Goal: Task Accomplishment & Management: Use online tool/utility

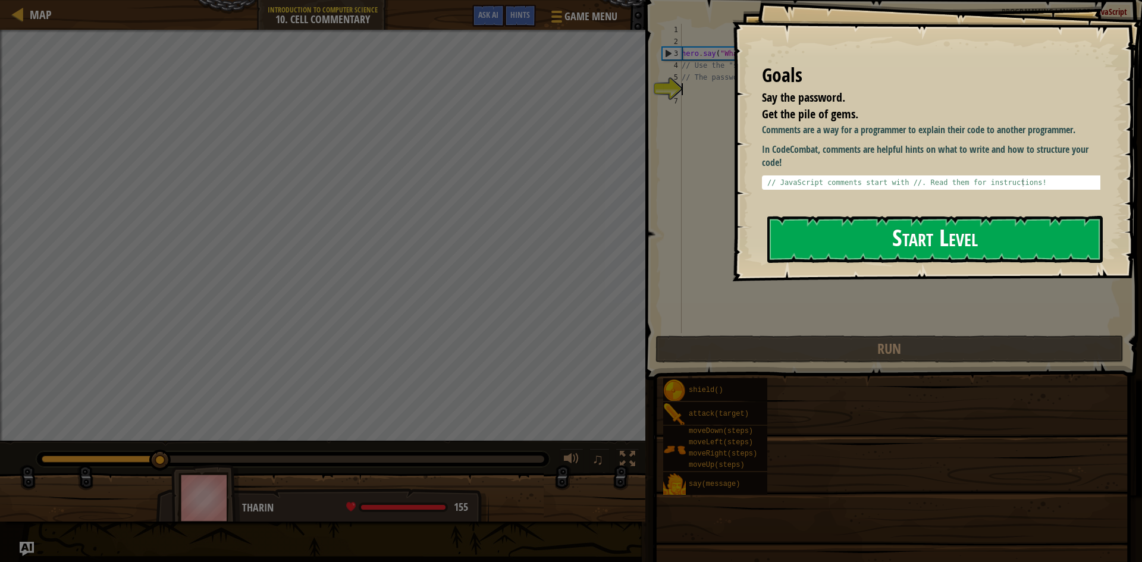
click at [906, 229] on button "Start Level" at bounding box center [934, 239] width 335 height 47
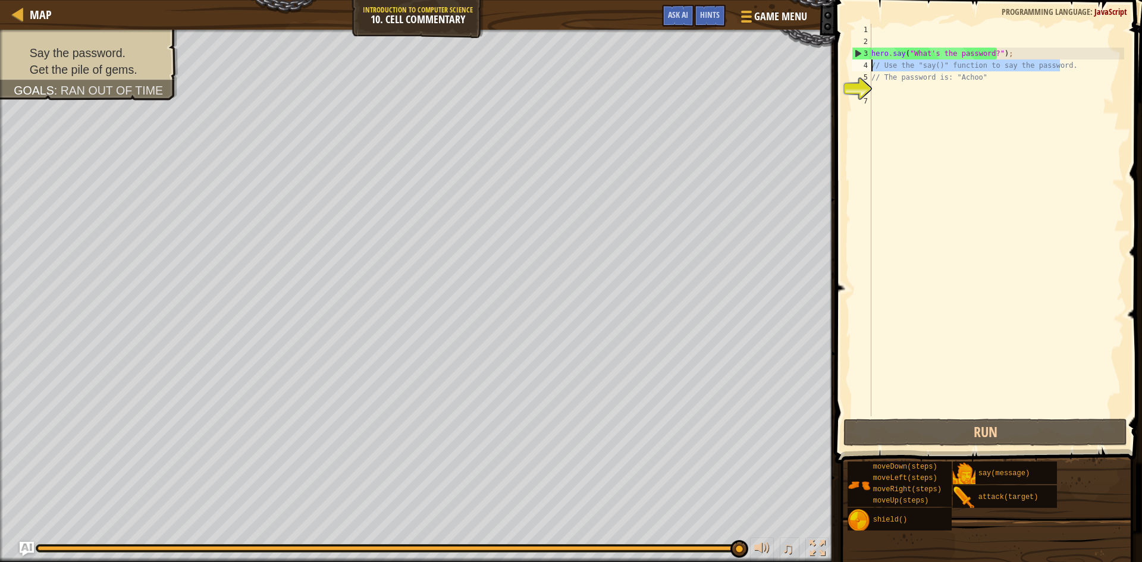
drag, startPoint x: 1059, startPoint y: 65, endPoint x: 873, endPoint y: 64, distance: 185.6
click at [873, 64] on div "hero . say ( "What's the password?" ) ; // Use the "say()" function to say the …" at bounding box center [996, 232] width 255 height 416
type textarea "// Use the "say()" function to say the password."
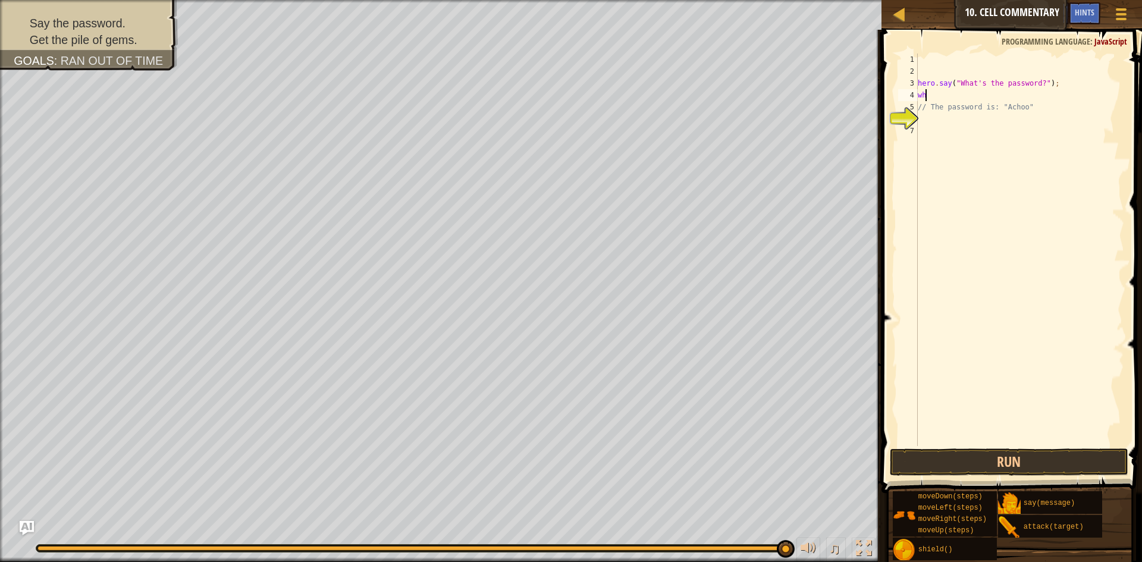
scroll to position [5, 0]
type textarea "w"
type textarea "j"
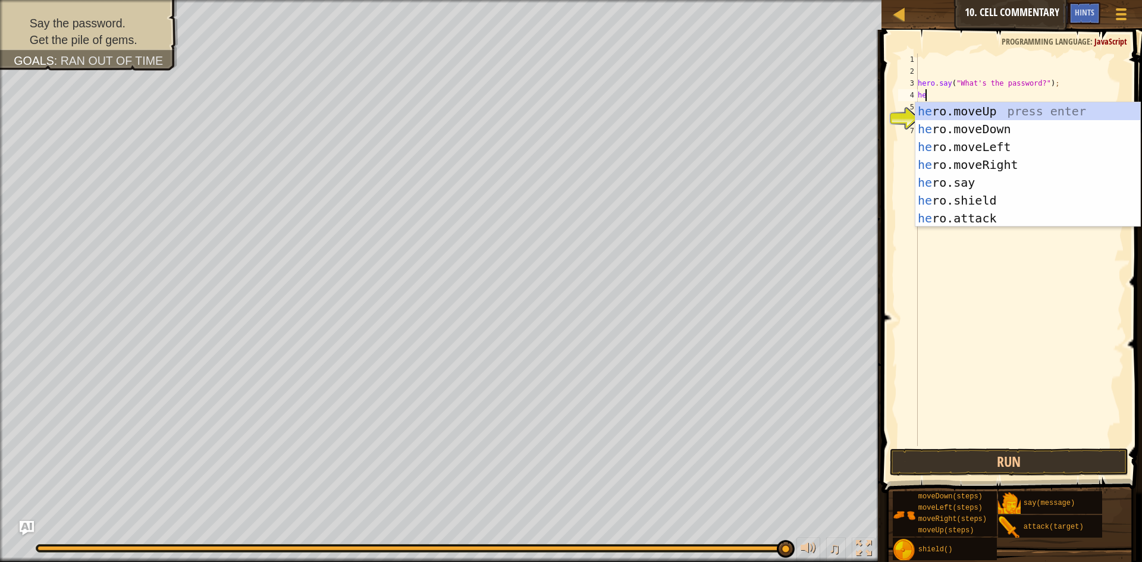
type textarea "hero"
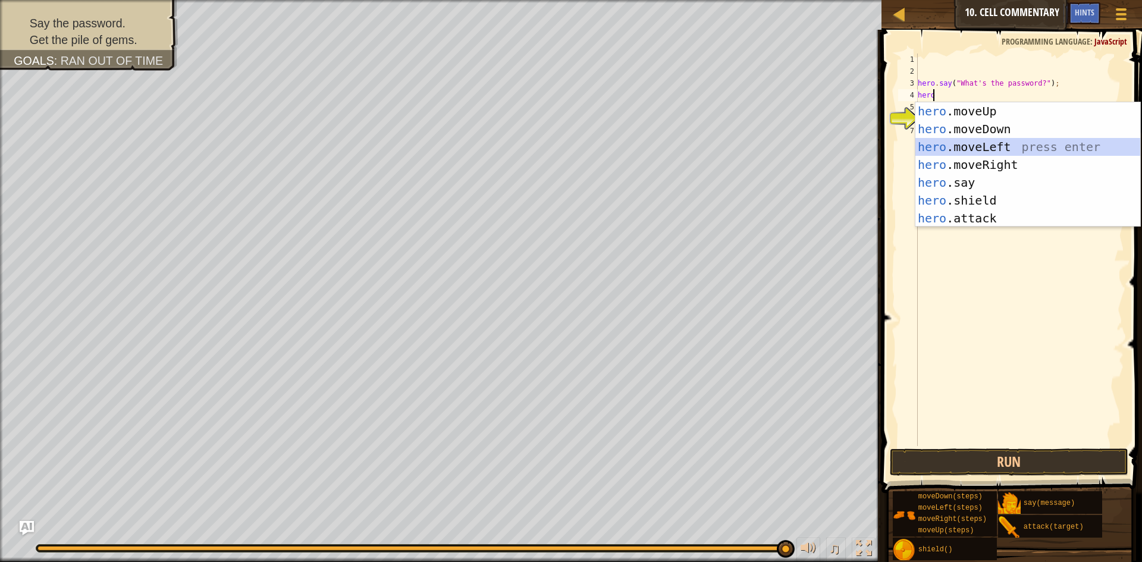
click at [960, 144] on div "hero .moveUp press enter hero .moveDown press enter hero .moveLeft press enter …" at bounding box center [1027, 182] width 225 height 161
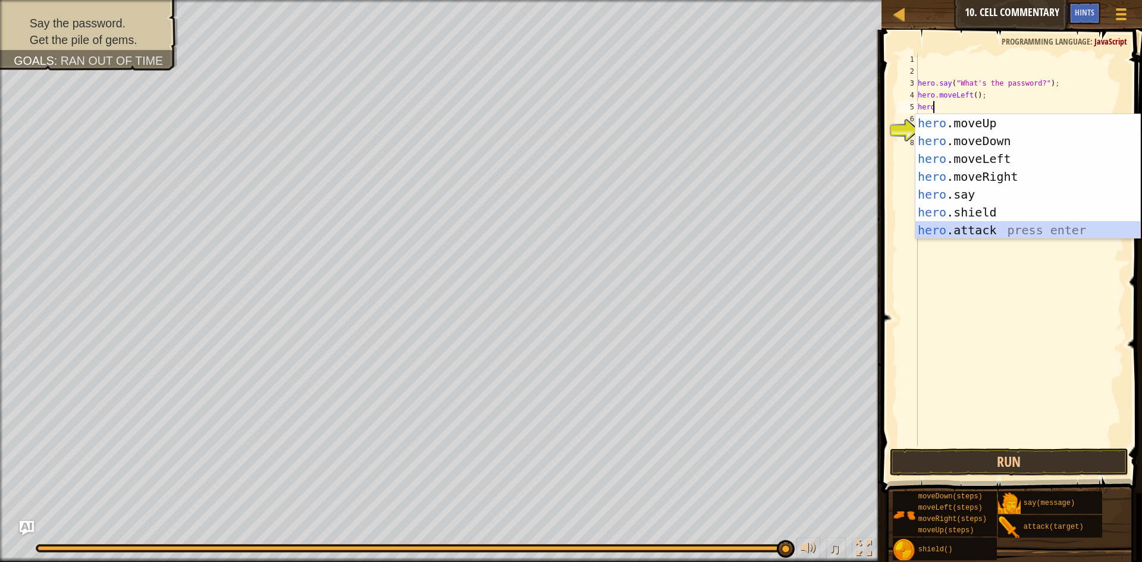
click at [945, 227] on div "hero .moveUp press enter hero .moveDown press enter hero .moveLeft press enter …" at bounding box center [1027, 194] width 225 height 161
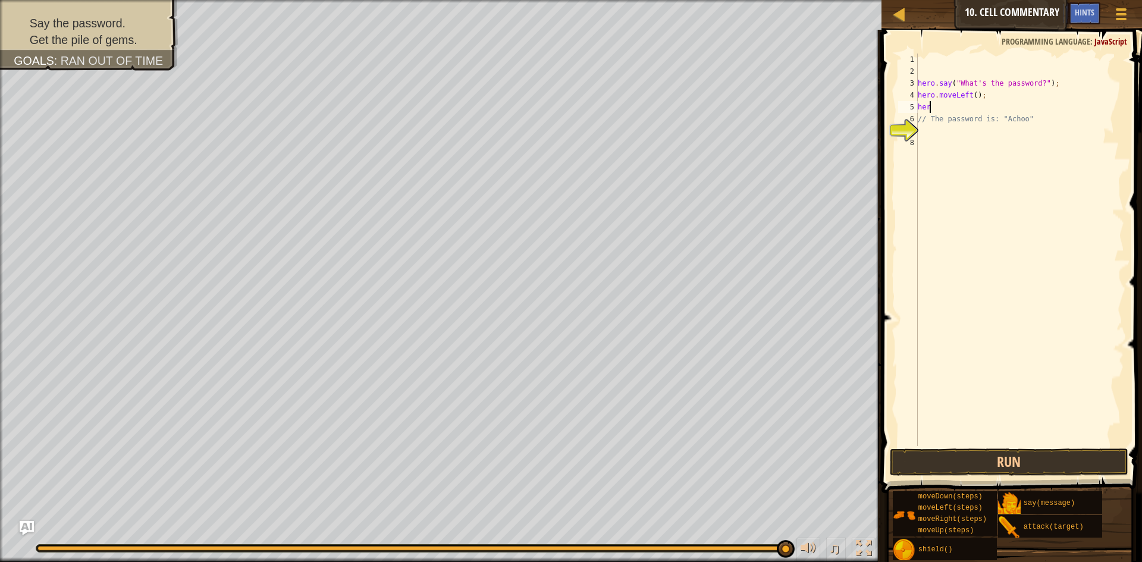
type textarea "h"
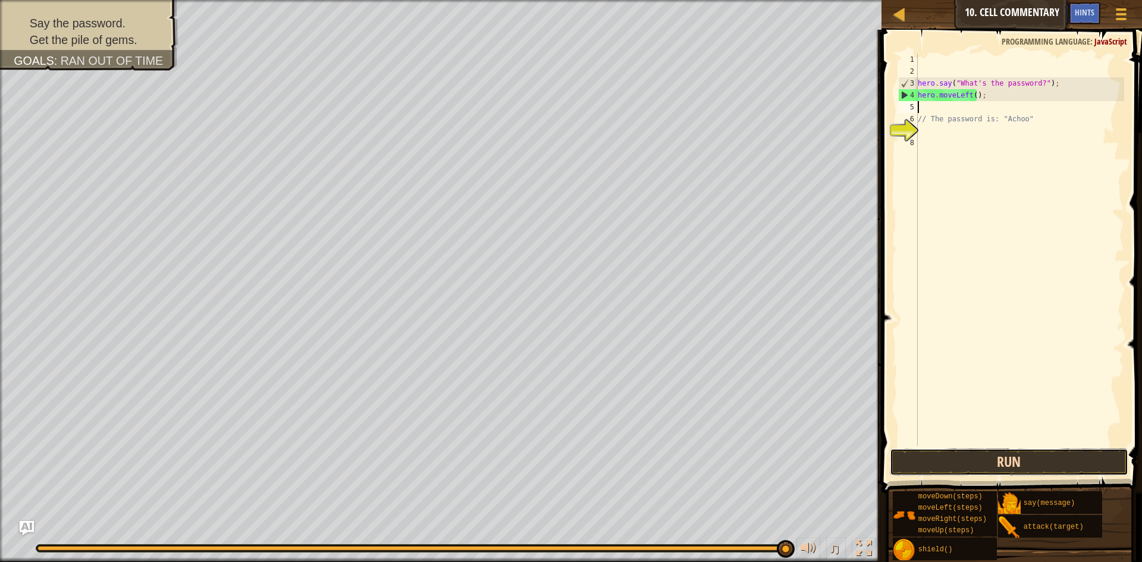
click at [1009, 463] on button "Run" at bounding box center [1009, 461] width 238 height 27
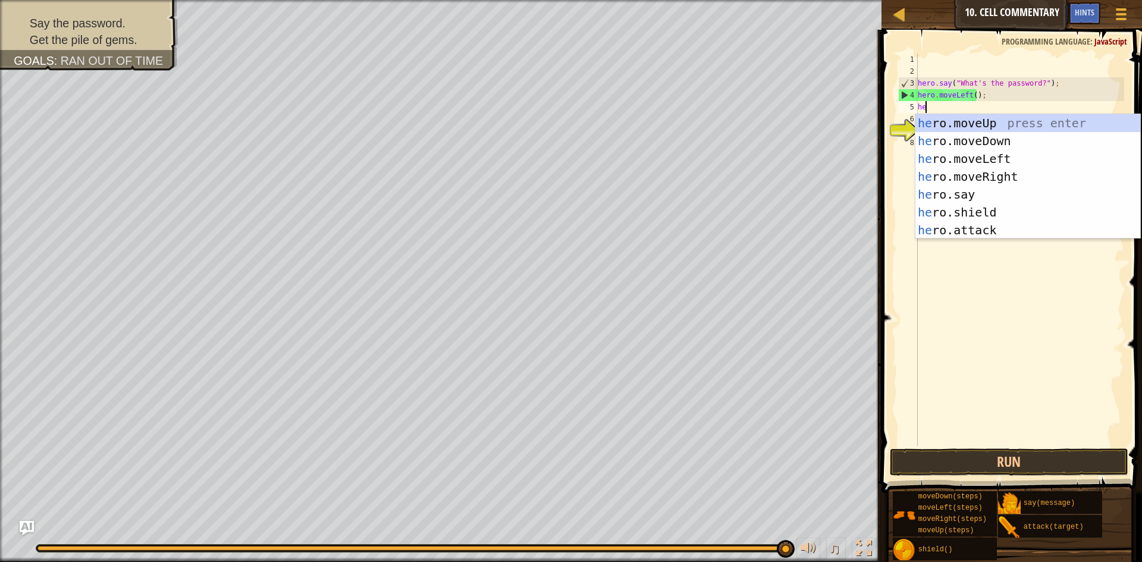
scroll to position [5, 1]
type textarea "hero"
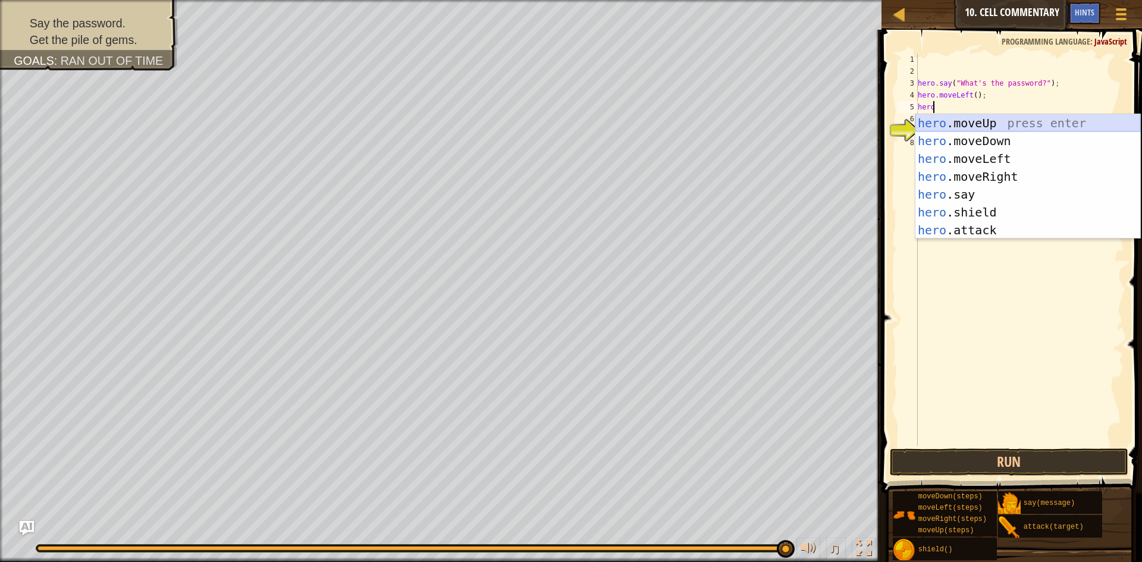
click at [1000, 126] on div "hero .moveUp press enter hero .moveDown press enter hero .moveLeft press enter …" at bounding box center [1027, 194] width 225 height 161
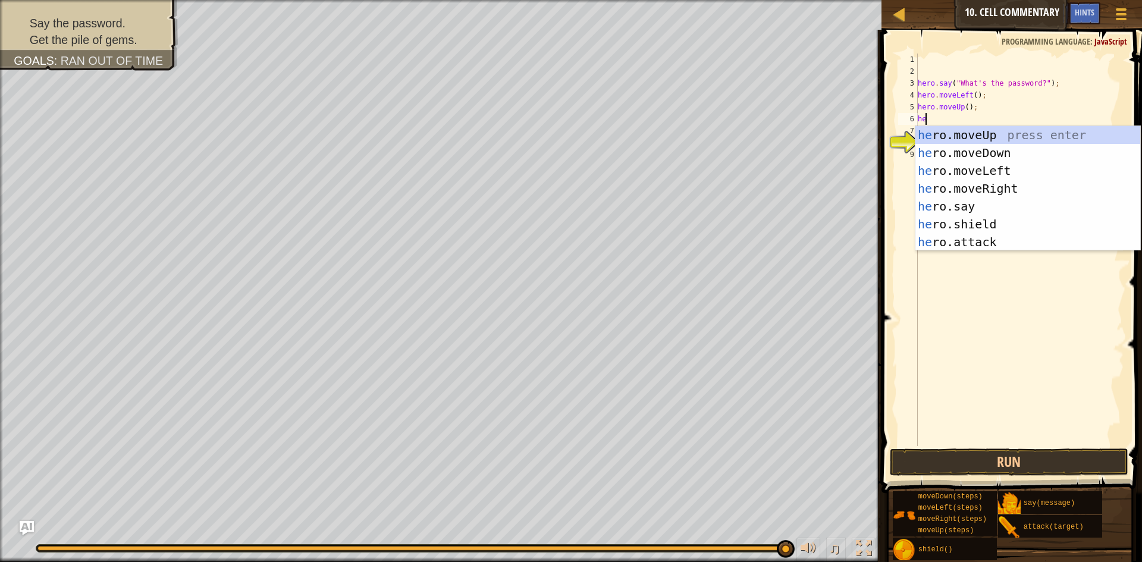
type textarea "hero"
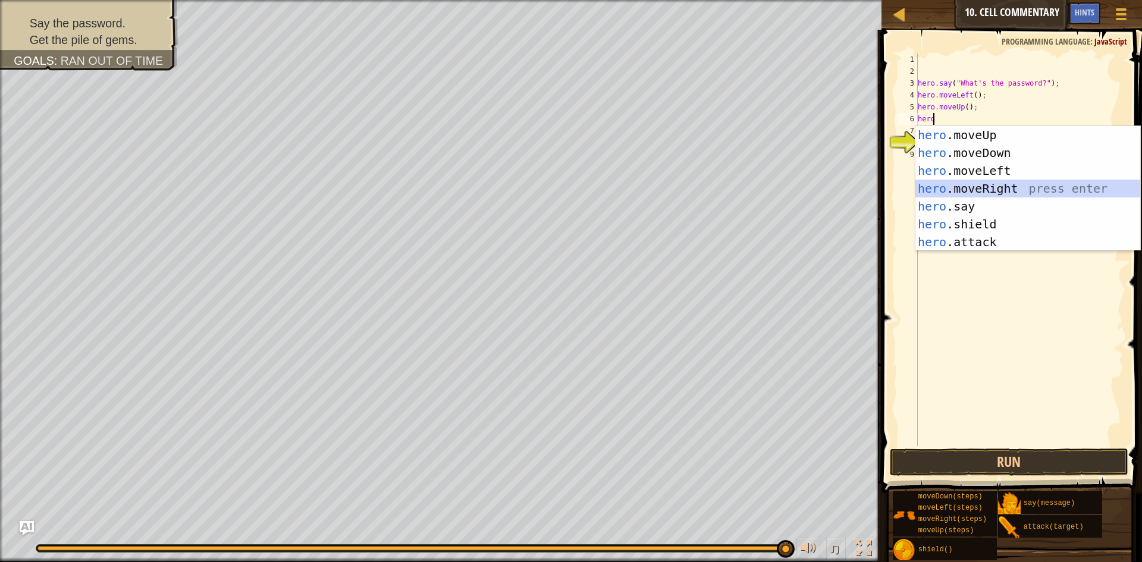
click at [924, 181] on div "hero .moveUp press enter hero .moveDown press enter hero .moveLeft press enter …" at bounding box center [1027, 206] width 225 height 161
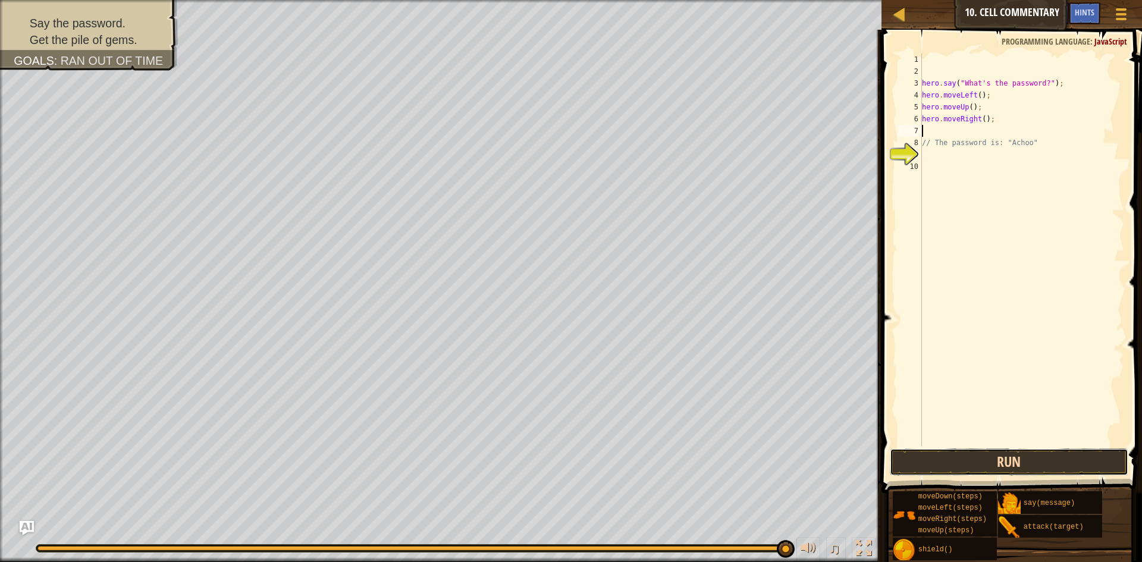
click at [998, 467] on button "Run" at bounding box center [1009, 461] width 238 height 27
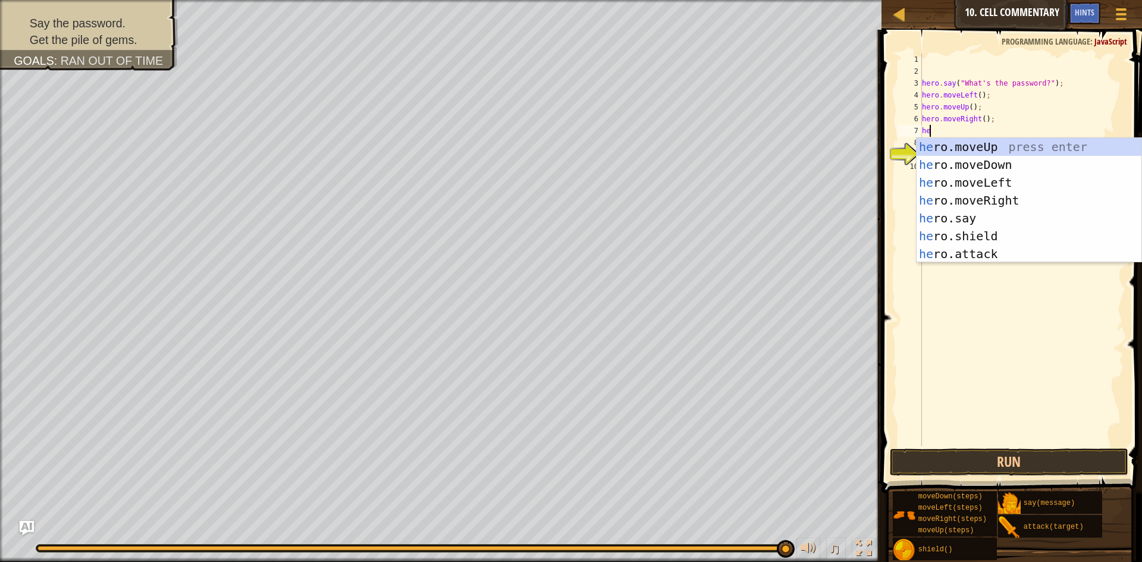
scroll to position [5, 1]
type textarea "hero"
click at [943, 140] on div "hero .moveUp press enter hero .moveDown press enter hero .moveLeft press enter …" at bounding box center [1028, 218] width 225 height 161
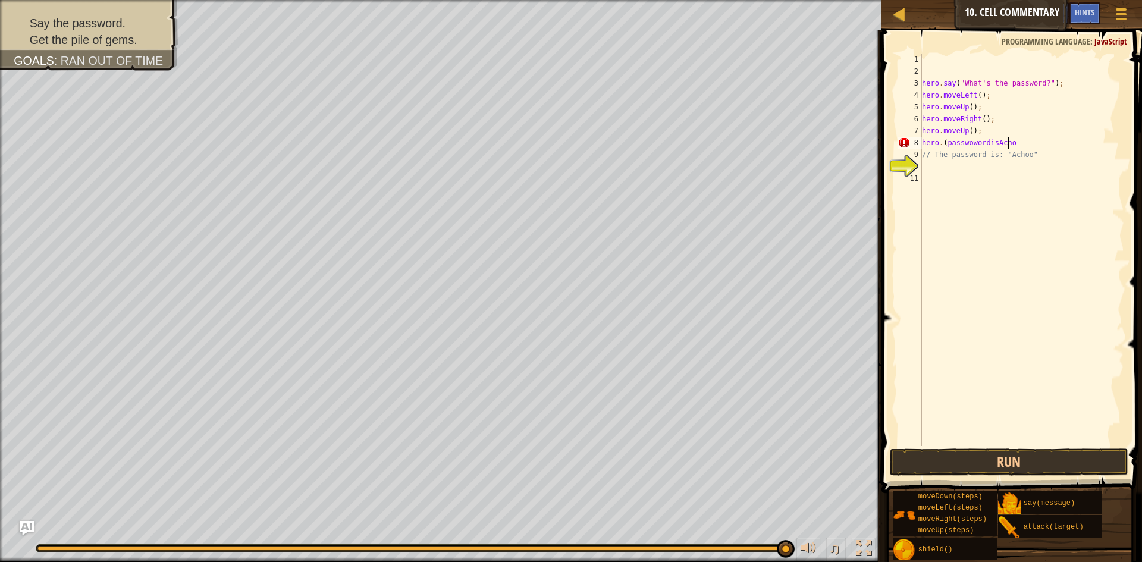
scroll to position [5, 7]
type textarea "hero.(passwowordisAchoo)"
click at [953, 448] on div "hero.(passwowordisAchoo) 1 2 3 4 5 6 7 8 9 10 11 hero . say ( "What's the passw…" at bounding box center [1010, 285] width 264 height 498
click at [953, 459] on button "Run" at bounding box center [1009, 461] width 238 height 27
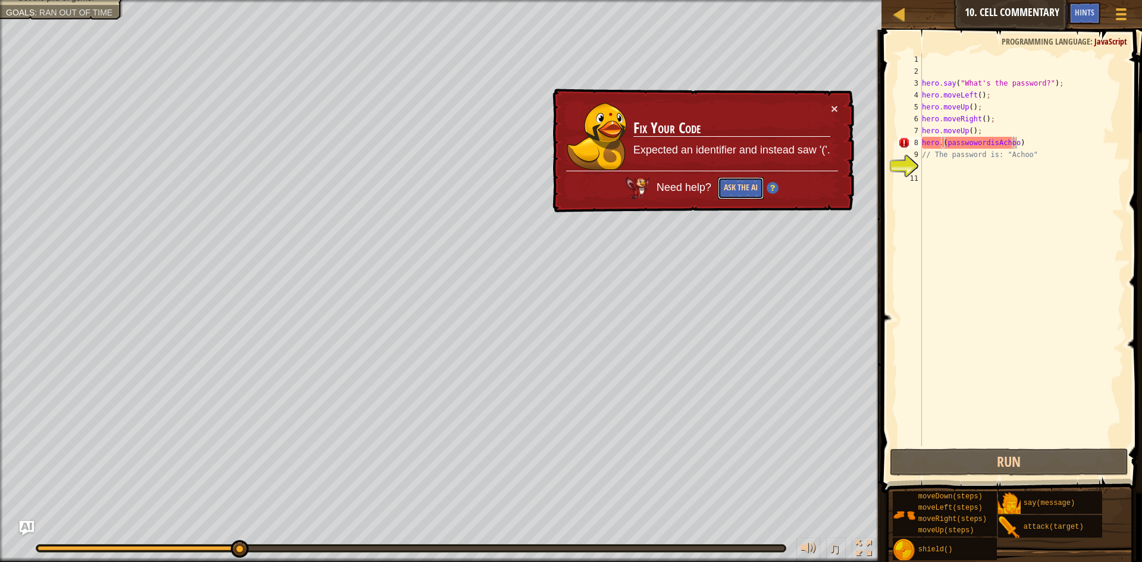
click at [751, 186] on button "Ask the AI" at bounding box center [741, 188] width 46 height 22
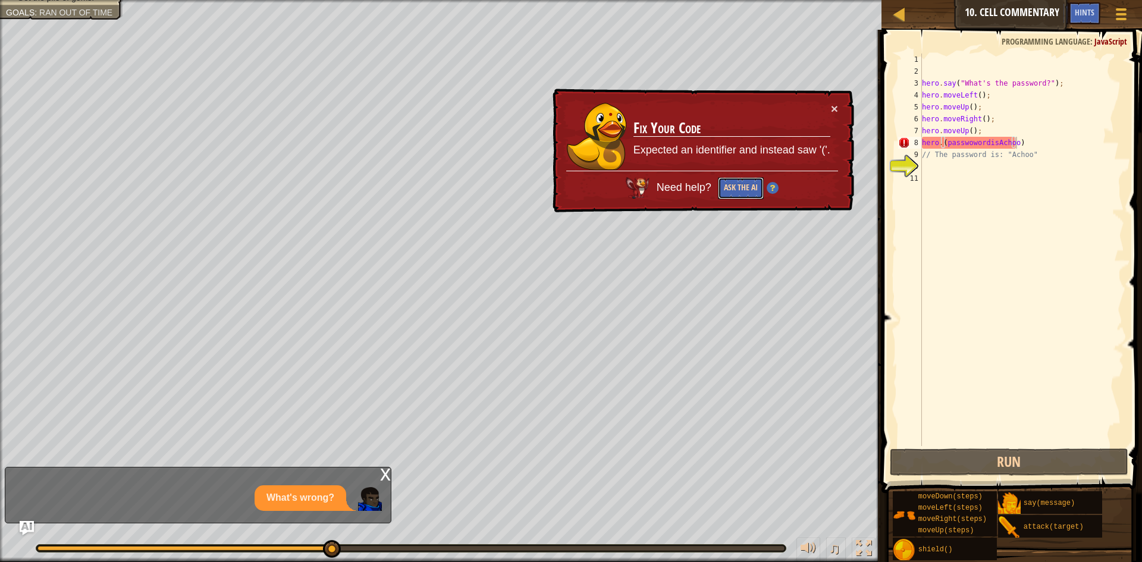
click at [744, 194] on button "Ask the AI" at bounding box center [741, 188] width 46 height 22
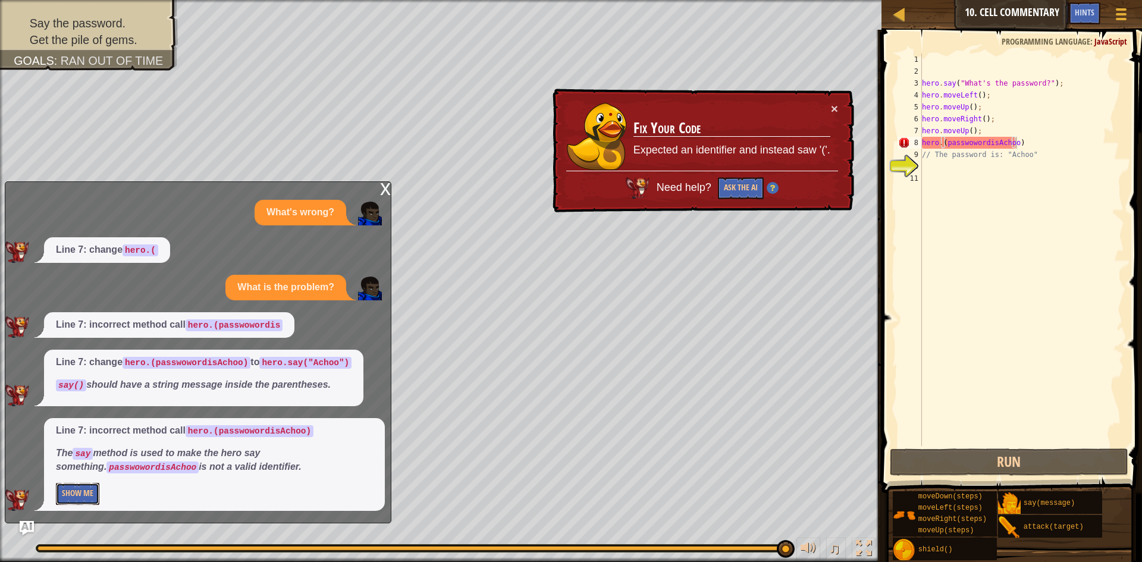
click at [73, 493] on button "Show Me" at bounding box center [77, 494] width 43 height 22
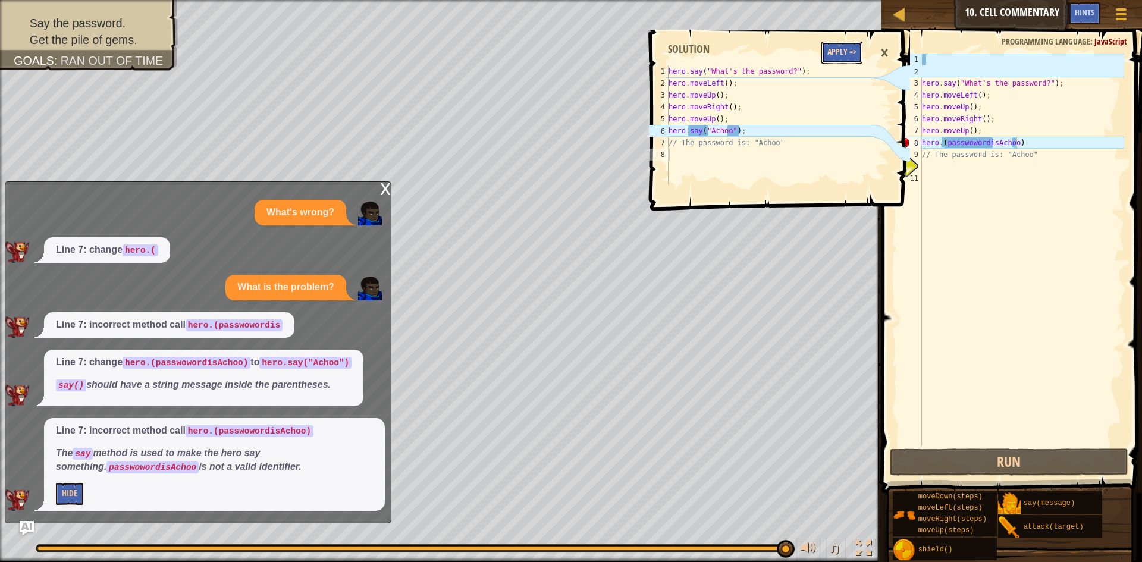
click at [848, 59] on button "Apply =>" at bounding box center [841, 53] width 41 height 22
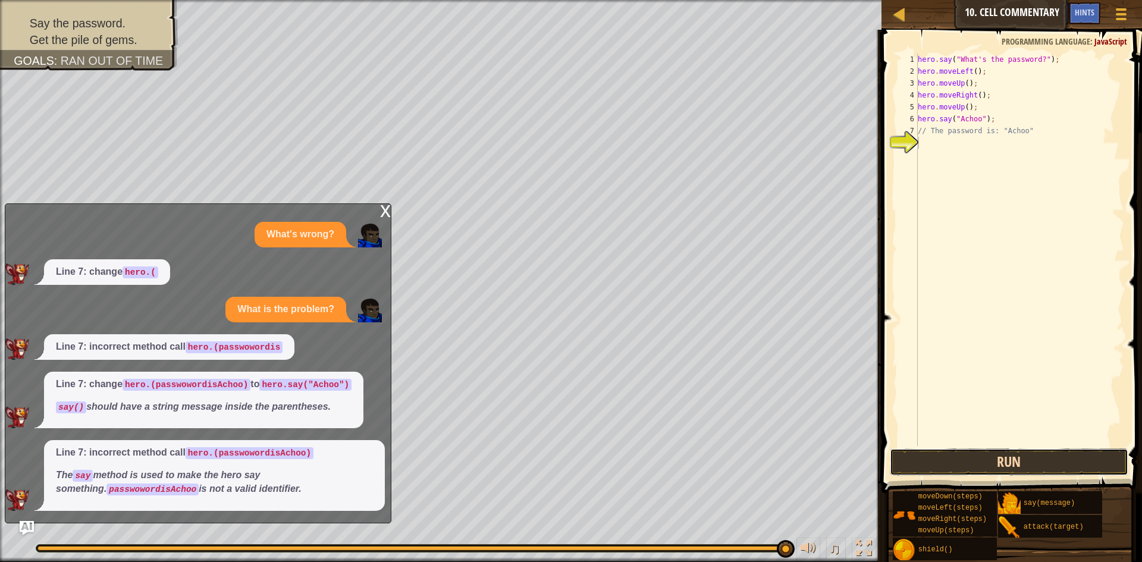
click at [1044, 467] on button "Run" at bounding box center [1009, 461] width 238 height 27
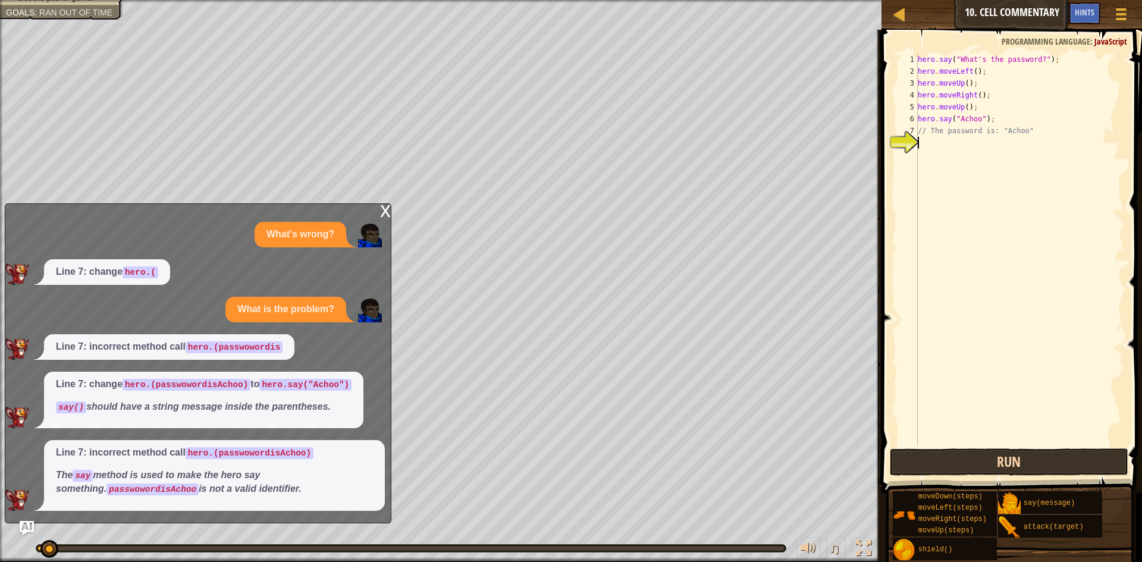
scroll to position [5, 0]
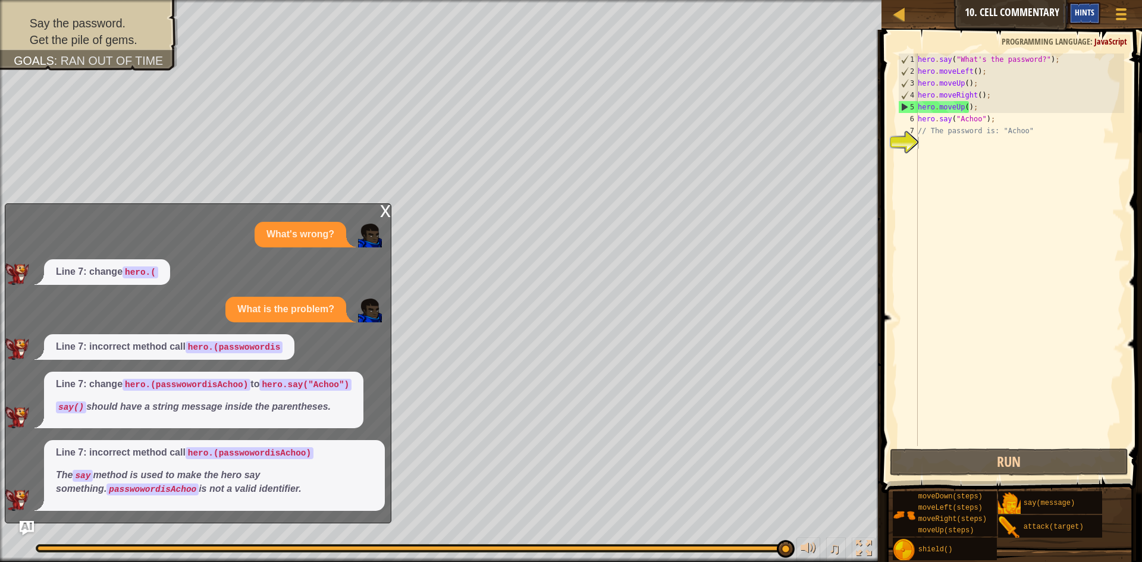
click at [1070, 10] on div "Hints" at bounding box center [1085, 13] width 32 height 22
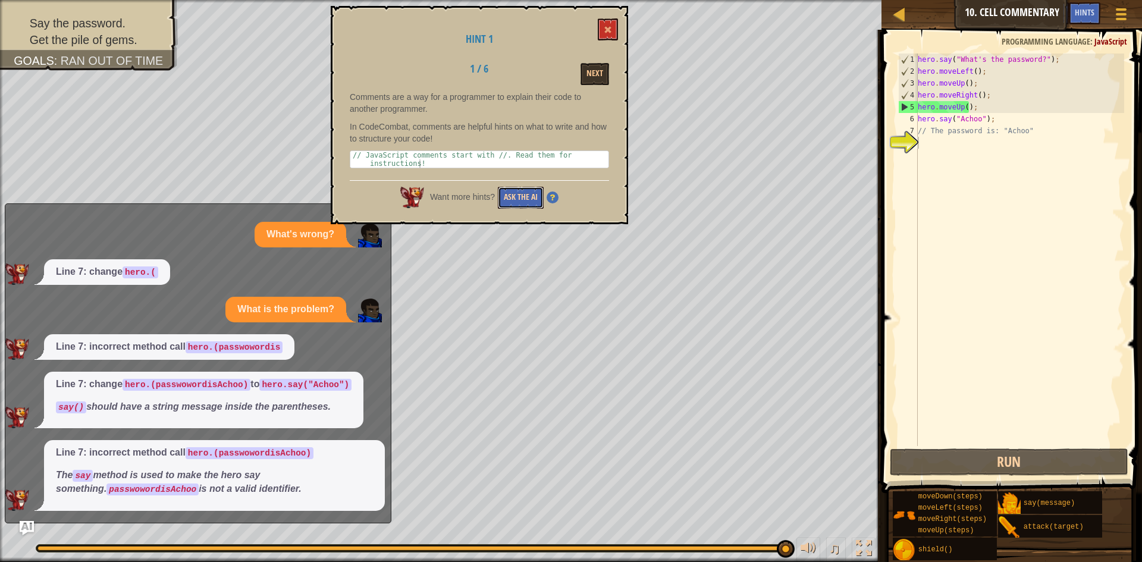
click at [520, 203] on button "Ask the AI" at bounding box center [521, 198] width 46 height 22
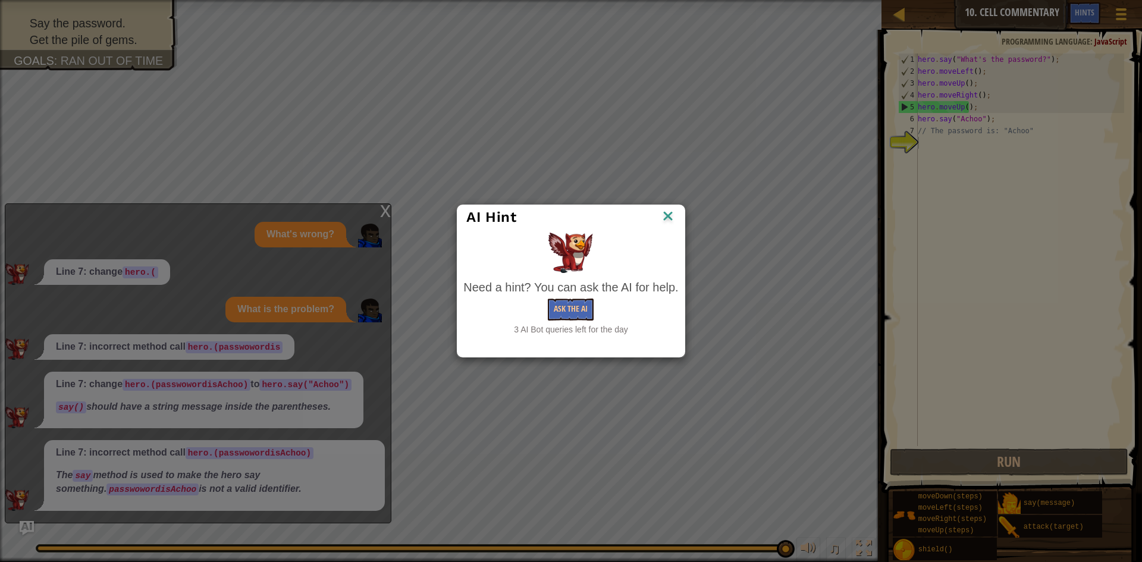
click at [572, 298] on div "Need a hint? You can ask the AI for help. Ask the AI 3 AI Bot queries left for …" at bounding box center [570, 307] width 215 height 57
click at [575, 306] on button "Ask the AI" at bounding box center [571, 310] width 46 height 22
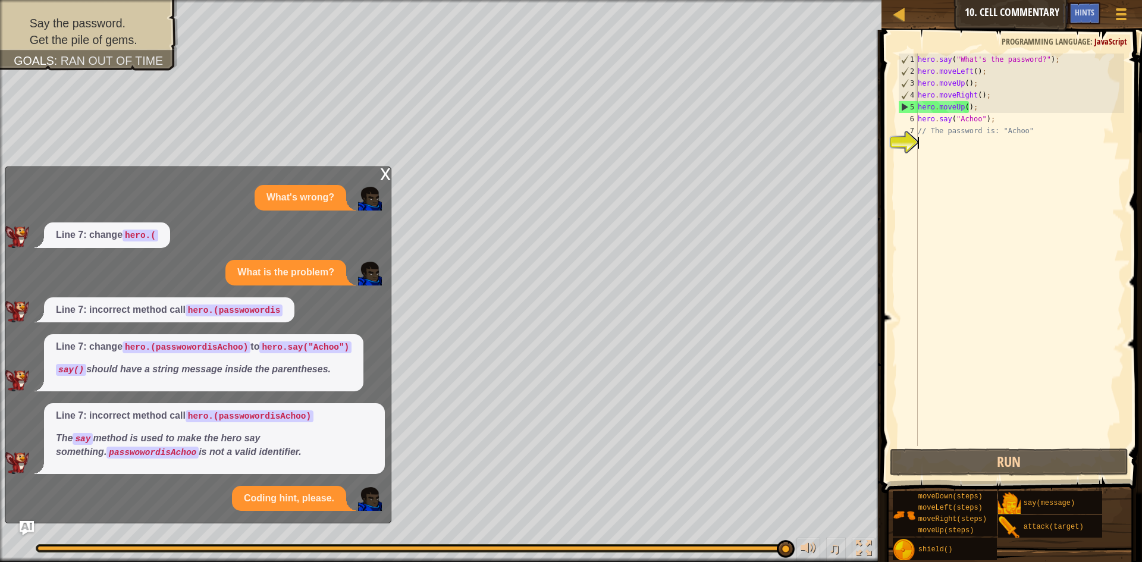
scroll to position [91, 0]
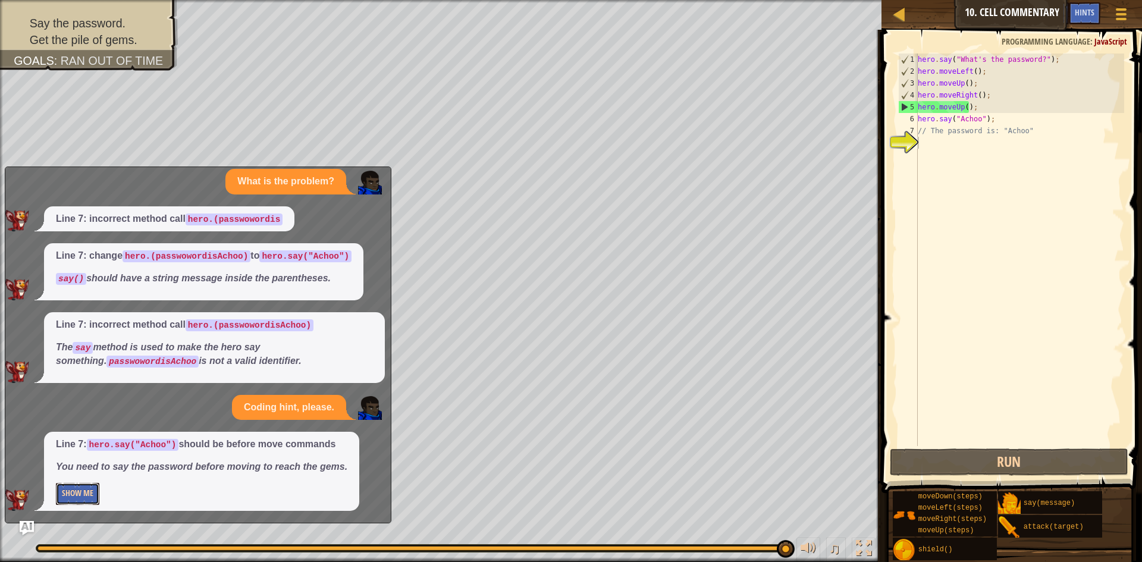
click at [79, 492] on button "Show Me" at bounding box center [77, 494] width 43 height 22
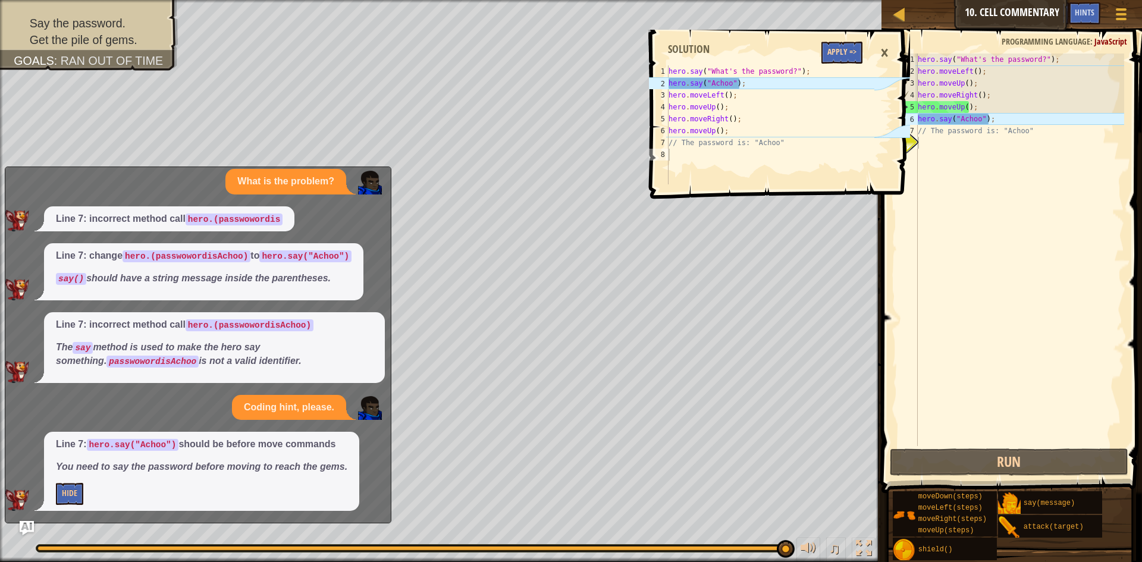
drag, startPoint x: 833, startPoint y: 40, endPoint x: 833, endPoint y: 47, distance: 7.1
click at [833, 47] on div "1 2 3 4 5 6 7 8 hero . say ( "What's the password?" ) ; hero . say ( "Achoo" ) …" at bounding box center [778, 112] width 264 height 152
click at [833, 49] on button "Apply =>" at bounding box center [841, 53] width 41 height 22
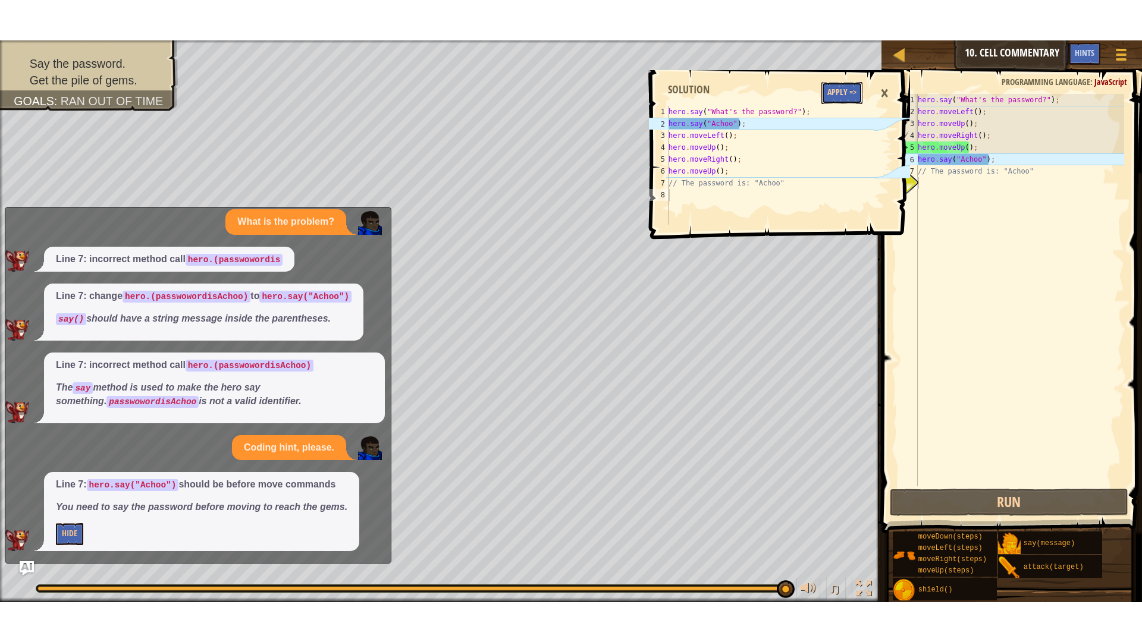
scroll to position [69, 0]
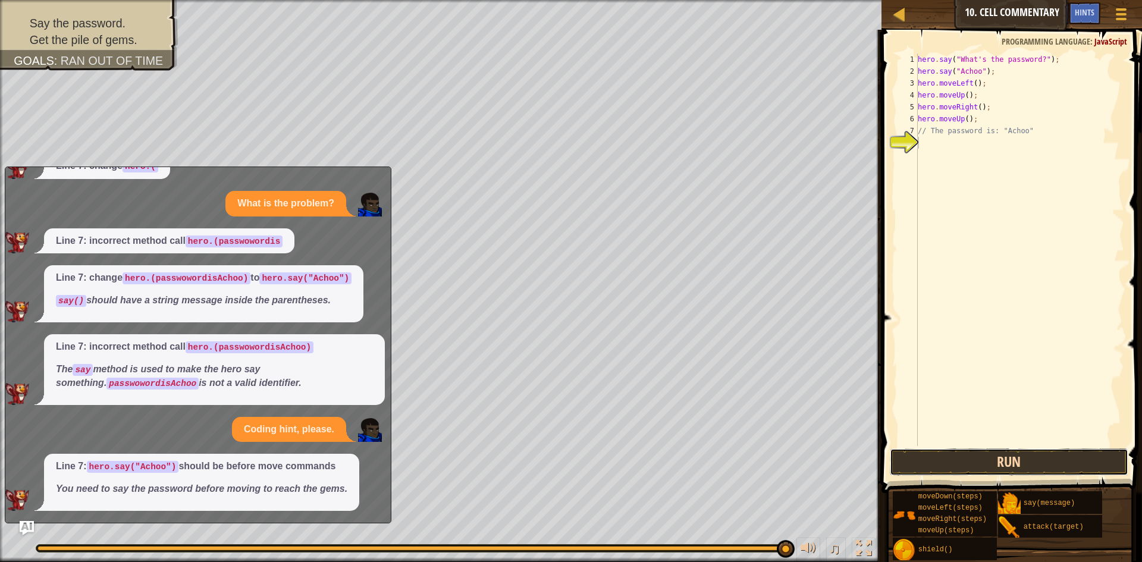
click at [1097, 470] on button "Run" at bounding box center [1009, 461] width 238 height 27
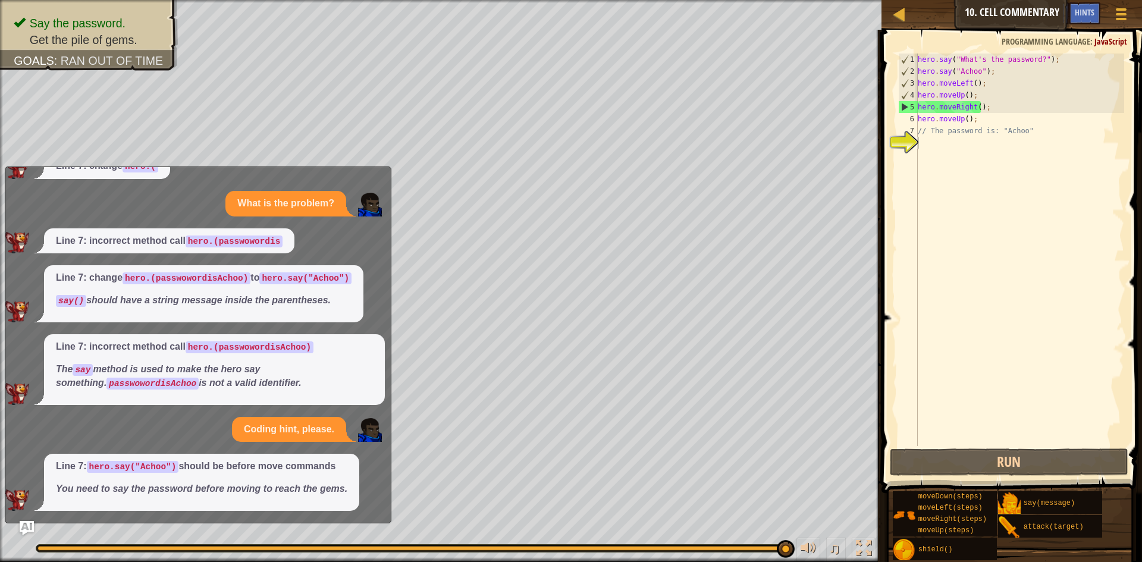
drag, startPoint x: 866, startPoint y: 539, endPoint x: 866, endPoint y: 592, distance: 52.9
click at [866, 541] on div at bounding box center [863, 548] width 15 height 15
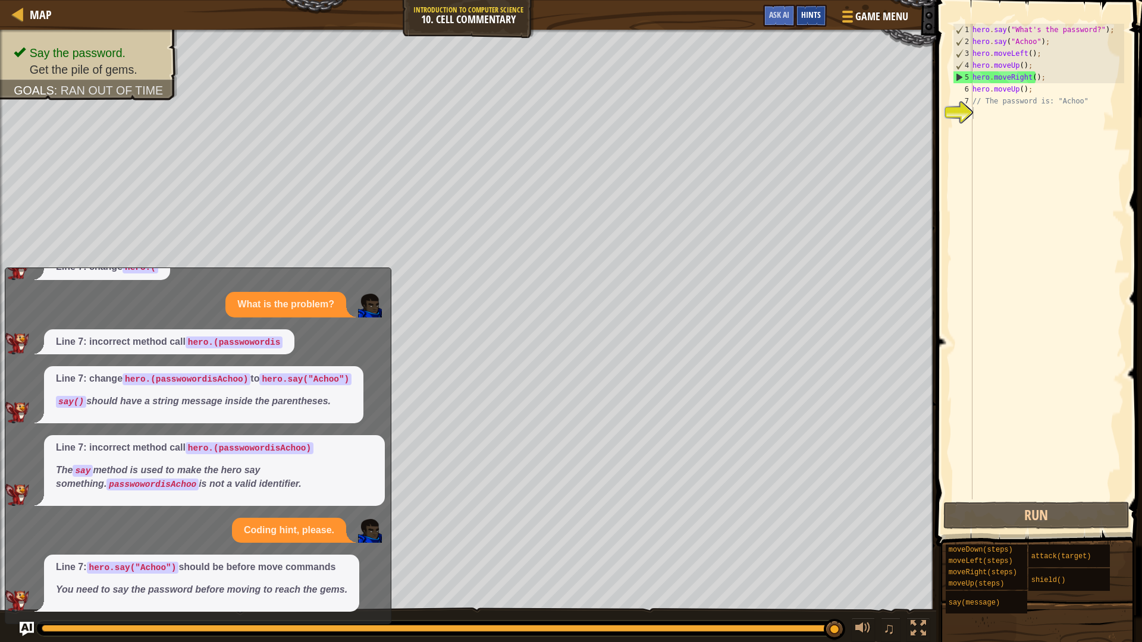
click at [811, 14] on span "Hints" at bounding box center [811, 14] width 20 height 11
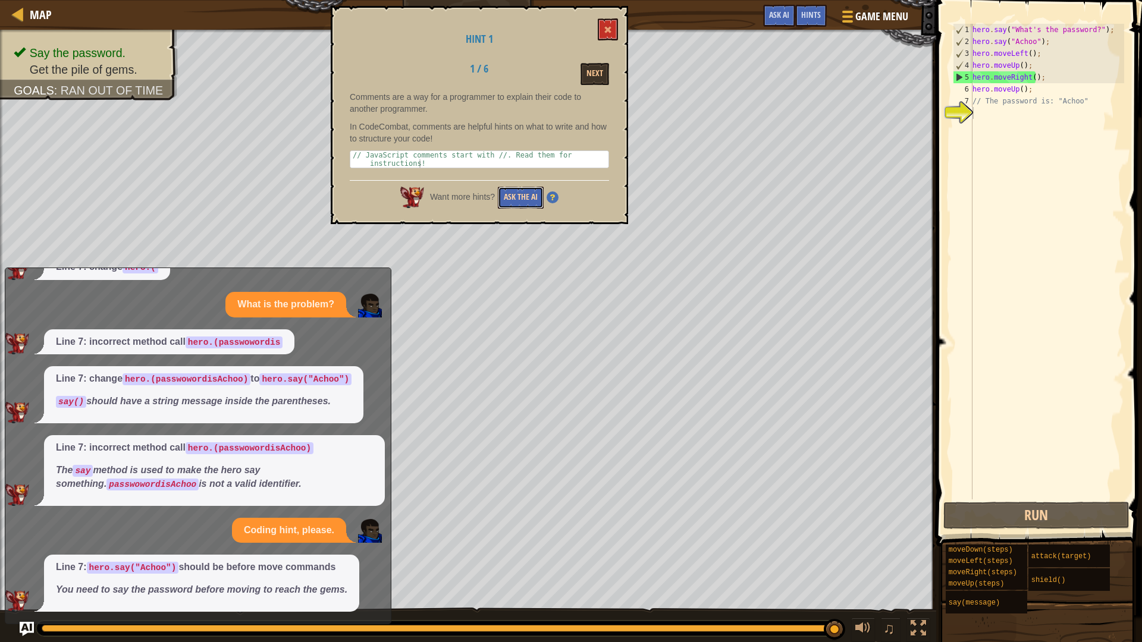
click at [503, 199] on button "Ask the AI" at bounding box center [521, 198] width 46 height 22
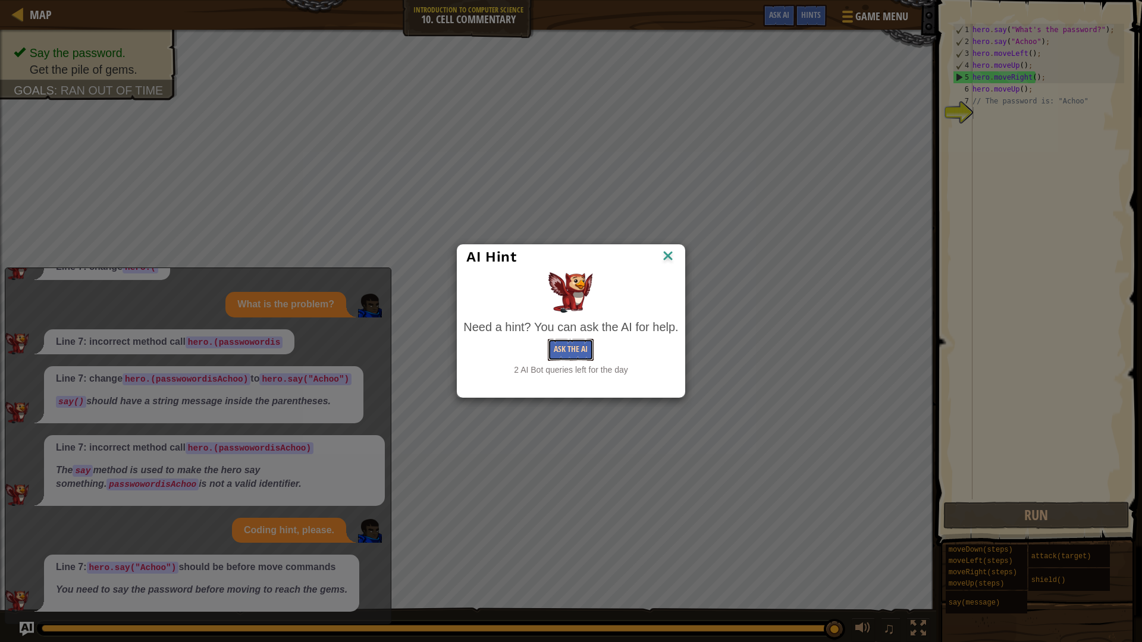
click at [579, 353] on button "Ask the AI" at bounding box center [571, 350] width 46 height 22
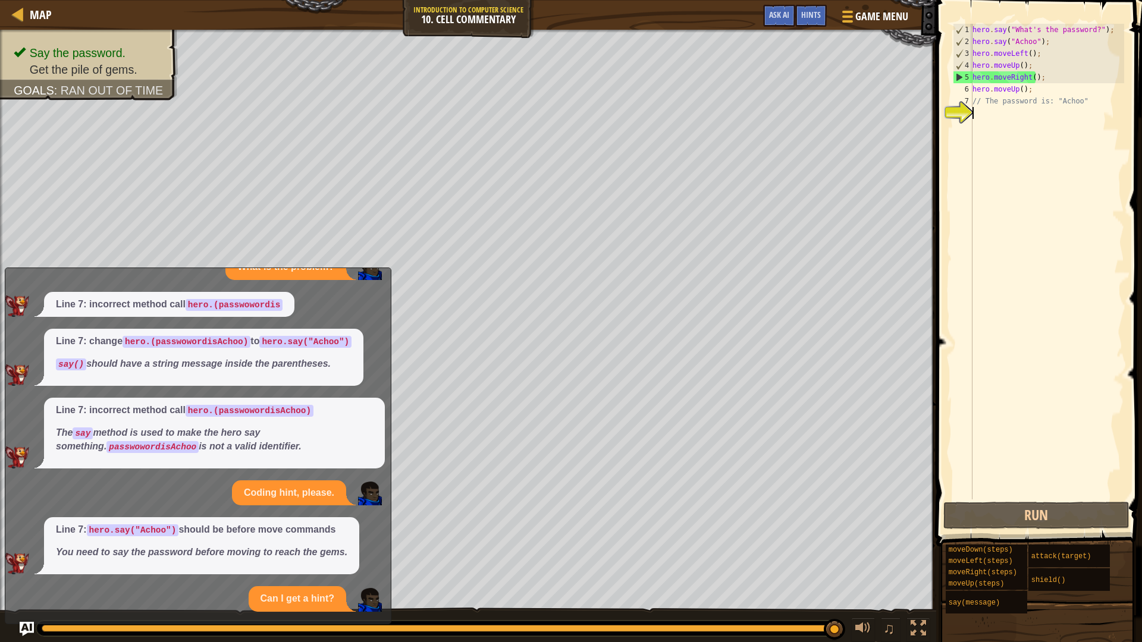
scroll to position [220, 0]
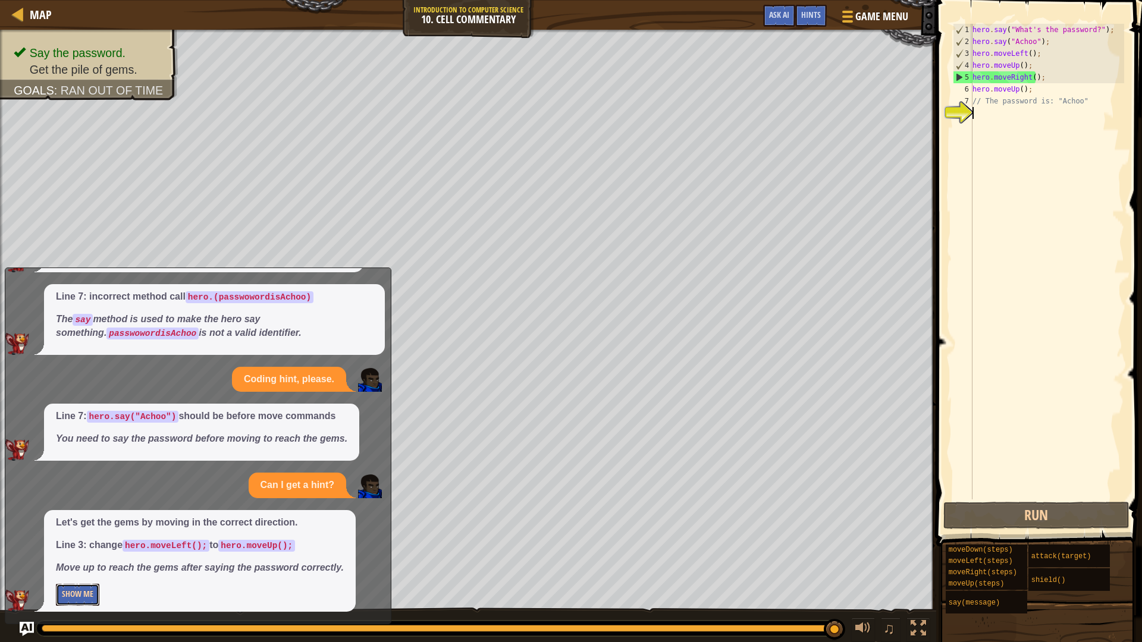
click at [86, 561] on button "Show Me" at bounding box center [77, 595] width 43 height 22
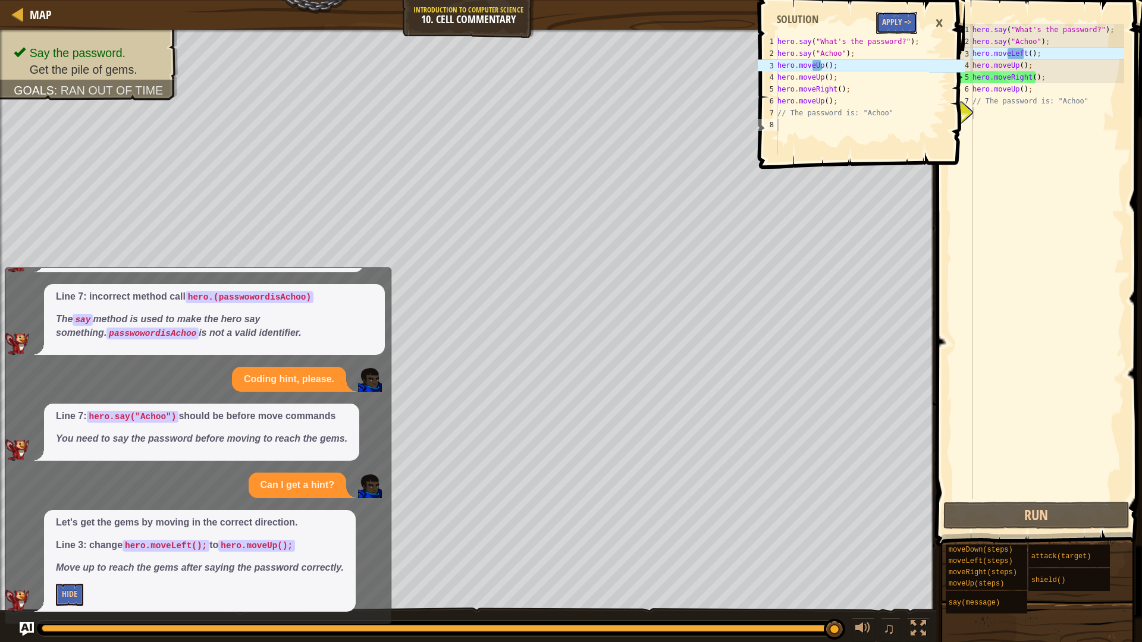
click at [907, 28] on button "Apply =>" at bounding box center [896, 23] width 41 height 22
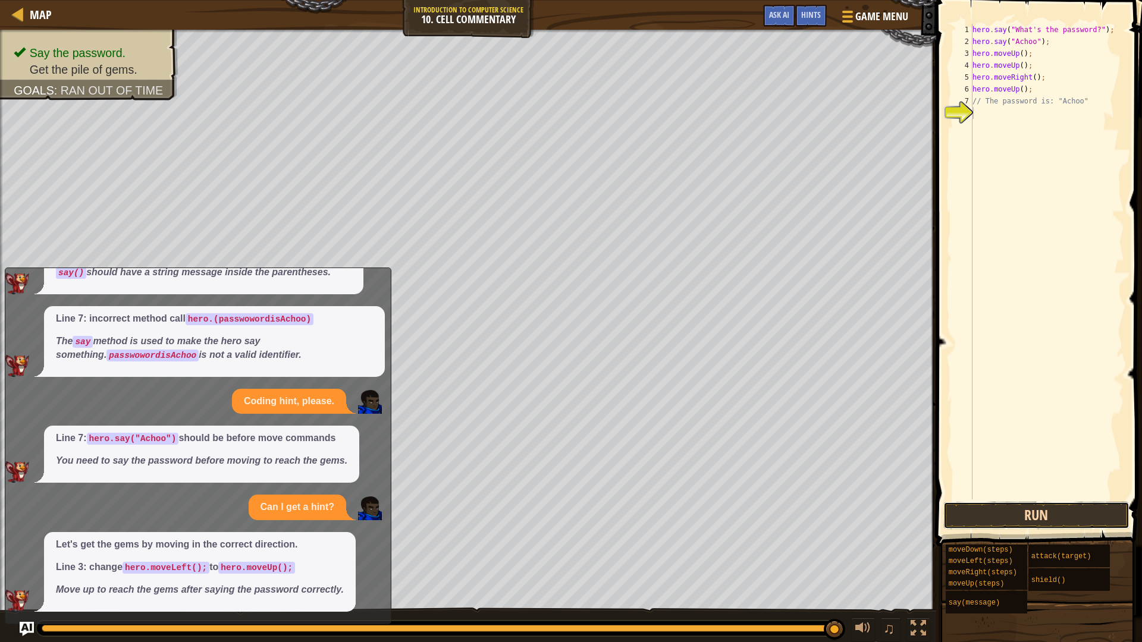
click at [999, 511] on button "Run" at bounding box center [1036, 515] width 186 height 27
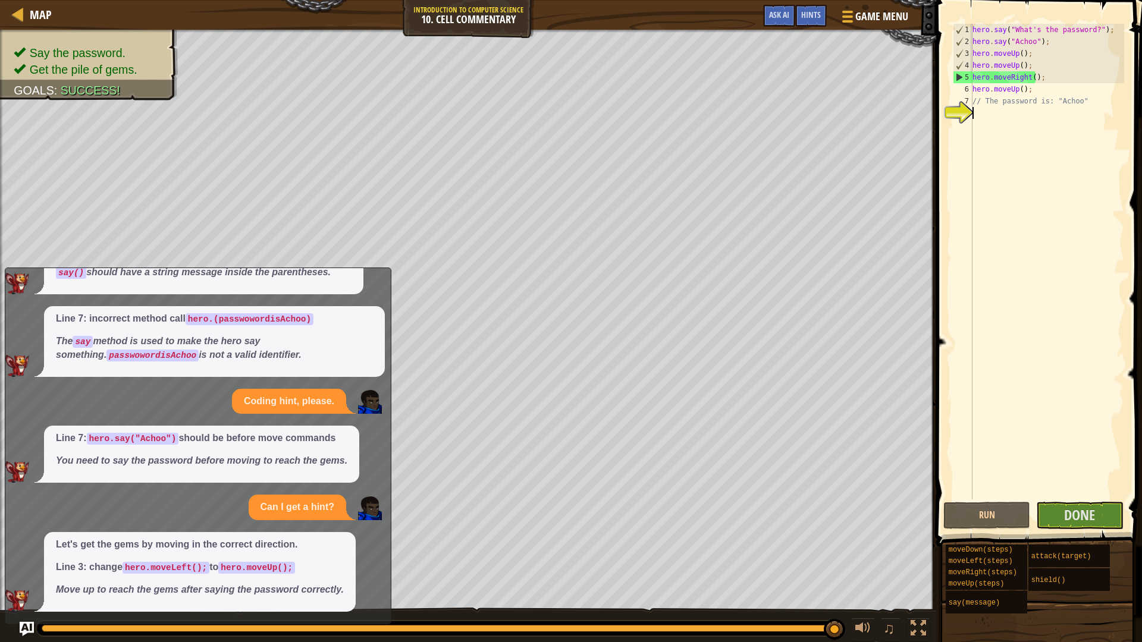
click at [1097, 497] on div "hero . say ( "What's the password?" ) ; hero . say ( "Achoo" ) ; hero . moveUp …" at bounding box center [1047, 274] width 154 height 500
click at [1097, 523] on button "Done" at bounding box center [1079, 515] width 87 height 27
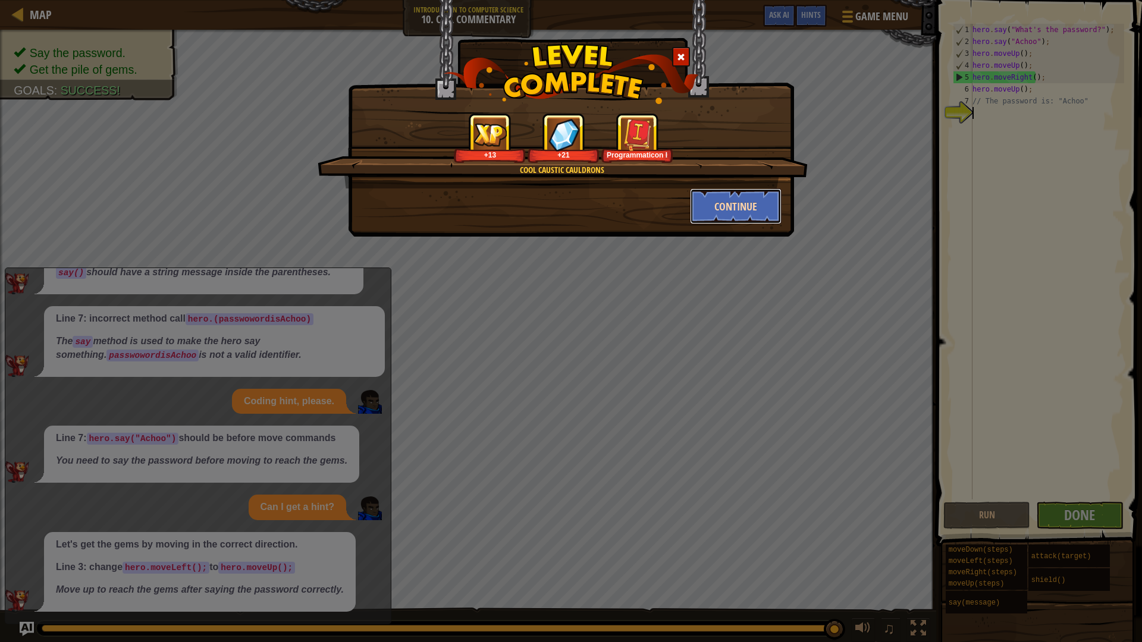
click at [749, 214] on button "Continue" at bounding box center [736, 207] width 92 height 36
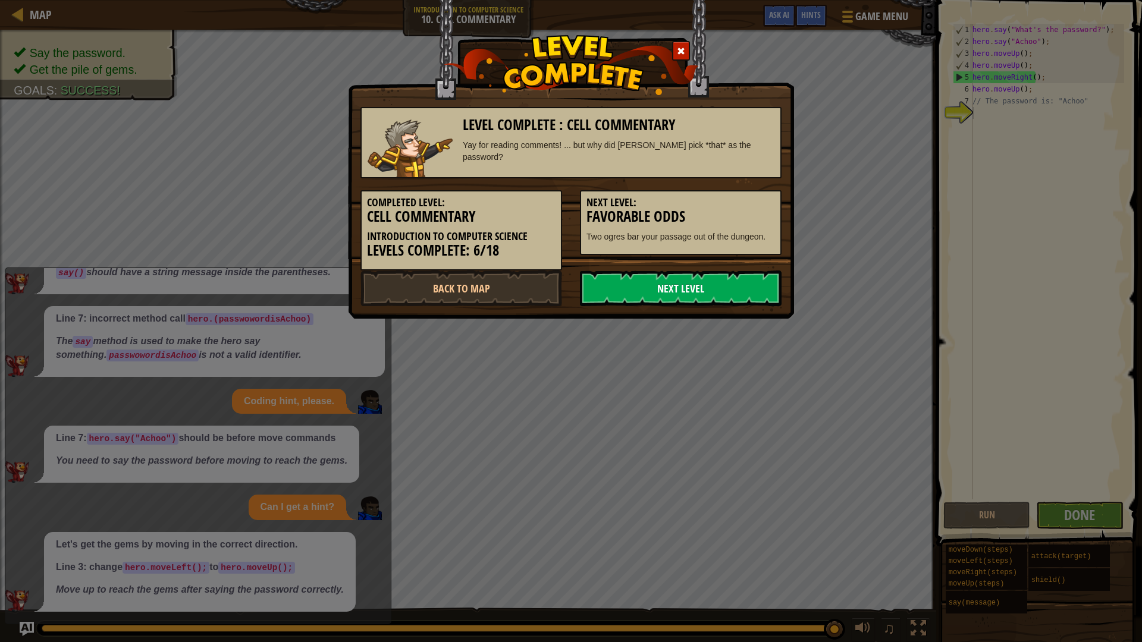
click at [657, 295] on link "Next Level" at bounding box center [681, 289] width 202 height 36
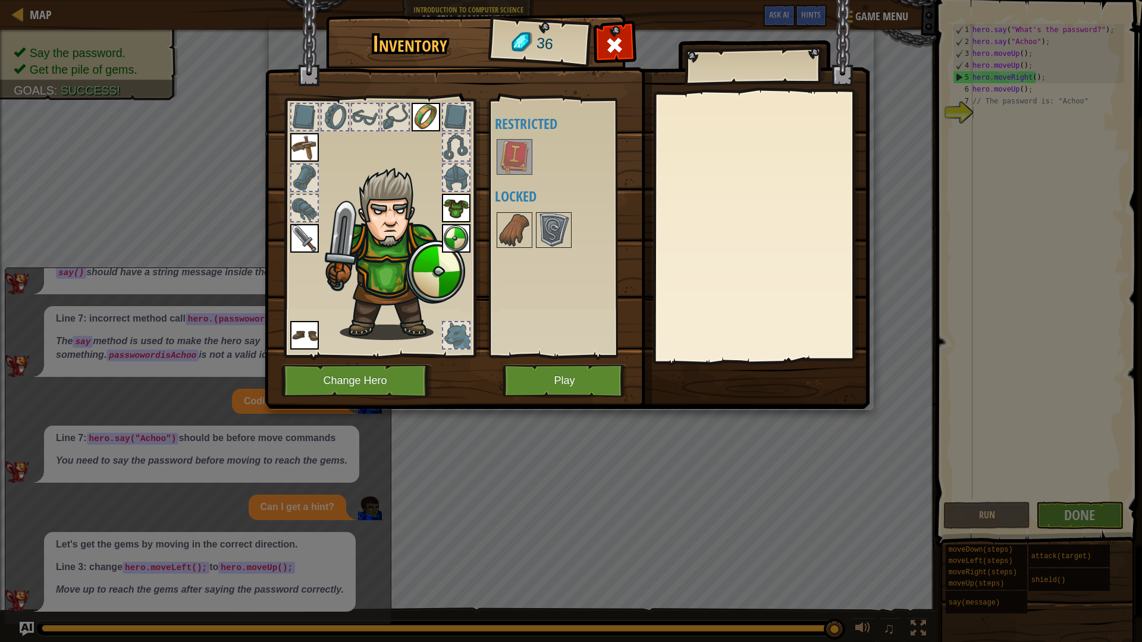
click at [530, 148] on div at bounding box center [515, 157] width 36 height 36
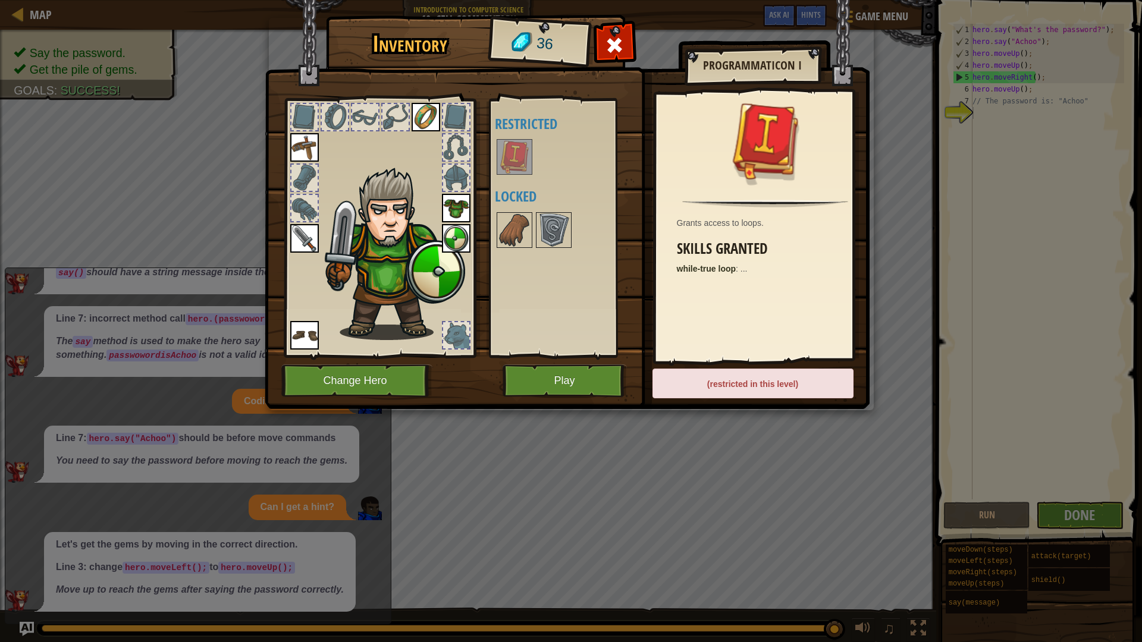
click at [528, 149] on img at bounding box center [514, 156] width 33 height 33
click at [429, 118] on img at bounding box center [426, 117] width 29 height 29
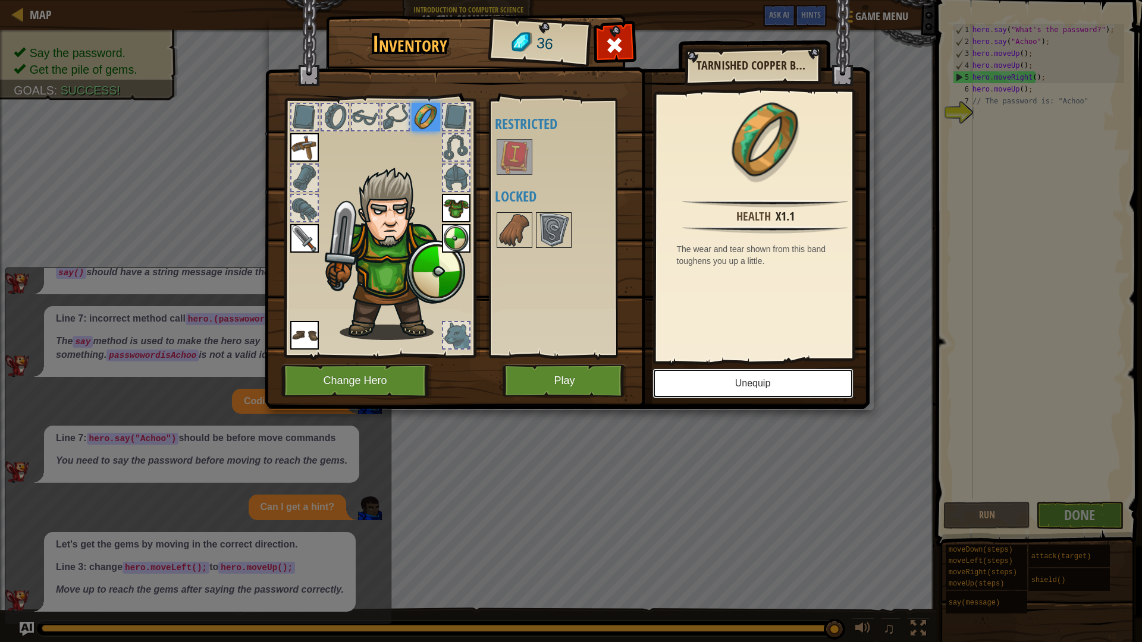
click at [767, 392] on button "Unequip" at bounding box center [752, 384] width 201 height 30
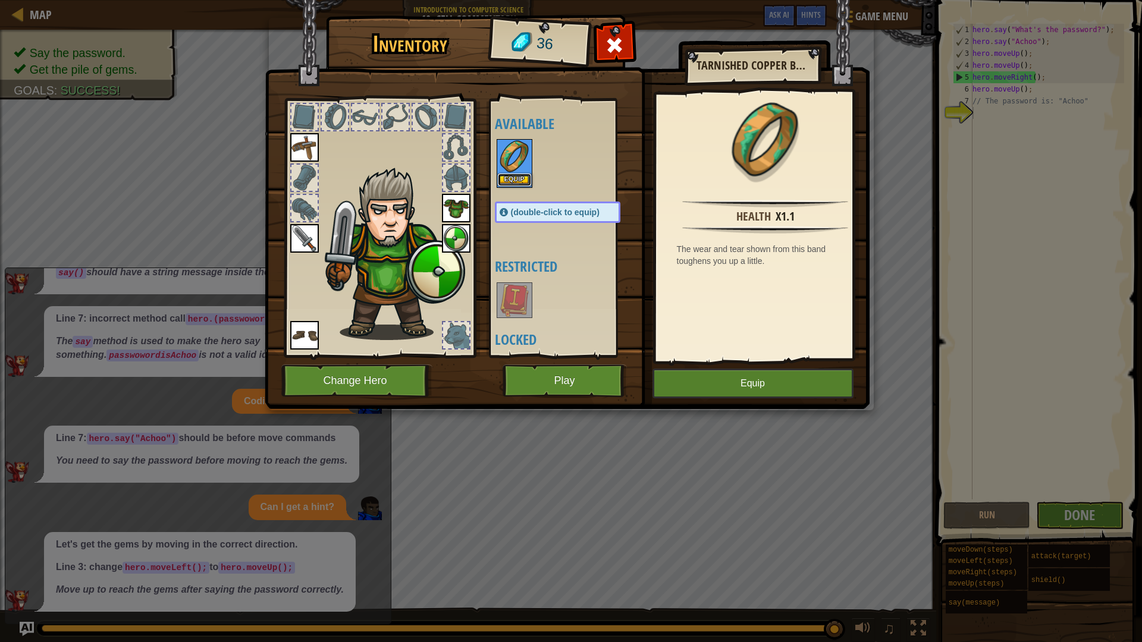
click at [516, 178] on button "Equip" at bounding box center [514, 180] width 33 height 12
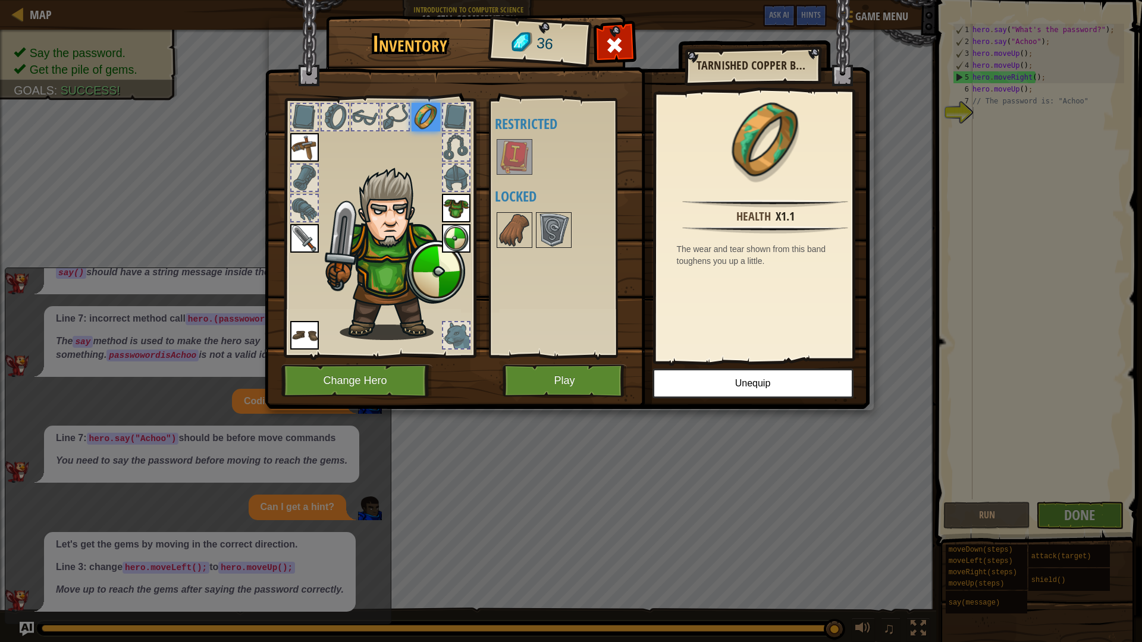
click at [522, 169] on img at bounding box center [514, 156] width 33 height 33
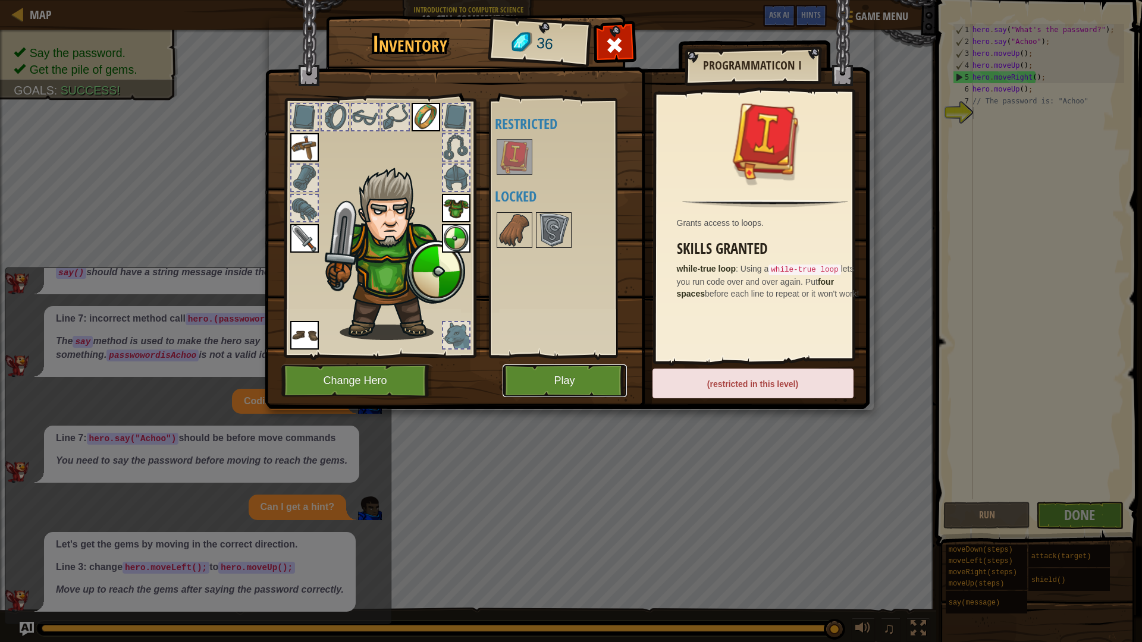
click at [541, 390] on button "Play" at bounding box center [565, 381] width 124 height 33
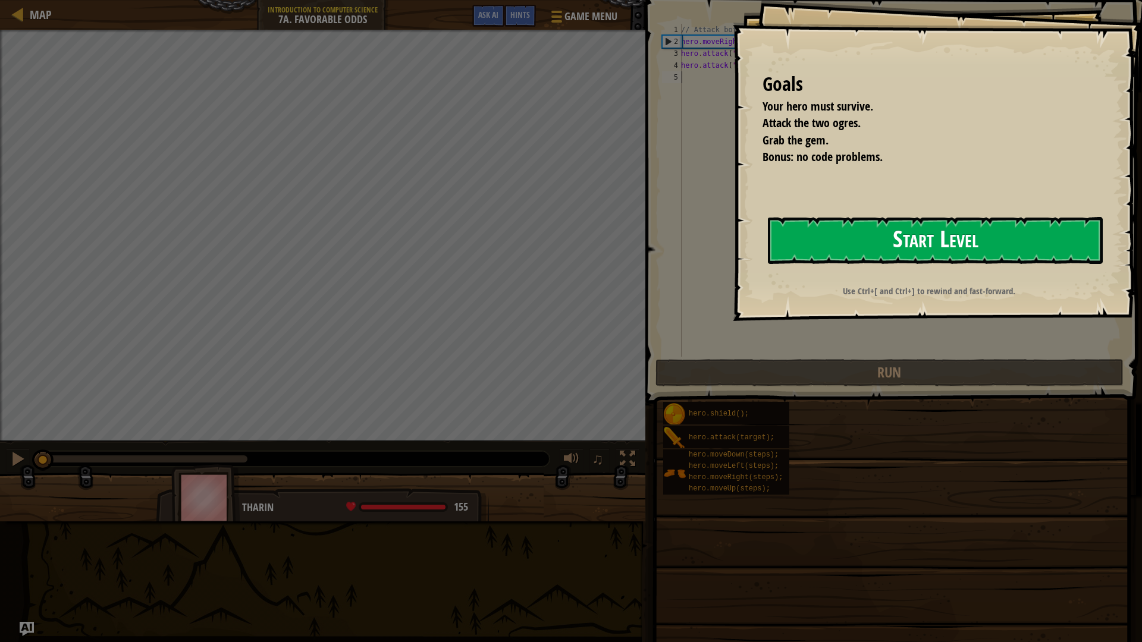
click at [956, 235] on button "Start Level" at bounding box center [935, 240] width 335 height 47
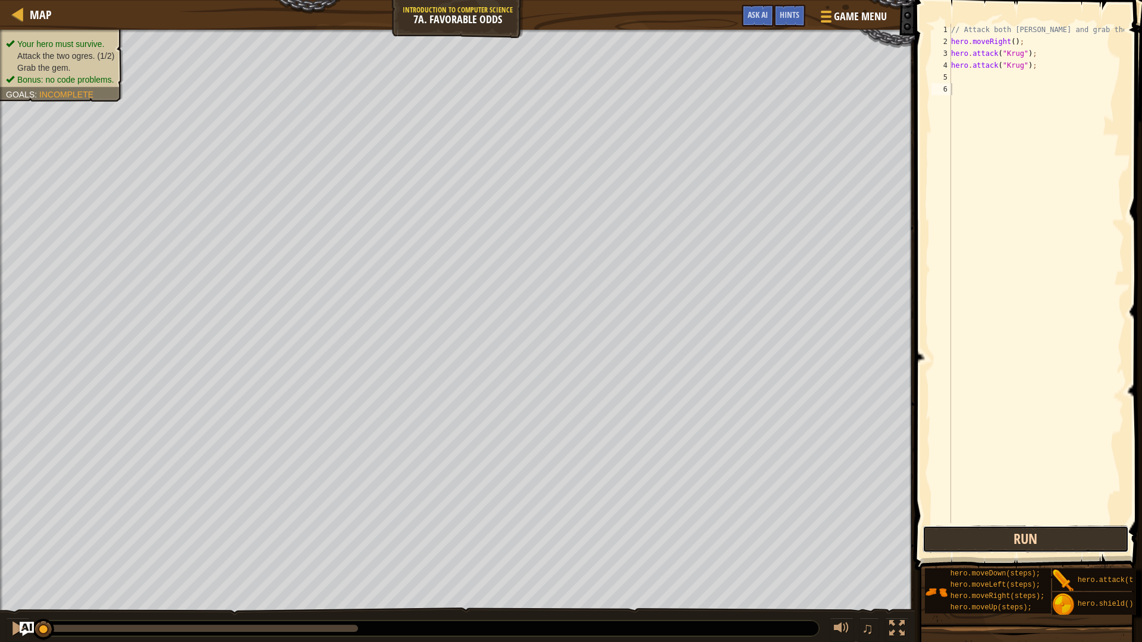
click at [930, 536] on button "Run" at bounding box center [1025, 539] width 206 height 27
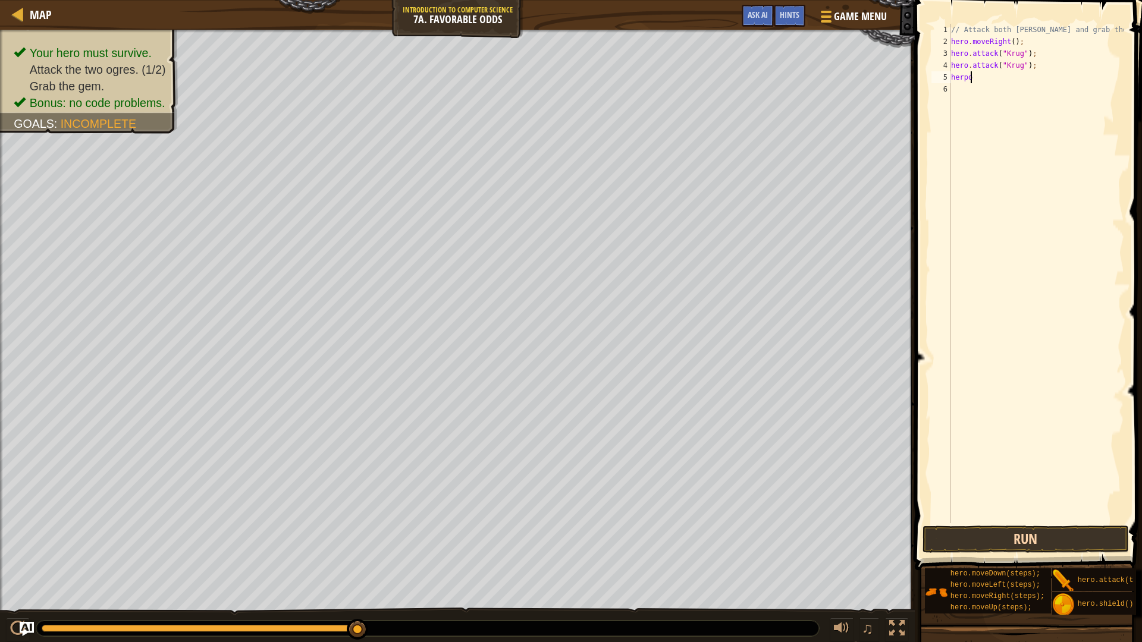
scroll to position [5, 1]
type textarea "hero"
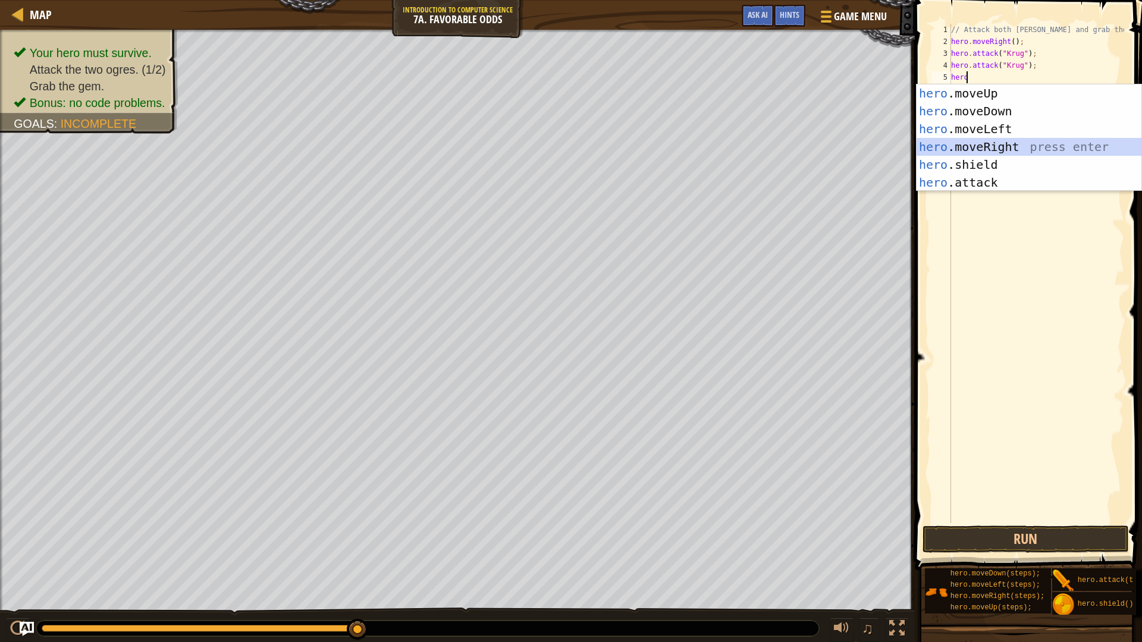
click at [1039, 152] on div "hero .moveUp press enter hero .moveDown press enter hero .moveLeft press enter …" at bounding box center [1028, 155] width 225 height 143
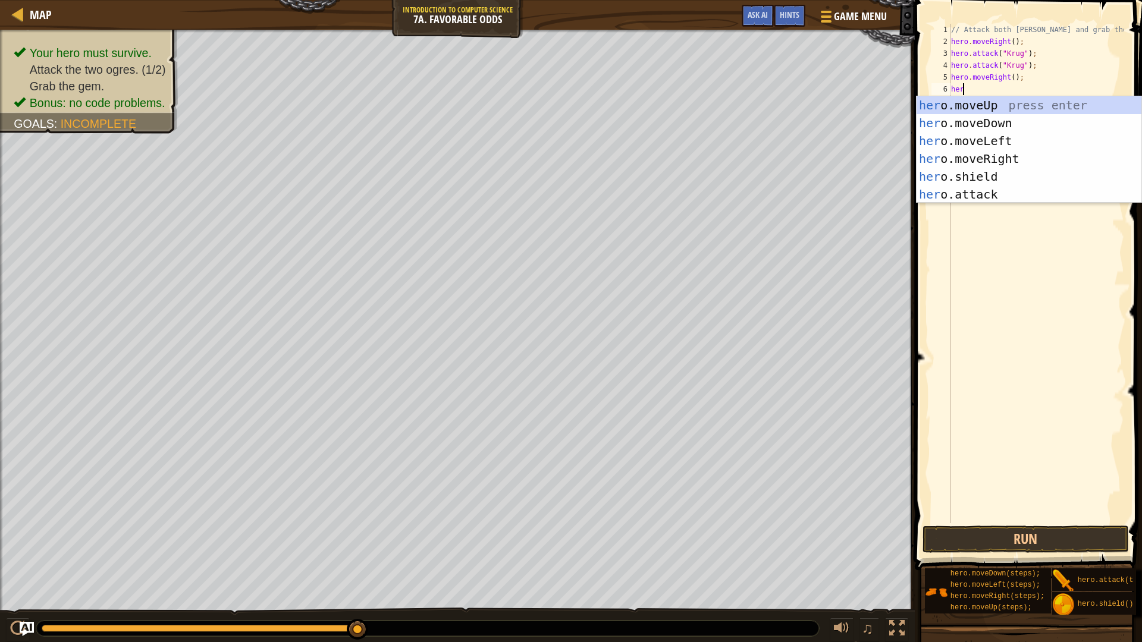
type textarea "hero"
drag, startPoint x: 1026, startPoint y: 125, endPoint x: 1015, endPoint y: 79, distance: 47.6
click at [1053, 117] on div "hero .moveUp press enter hero .moveDown press enter hero .moveLeft press enter …" at bounding box center [1028, 167] width 225 height 143
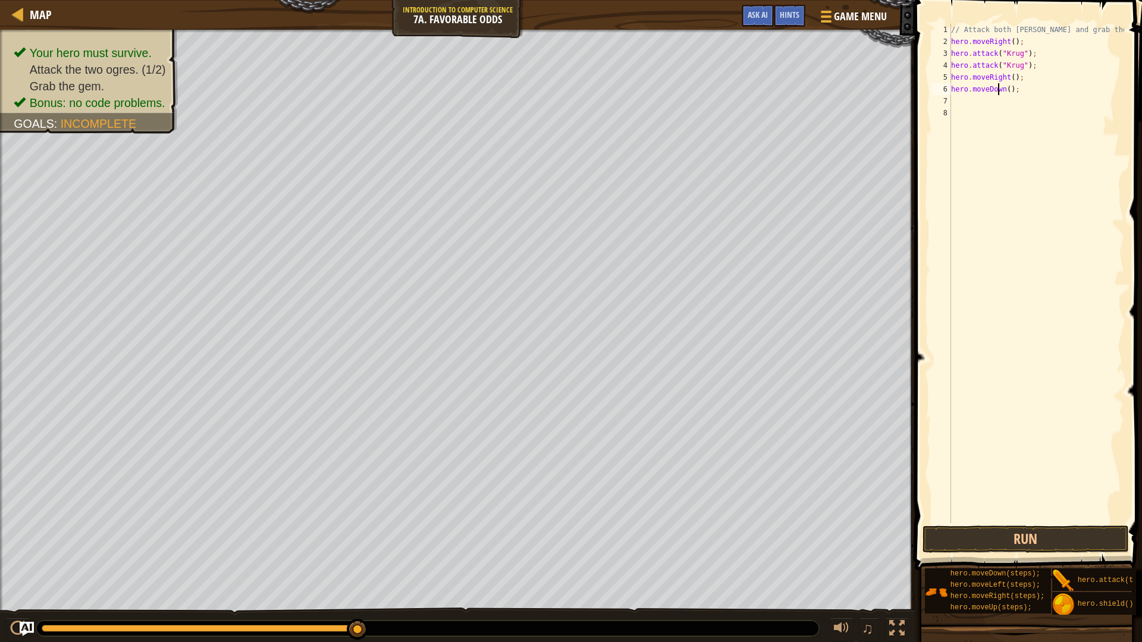
click at [999, 92] on div "// Attack both [PERSON_NAME] and grab the gem. hero . moveRight ( ) ; hero . at…" at bounding box center [1036, 285] width 175 height 523
type textarea "hero.moveup();"
click at [963, 114] on div "// Attack both [PERSON_NAME] and grab the gem. hero . moveRight ( ) ; hero . at…" at bounding box center [1036, 285] width 175 height 523
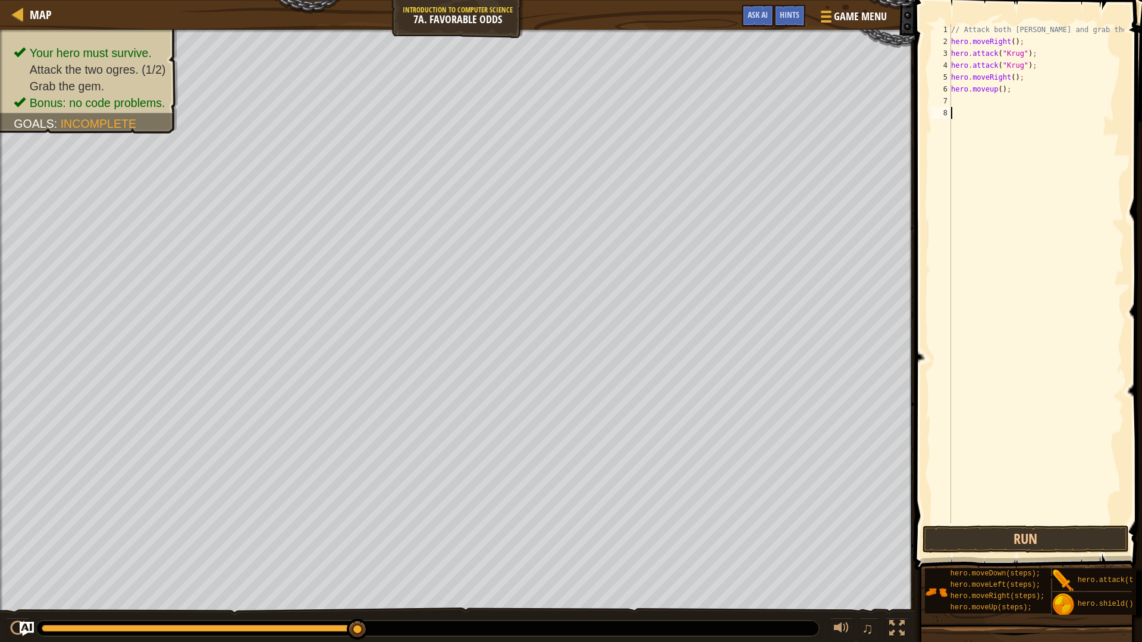
drag, startPoint x: 945, startPoint y: 545, endPoint x: 952, endPoint y: 544, distance: 7.2
click at [952, 545] on button "Run" at bounding box center [1025, 539] width 206 height 27
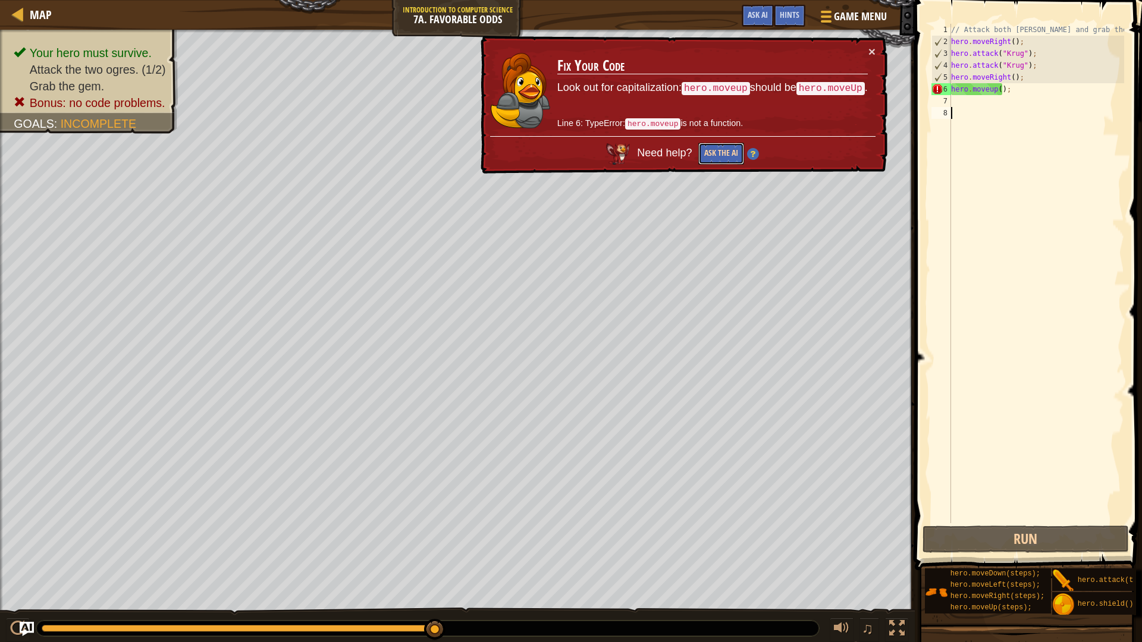
click at [710, 152] on button "Ask the AI" at bounding box center [721, 154] width 46 height 22
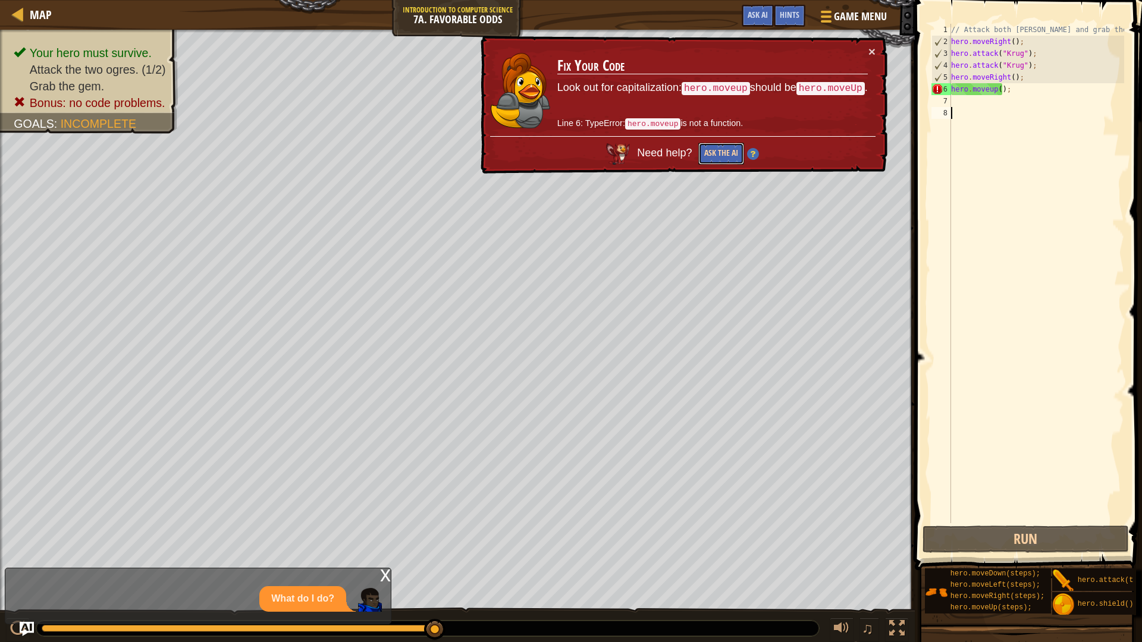
click at [708, 155] on button "Ask the AI" at bounding box center [721, 154] width 46 height 22
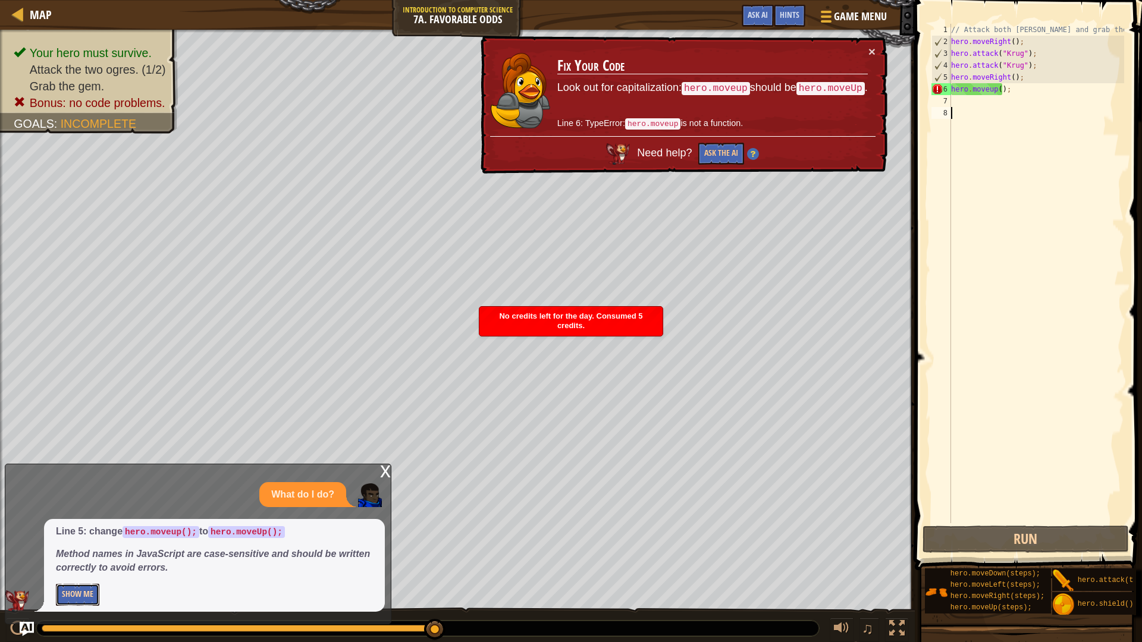
click at [80, 561] on button "Show Me" at bounding box center [77, 595] width 43 height 22
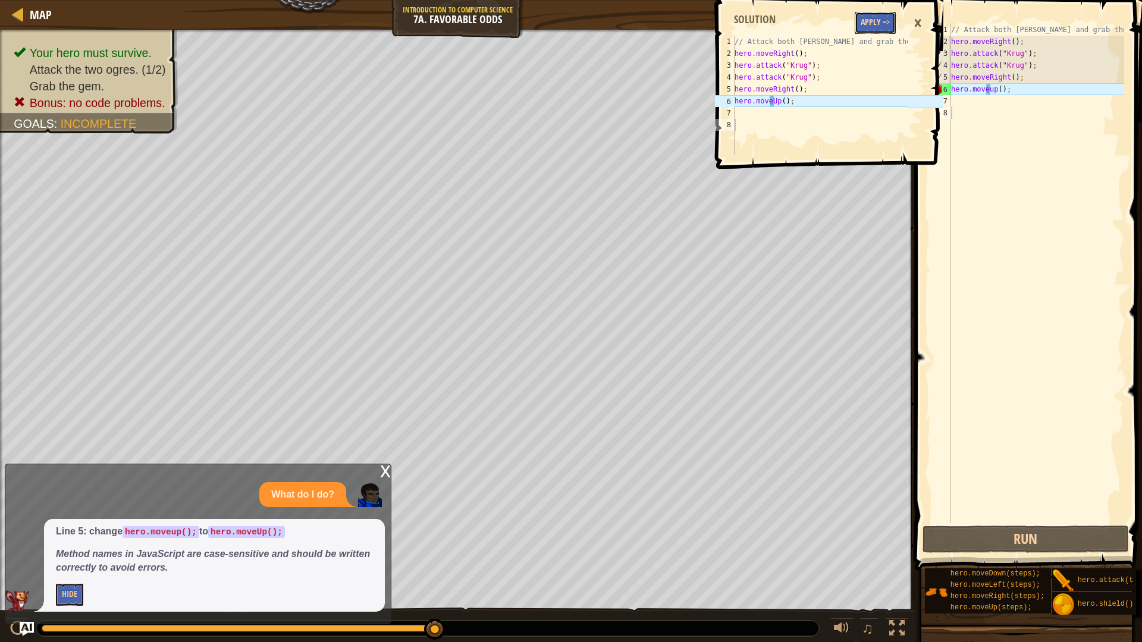
click at [886, 22] on button "Apply =>" at bounding box center [875, 23] width 41 height 22
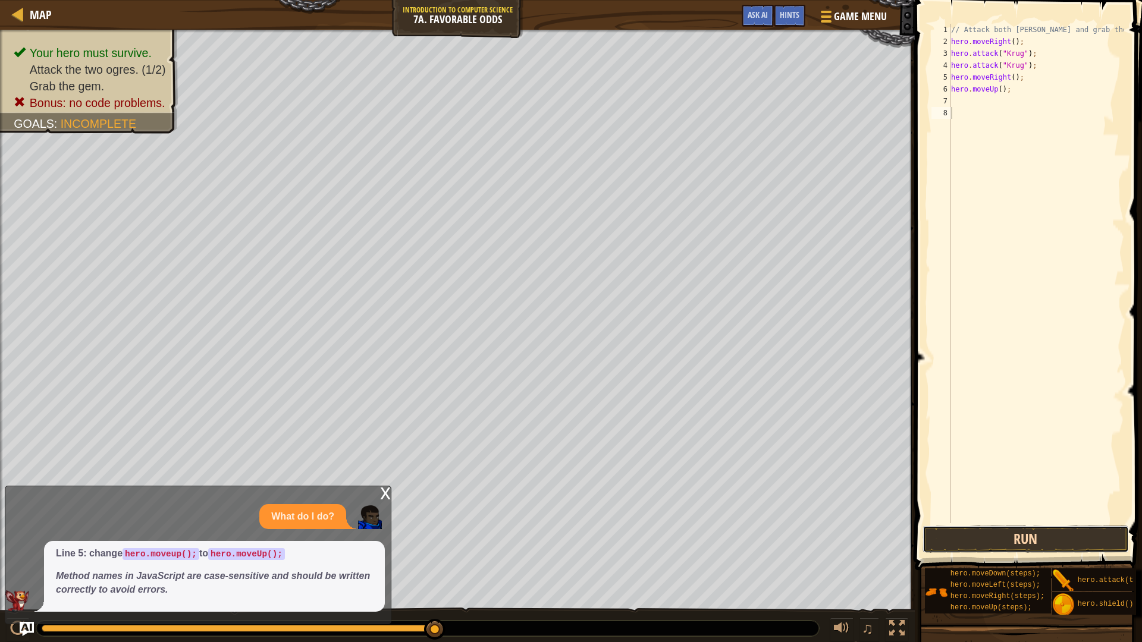
click at [942, 531] on button "Run" at bounding box center [1025, 539] width 206 height 27
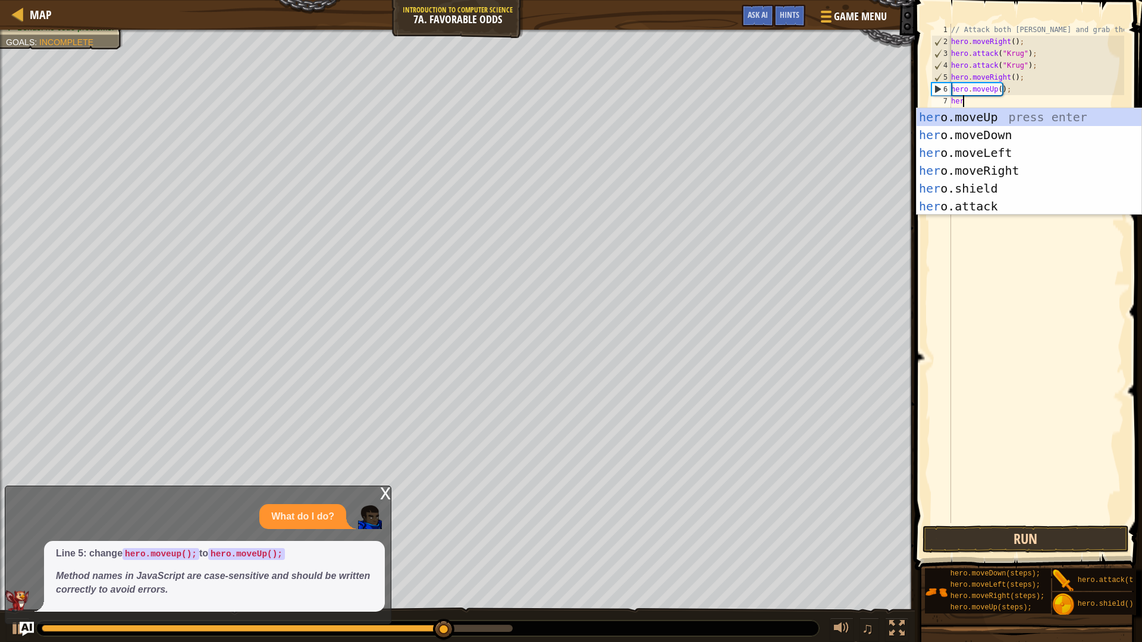
scroll to position [5, 1]
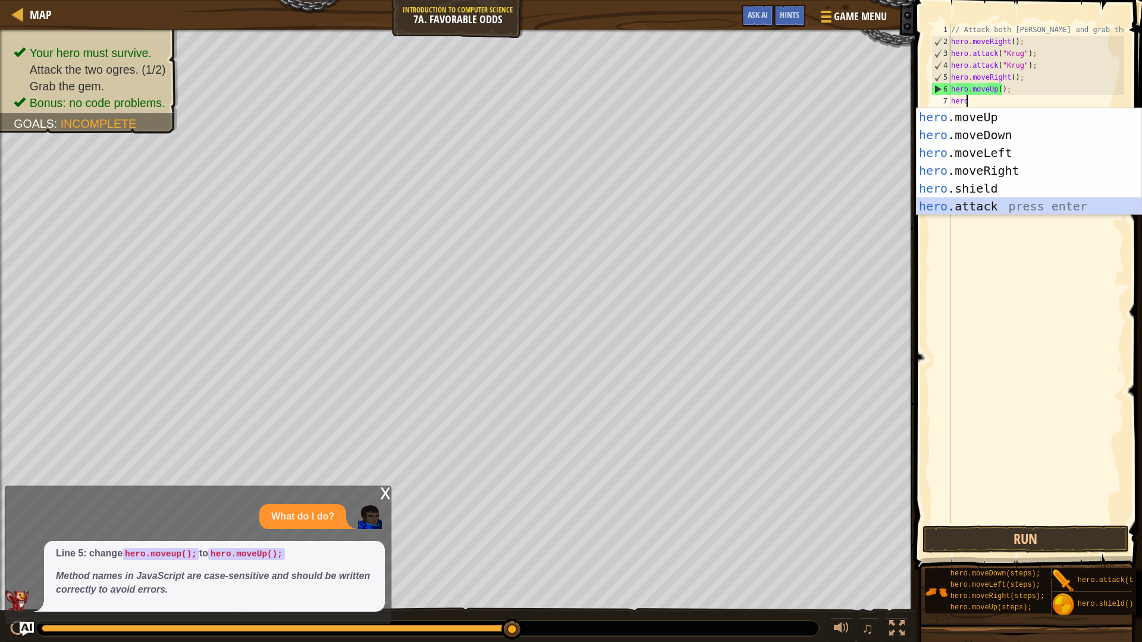
click at [952, 205] on div "hero .moveUp press enter hero .moveDown press enter hero .moveLeft press enter …" at bounding box center [1028, 179] width 225 height 143
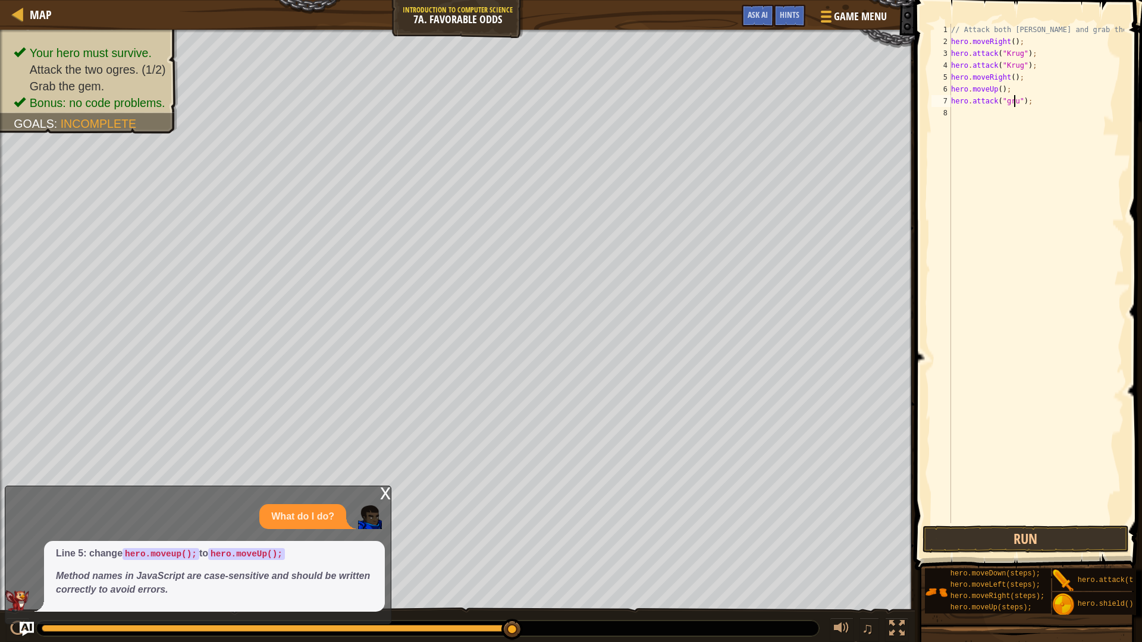
scroll to position [5, 6]
type textarea "hero.attack("grump");"
type textarea "hero.attack("Grump");"
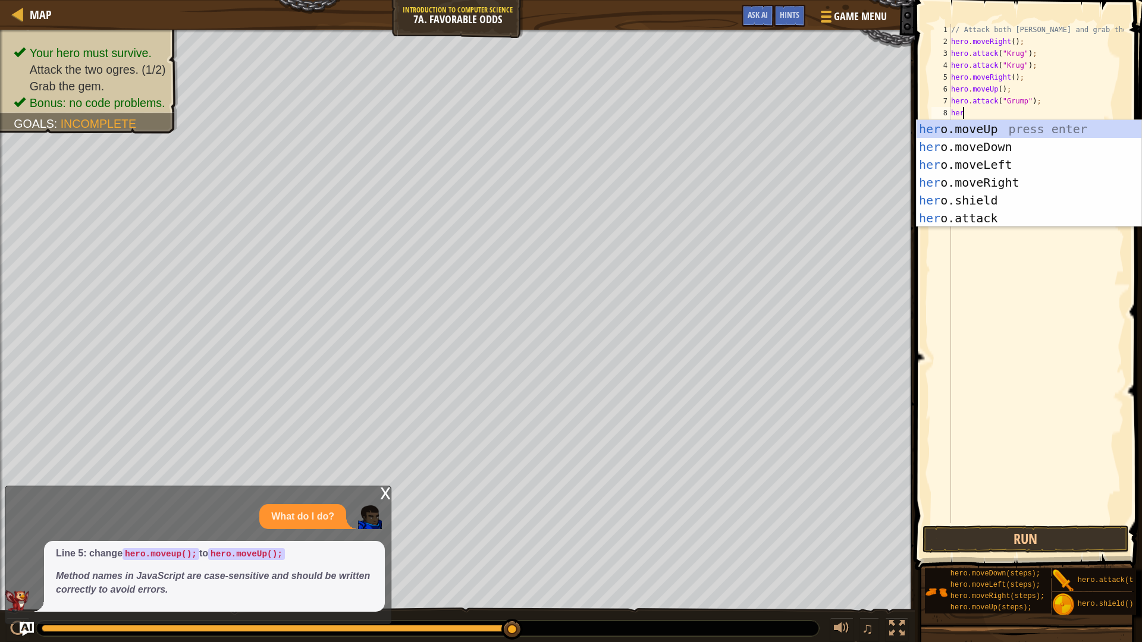
scroll to position [5, 1]
click at [941, 221] on div "hero .moveUp press enter hero .moveDown press enter hero .moveLeft press enter …" at bounding box center [1028, 191] width 225 height 143
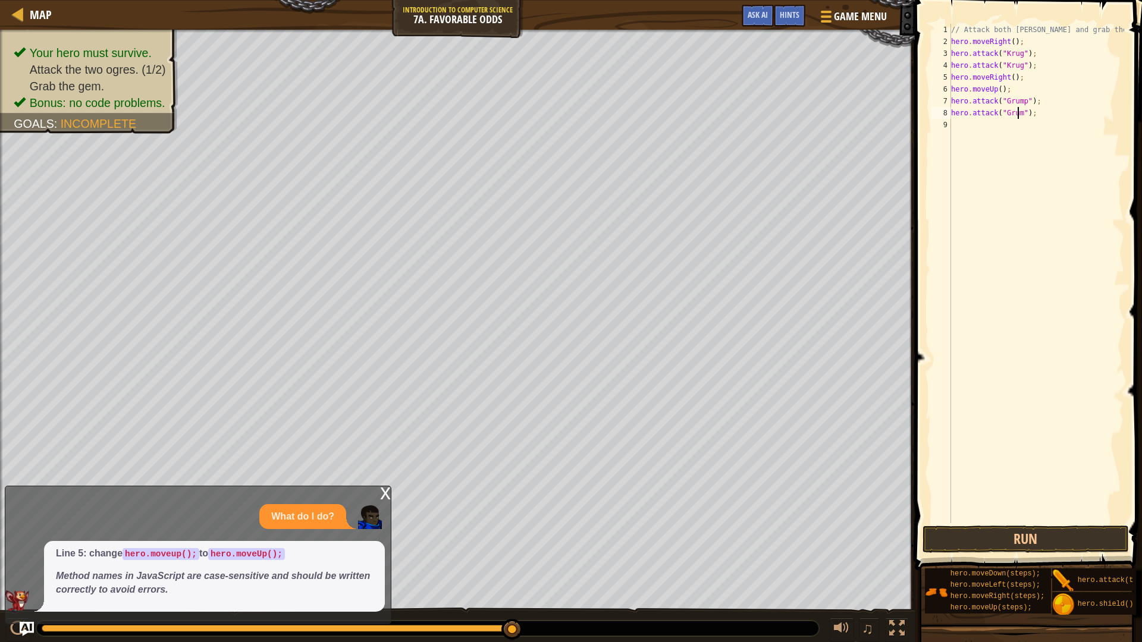
scroll to position [5, 6]
type textarea "hero.attack("Grump");"
click at [1001, 538] on button "Run" at bounding box center [1025, 539] width 206 height 27
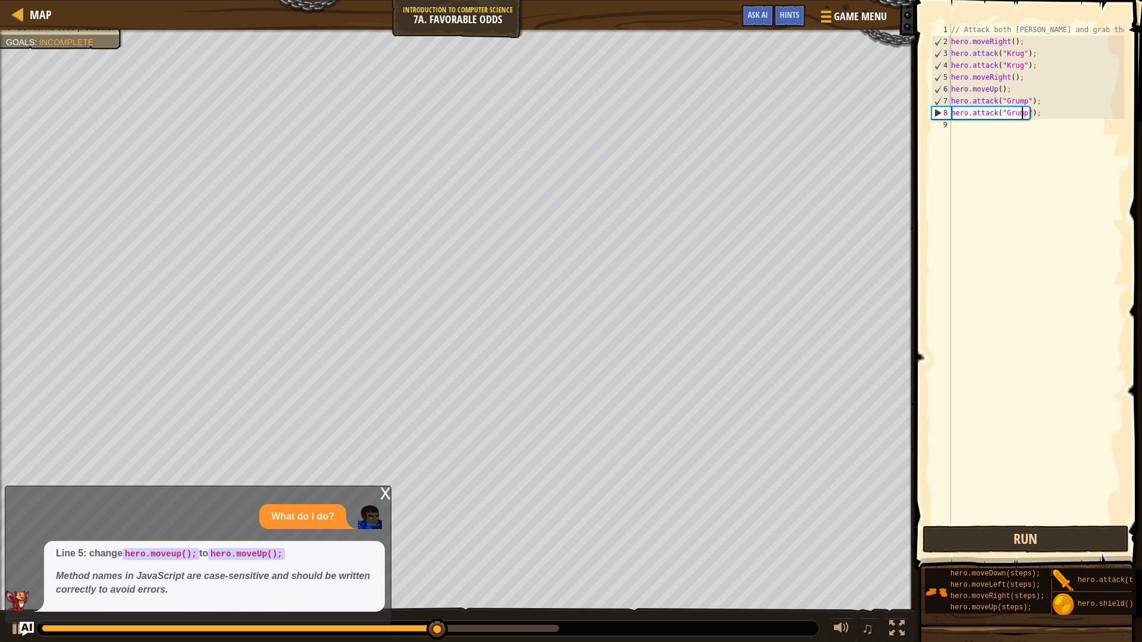
type textarea "hero.attack("Grump");"
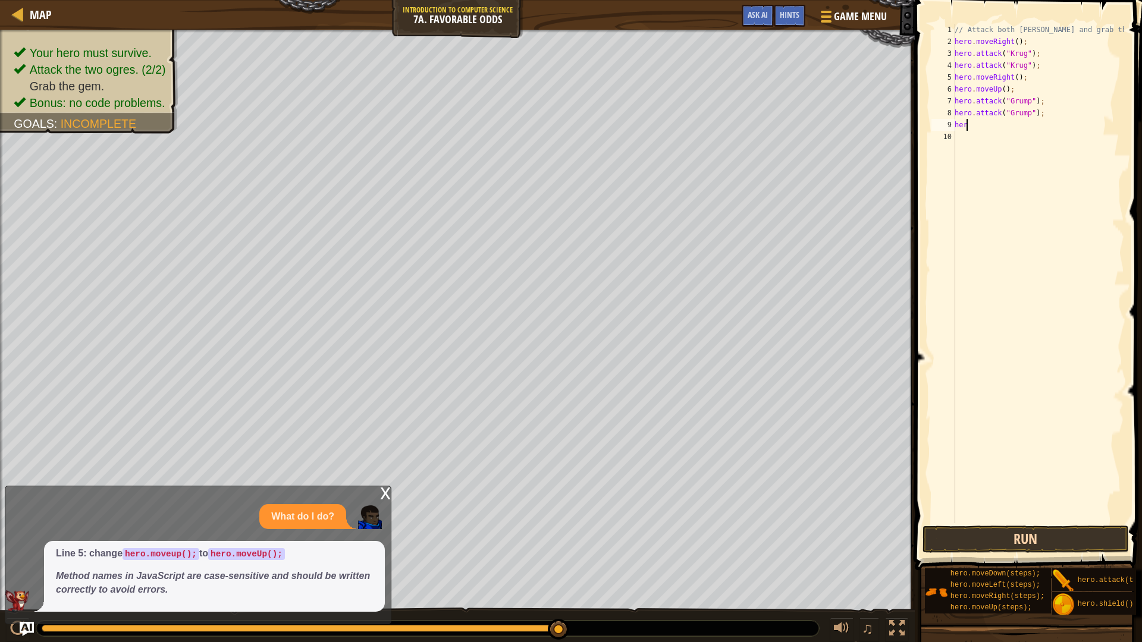
scroll to position [5, 0]
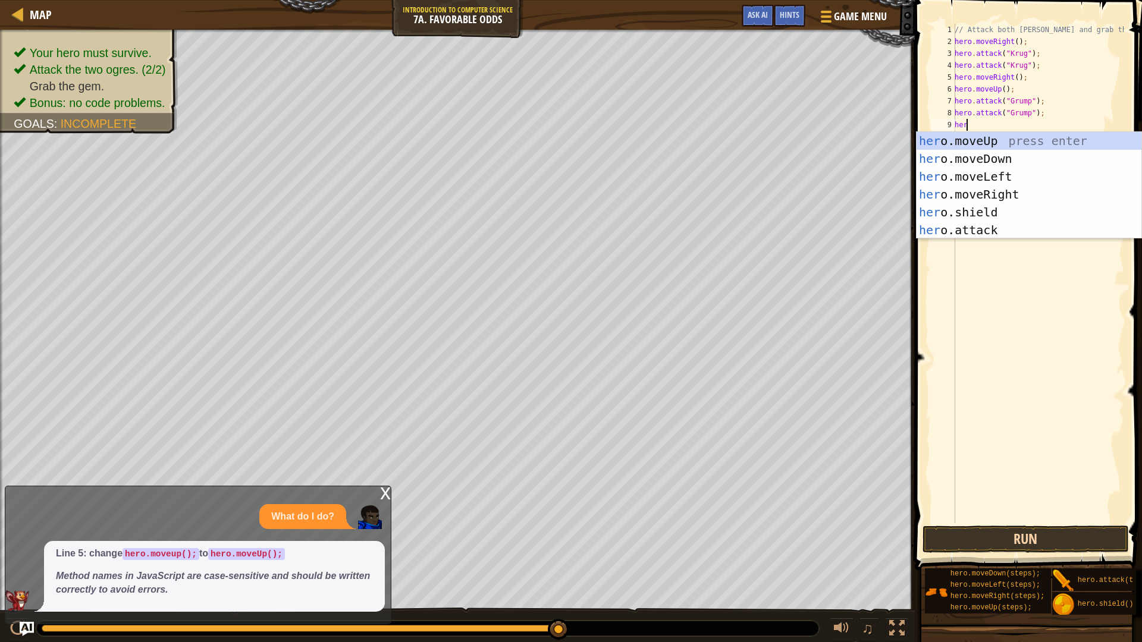
type textarea "hero"
click at [1025, 177] on div "hero .moveUp press enter hero .moveDown press enter hero .moveLeft press enter …" at bounding box center [1028, 203] width 225 height 143
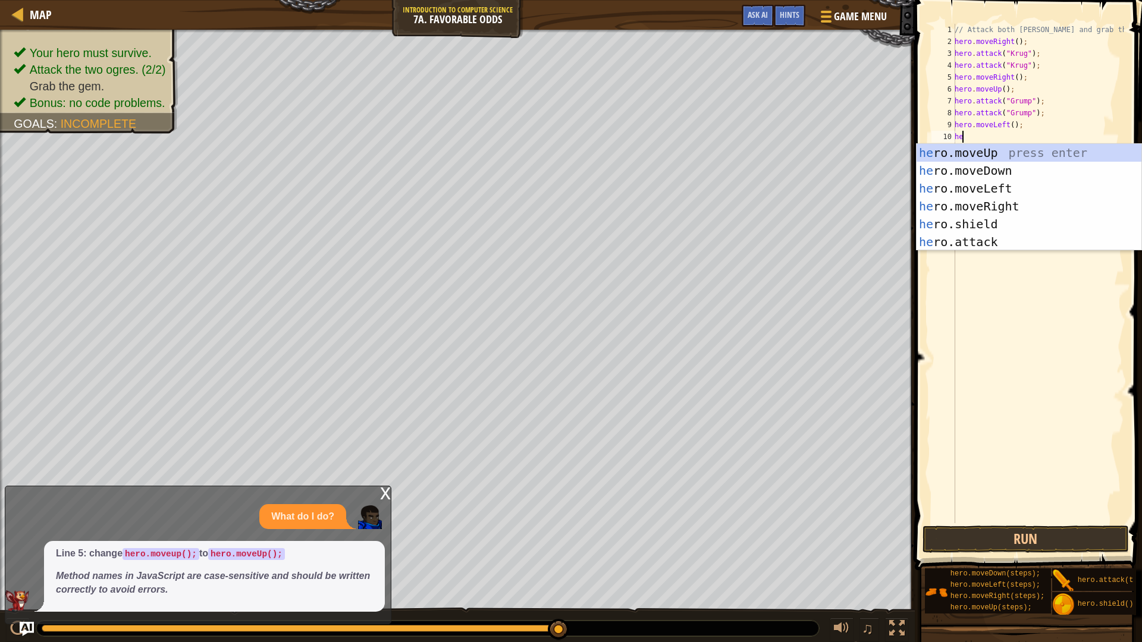
type textarea "hero"
click at [1022, 180] on div "hero .moveUp press enter hero .moveDown press enter hero .moveLeft press enter …" at bounding box center [1028, 215] width 225 height 143
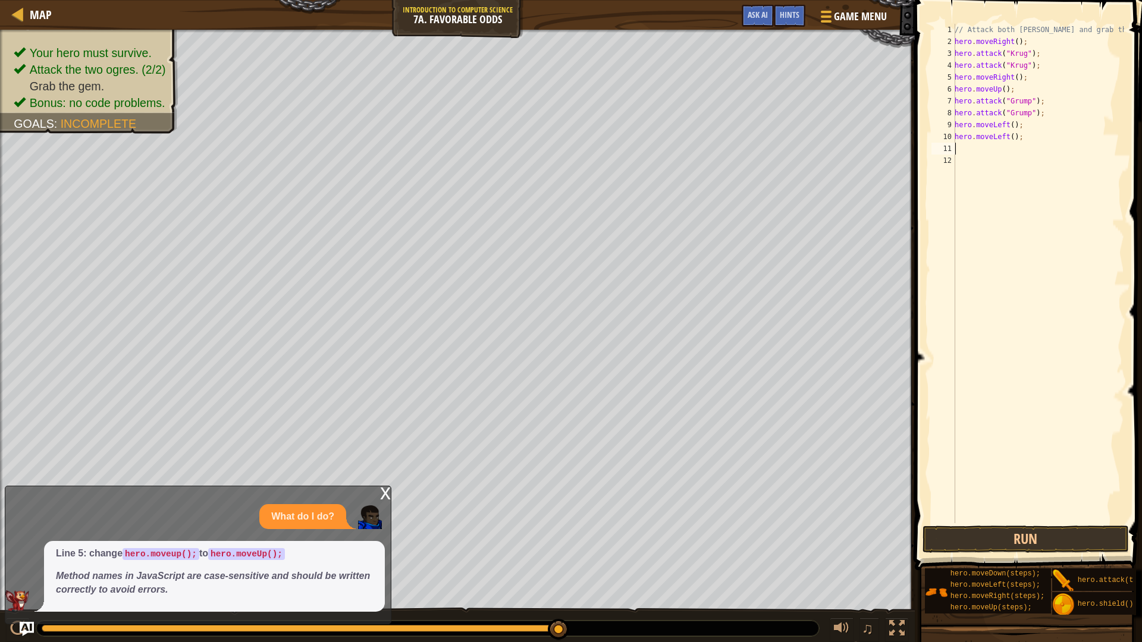
scroll to position [5, 0]
click at [933, 542] on button "Run" at bounding box center [1025, 539] width 206 height 27
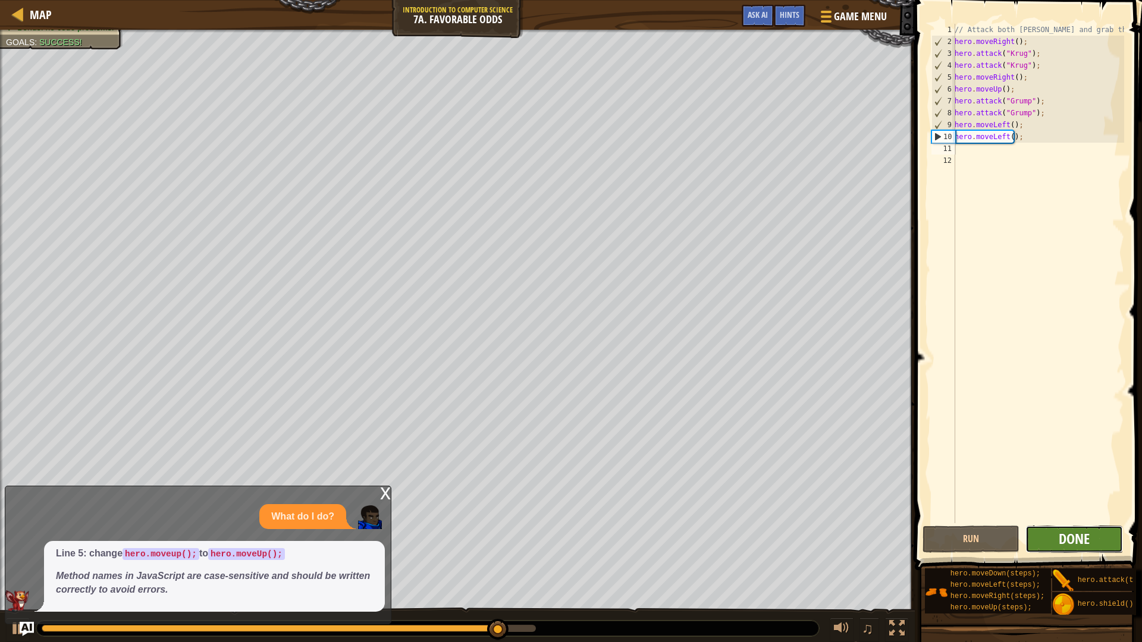
click at [1071, 545] on span "Done" at bounding box center [1074, 538] width 31 height 19
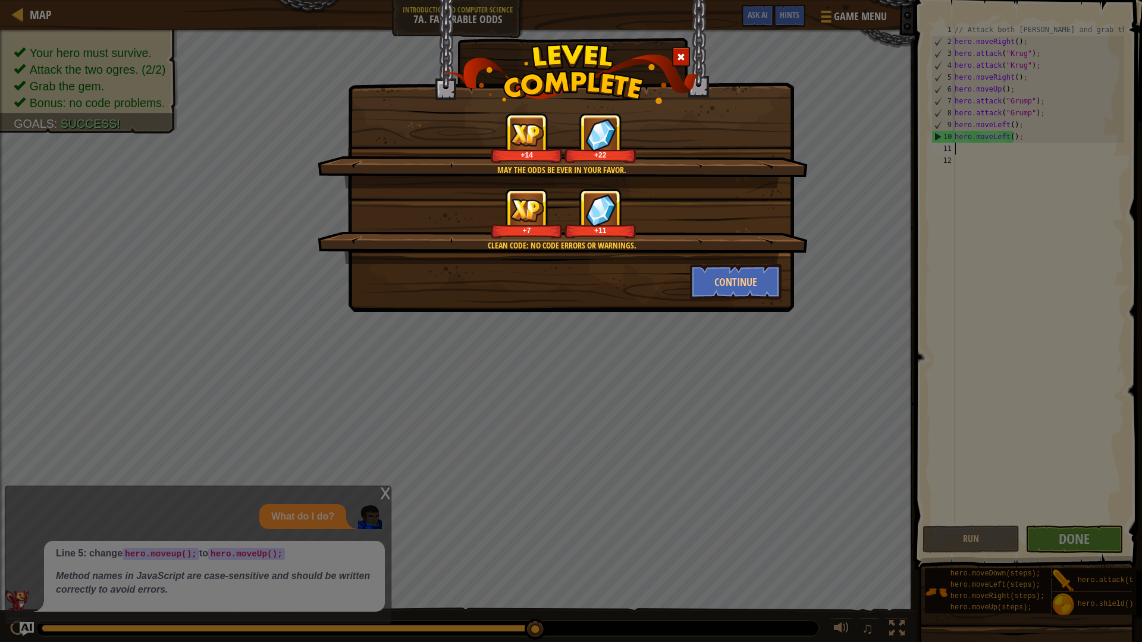
click at [757, 318] on div "May the odds be ever in your favor. +14 +22 Clean code: no code errors or warni…" at bounding box center [571, 321] width 1142 height 642
click at [749, 290] on button "Continue" at bounding box center [736, 282] width 92 height 36
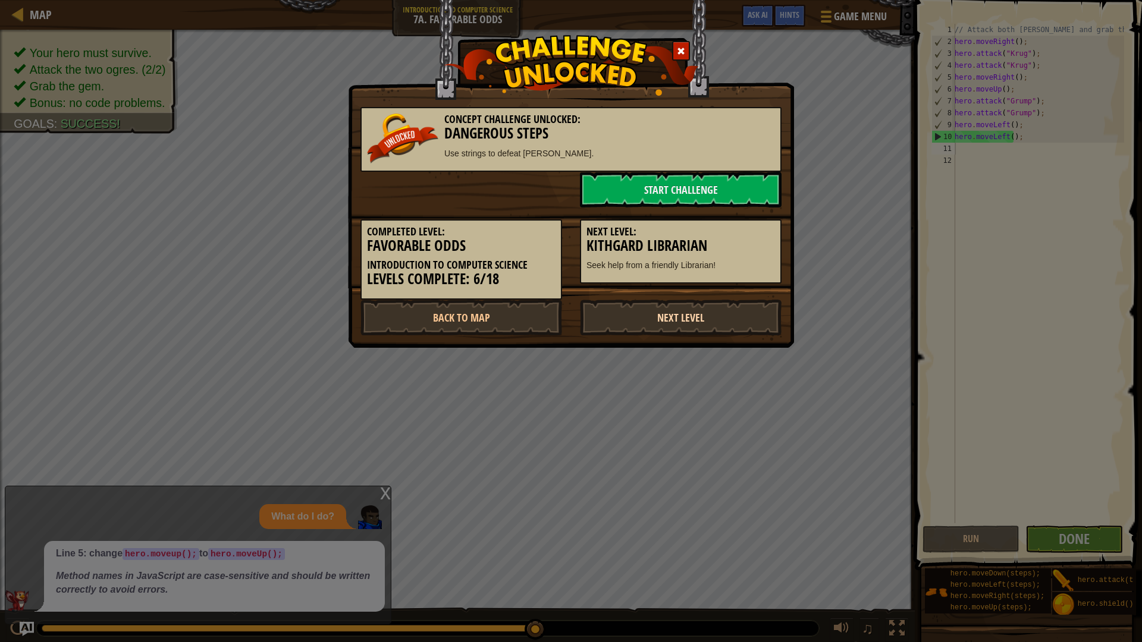
click at [697, 319] on link "Next Level" at bounding box center [681, 318] width 202 height 36
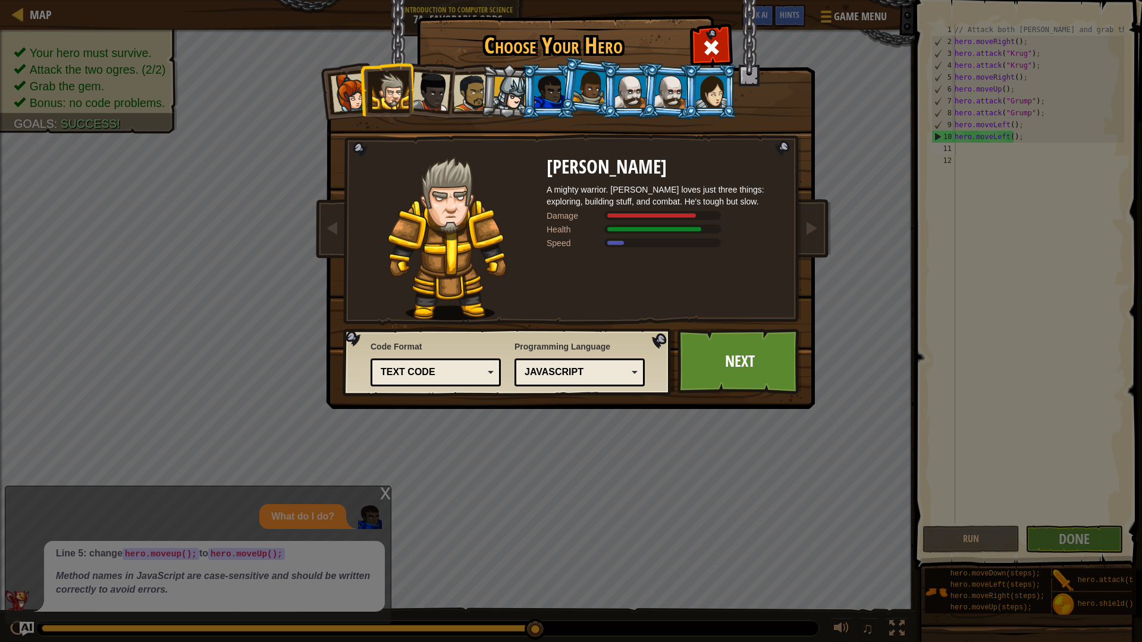
click at [674, 113] on li at bounding box center [669, 91] width 57 height 58
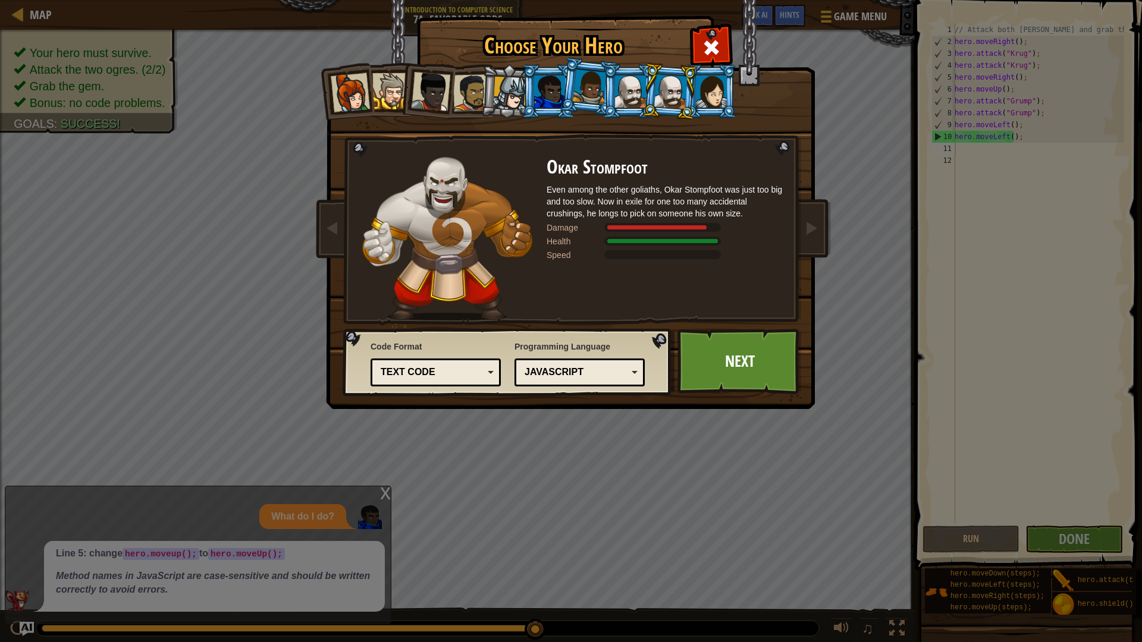
drag, startPoint x: 604, startPoint y: 100, endPoint x: 572, endPoint y: 98, distance: 32.2
click at [579, 64] on ol at bounding box center [571, 64] width 491 height 0
click at [548, 98] on div at bounding box center [549, 92] width 31 height 32
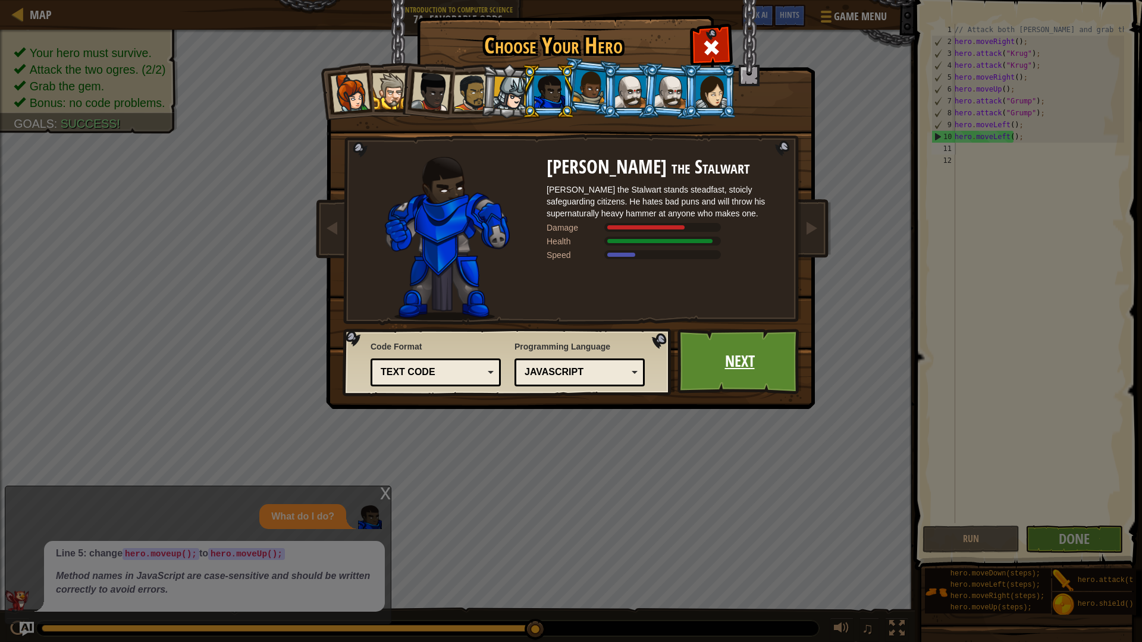
click at [790, 372] on link "Next" at bounding box center [739, 361] width 124 height 65
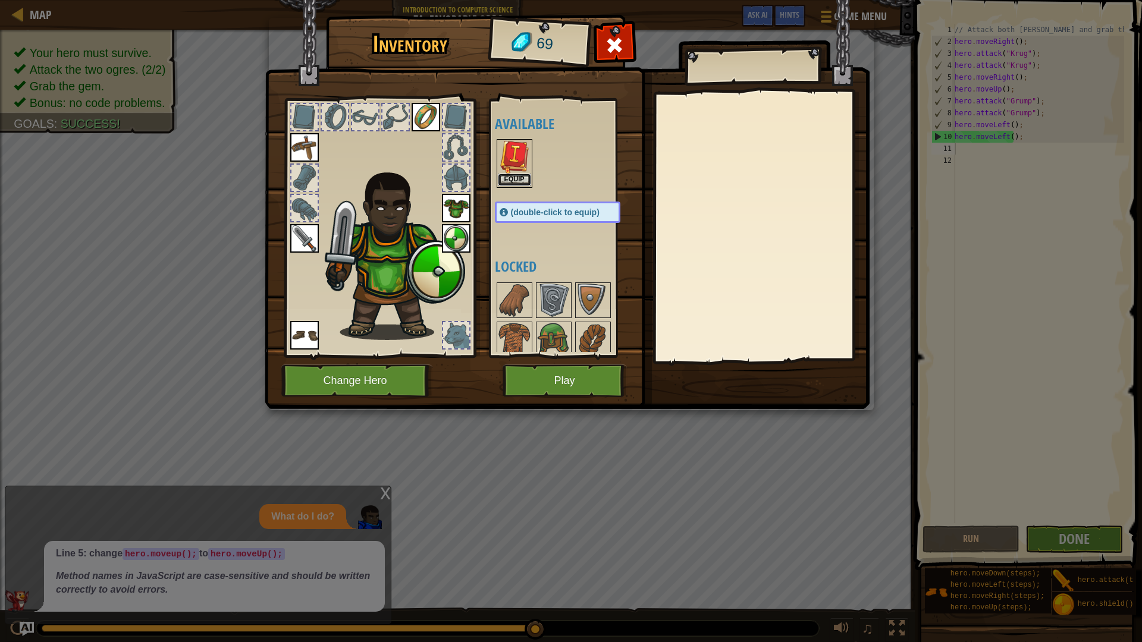
click at [517, 174] on button "Equip" at bounding box center [514, 180] width 33 height 12
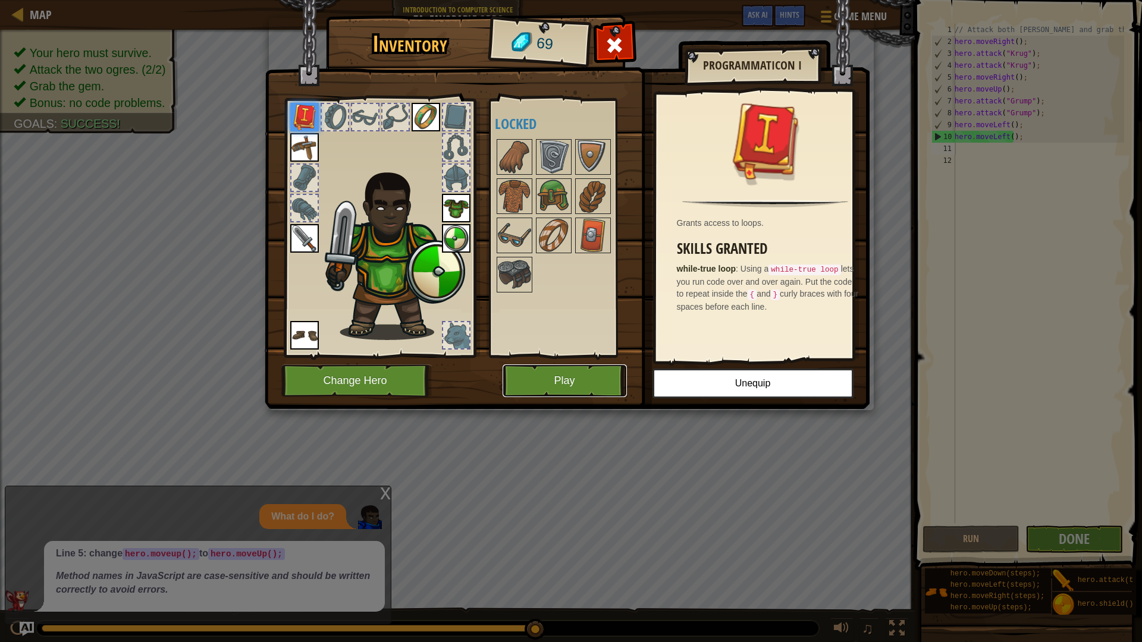
click at [564, 391] on button "Play" at bounding box center [565, 381] width 124 height 33
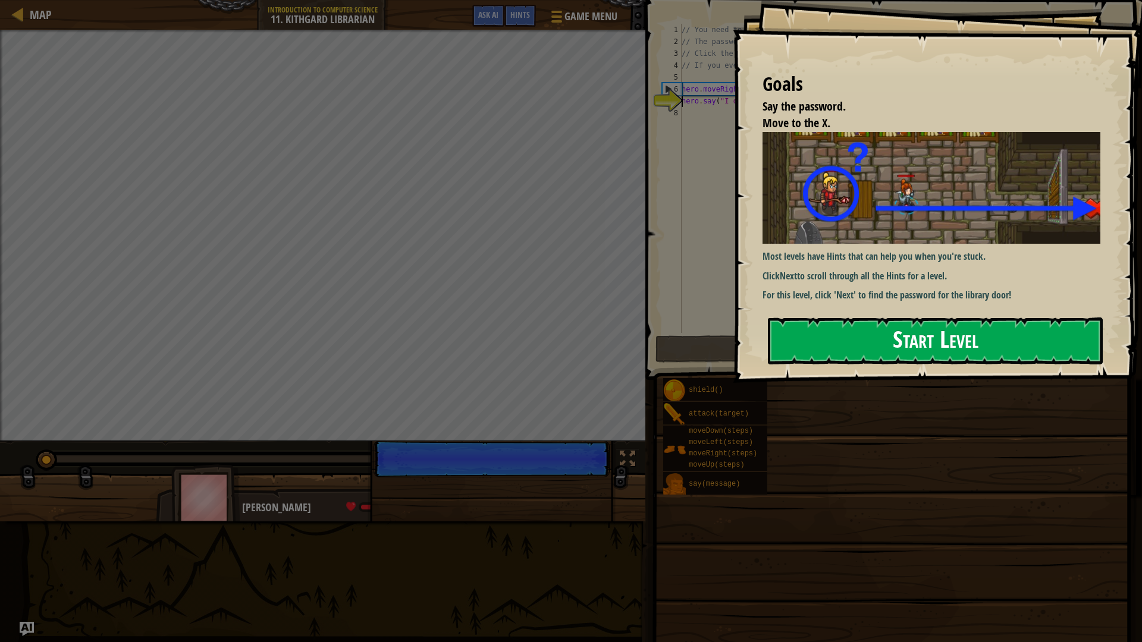
click at [878, 337] on button "Start Level" at bounding box center [935, 341] width 335 height 47
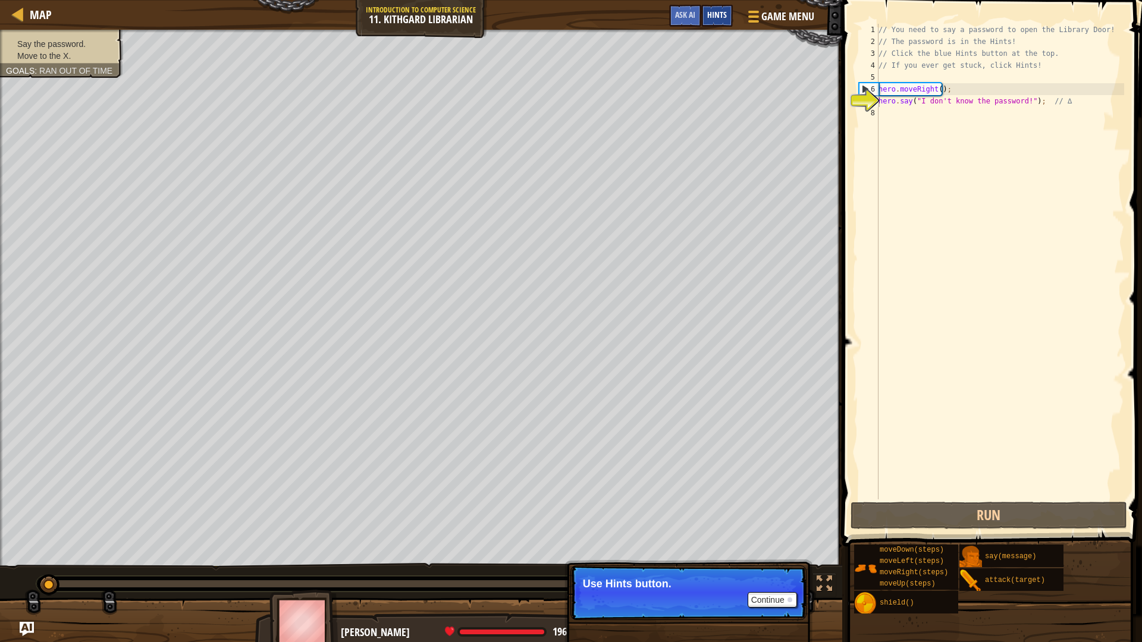
click at [721, 20] on div "Hints" at bounding box center [717, 16] width 32 height 22
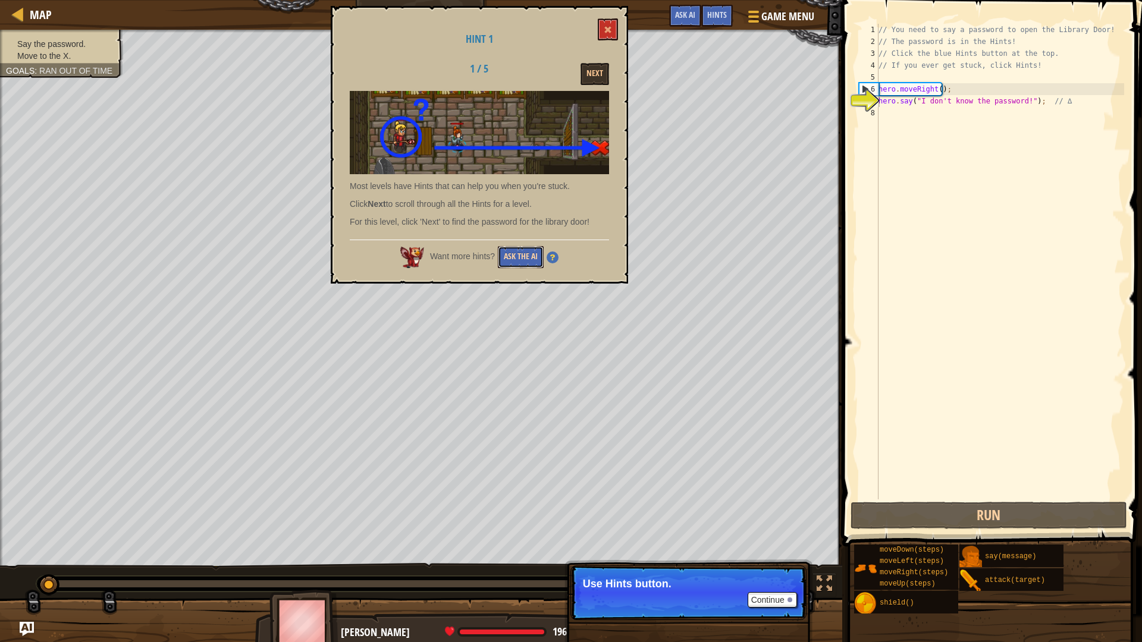
click at [529, 260] on button "Ask the AI" at bounding box center [521, 257] width 46 height 22
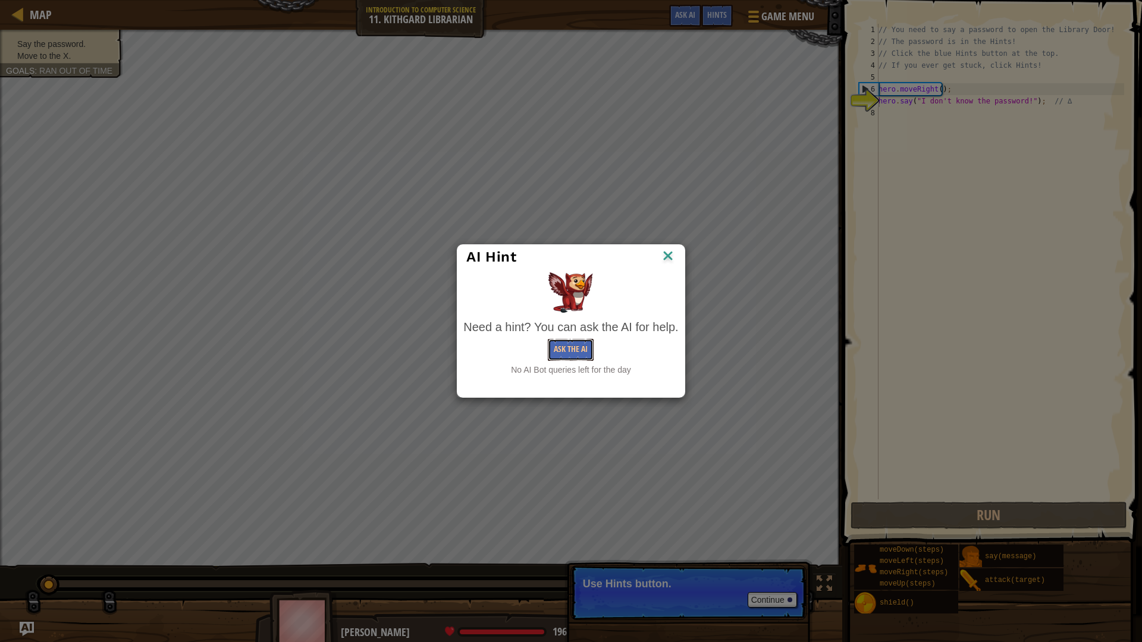
drag, startPoint x: 558, startPoint y: 343, endPoint x: 520, endPoint y: 283, distance: 71.1
click at [520, 283] on div "Need a hint? You can ask the AI for help. Ask the AI No AI Bot queries left for…" at bounding box center [570, 323] width 221 height 109
click at [660, 255] on img at bounding box center [667, 257] width 15 height 18
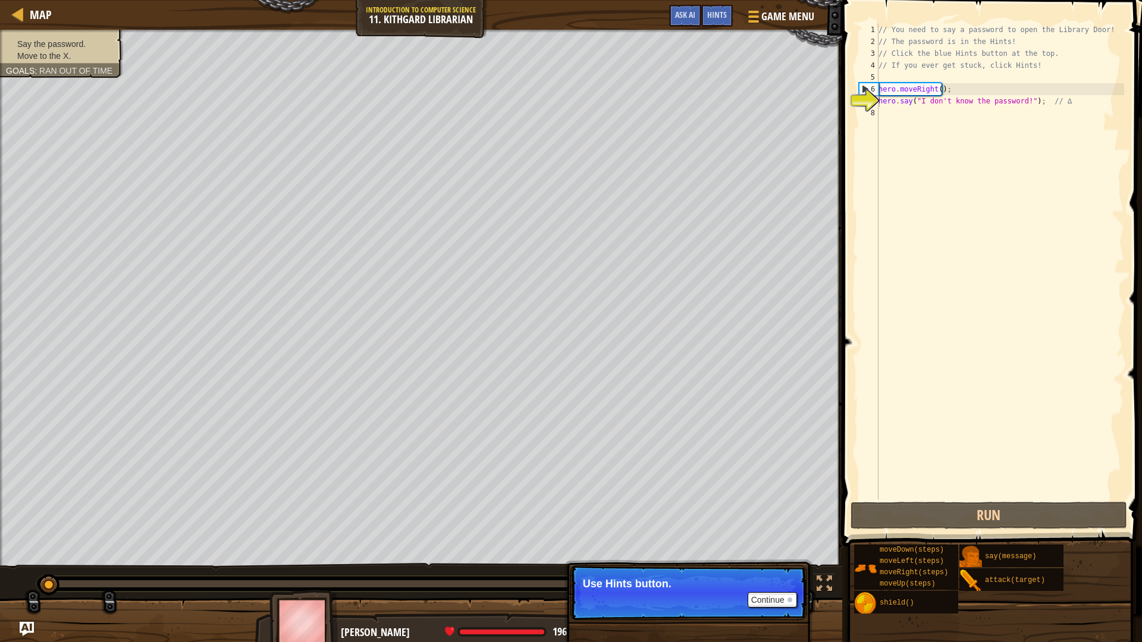
drag, startPoint x: 798, startPoint y: 597, endPoint x: 786, endPoint y: 592, distance: 12.8
click at [792, 561] on p "Continue Use Hints button." at bounding box center [688, 593] width 236 height 55
click at [786, 561] on p "Continue Use Hints button." at bounding box center [688, 593] width 236 height 55
click at [782, 561] on button "Continue" at bounding box center [772, 599] width 49 height 15
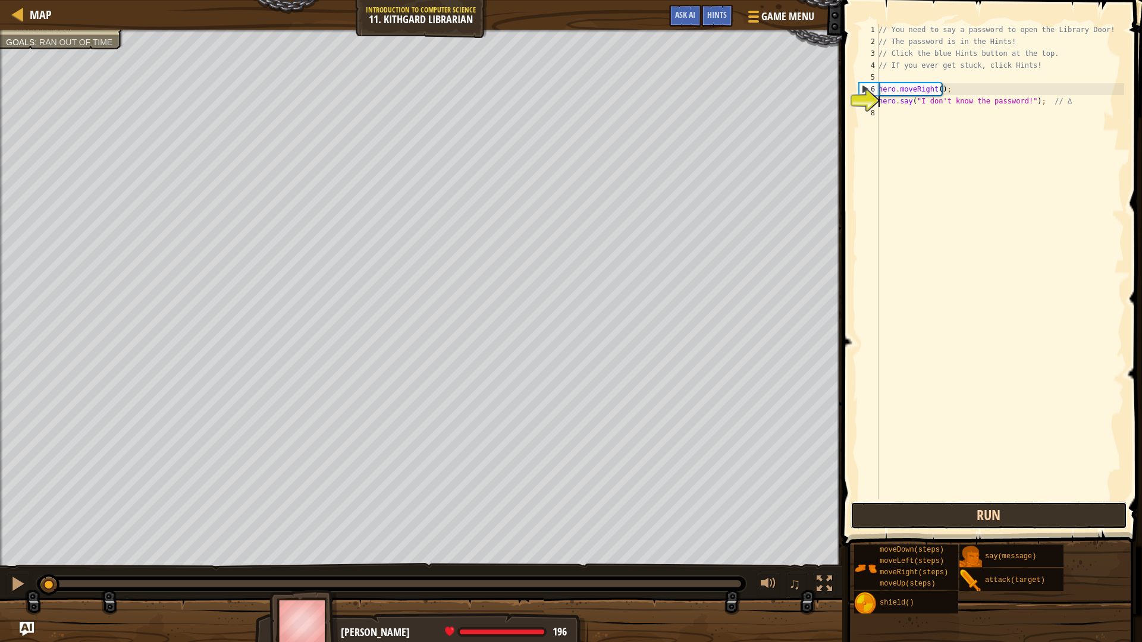
click at [988, 517] on button "Run" at bounding box center [988, 515] width 277 height 27
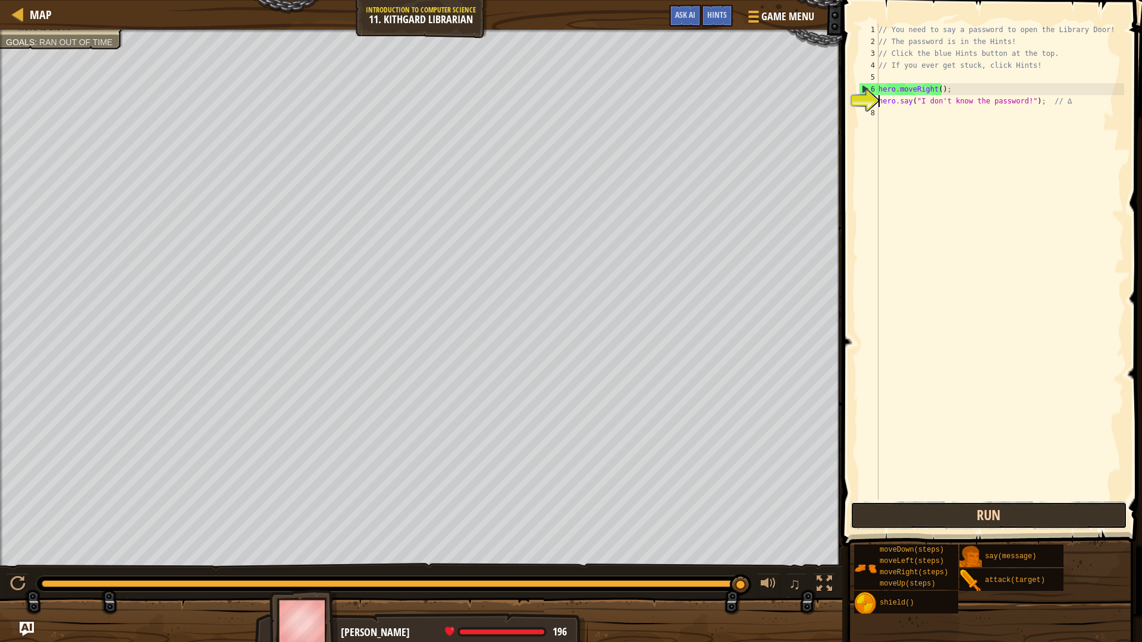
drag, startPoint x: 996, startPoint y: 522, endPoint x: 985, endPoint y: 519, distance: 11.1
click at [985, 519] on button "Run" at bounding box center [988, 515] width 277 height 27
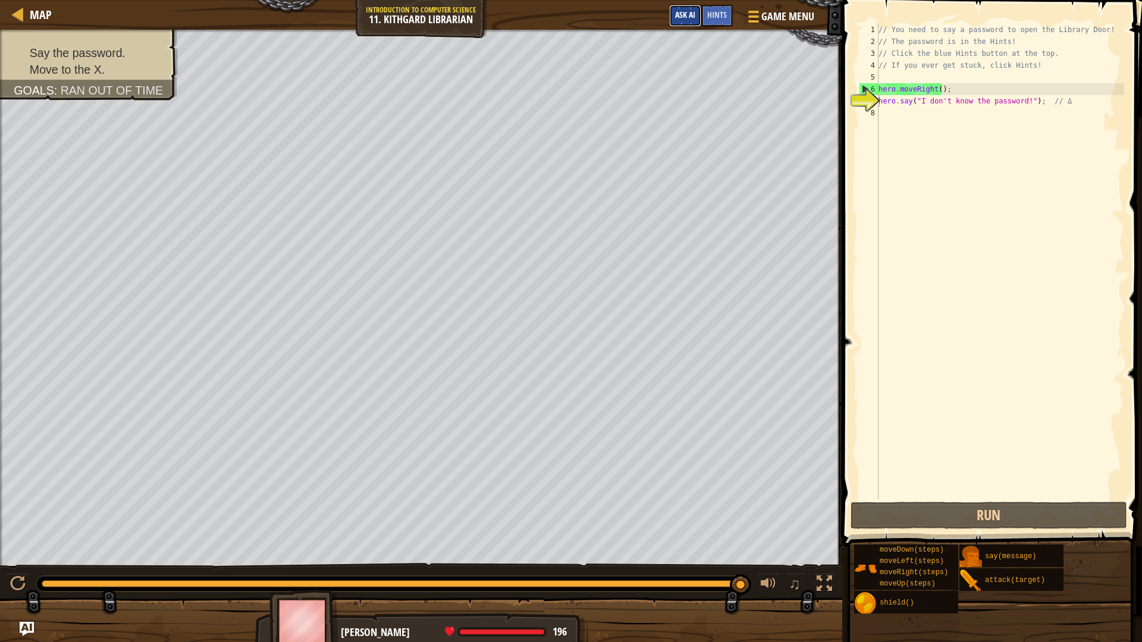
click at [693, 7] on button "Ask AI" at bounding box center [685, 16] width 32 height 22
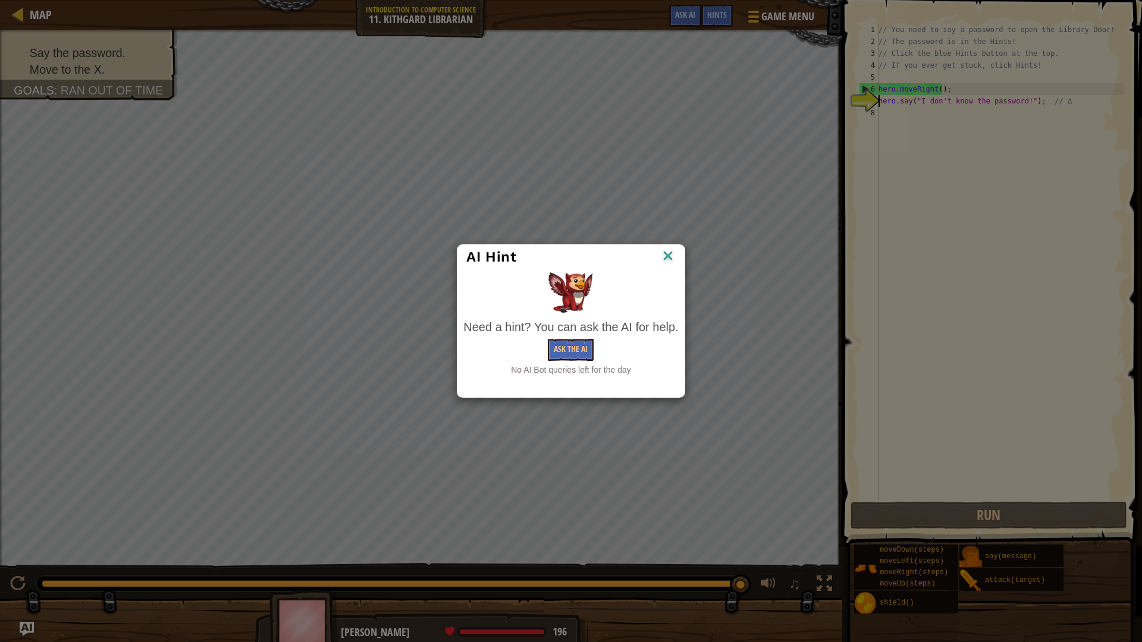
click at [668, 250] on img at bounding box center [667, 257] width 15 height 18
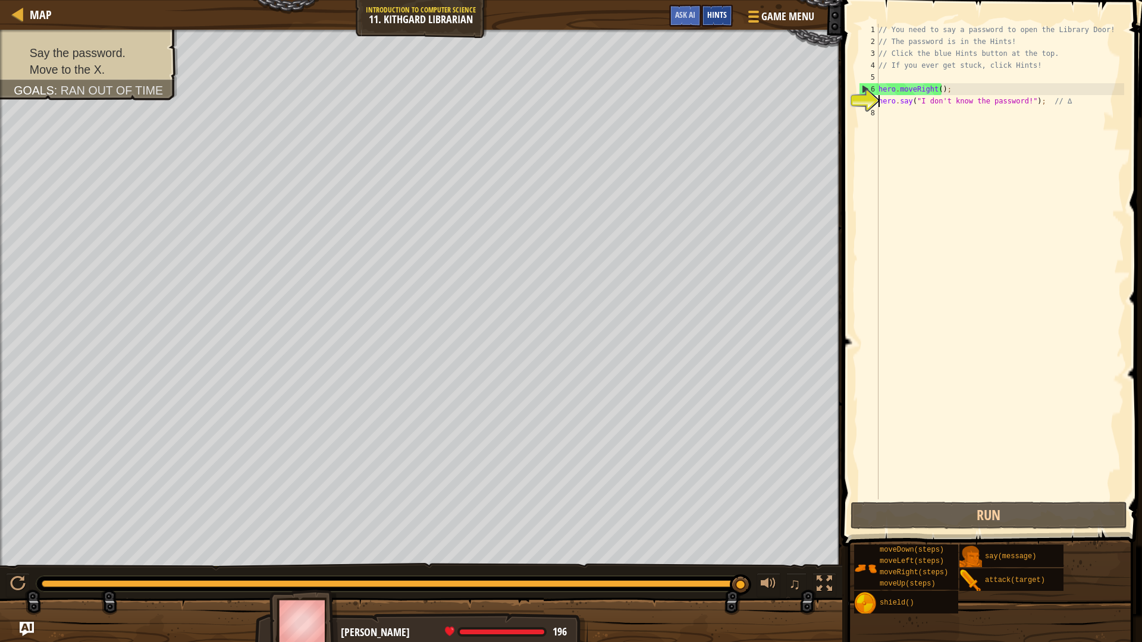
click at [729, 15] on div "Hints" at bounding box center [717, 16] width 32 height 22
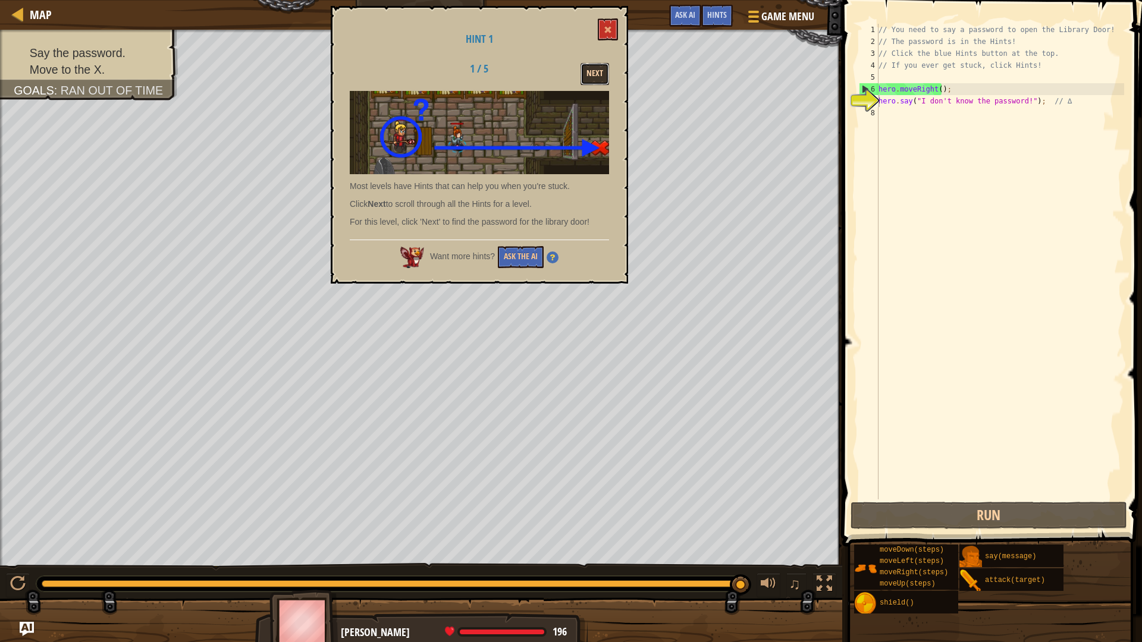
click at [605, 79] on button "Next" at bounding box center [594, 74] width 29 height 22
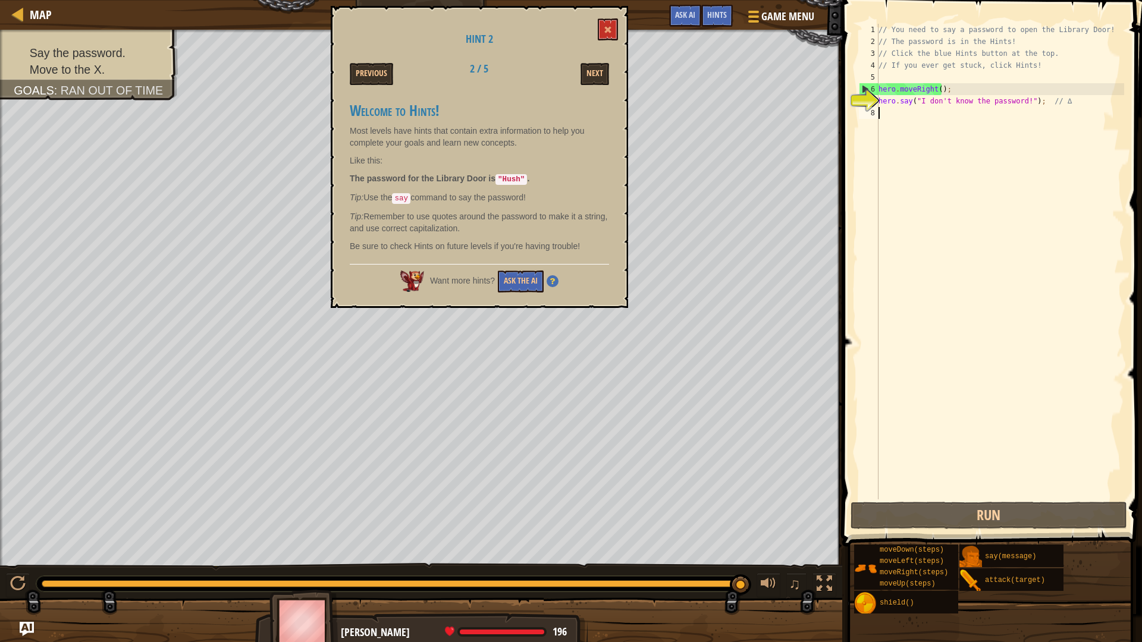
click at [908, 119] on div "// You need to say a password to open the Library Door! // The password is in t…" at bounding box center [1000, 274] width 248 height 500
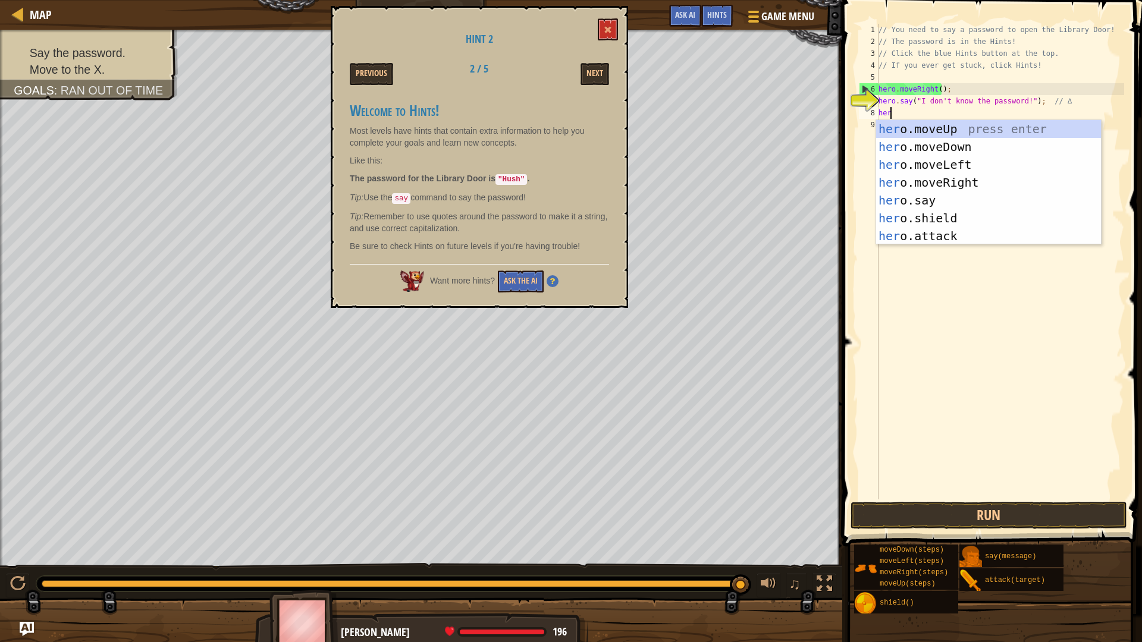
scroll to position [5, 1]
type textarea "h"
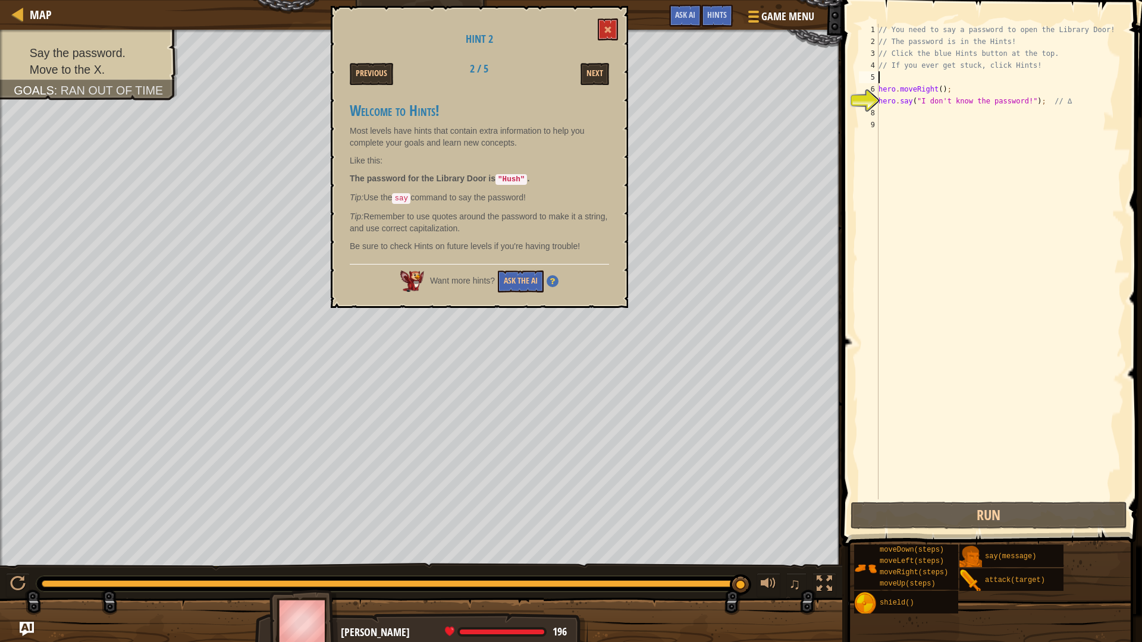
drag, startPoint x: 913, startPoint y: 75, endPoint x: 919, endPoint y: 77, distance: 6.2
click at [919, 77] on div "// You need to say a password to open the Library Door! // The password is in t…" at bounding box center [1000, 274] width 248 height 500
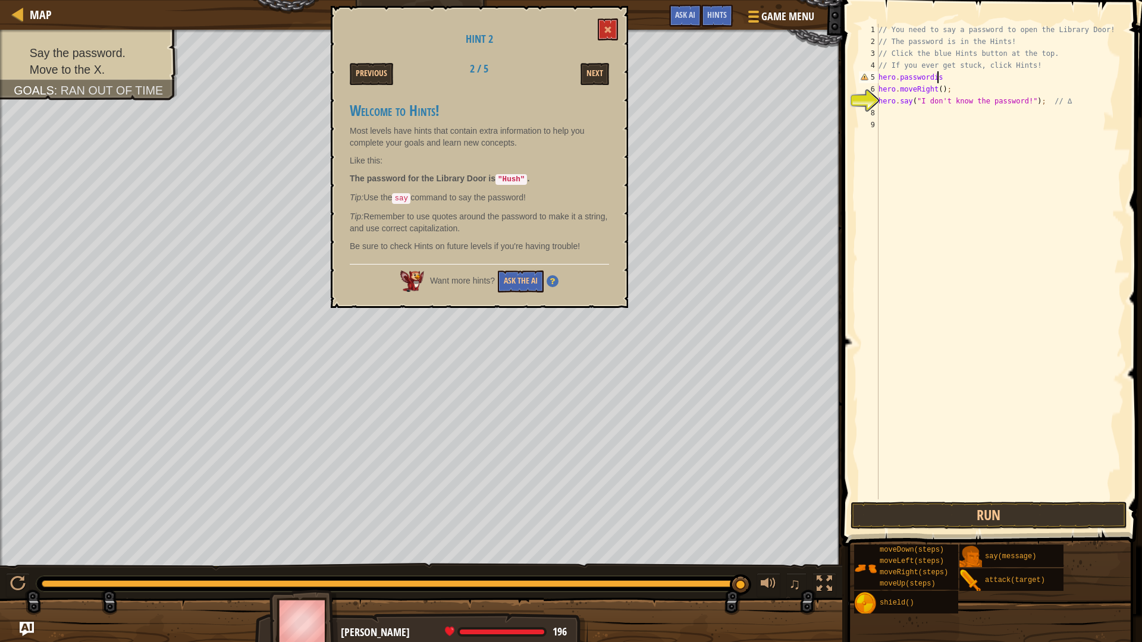
scroll to position [5, 4]
type textarea "hero.passwordishush"
type textarea "\"
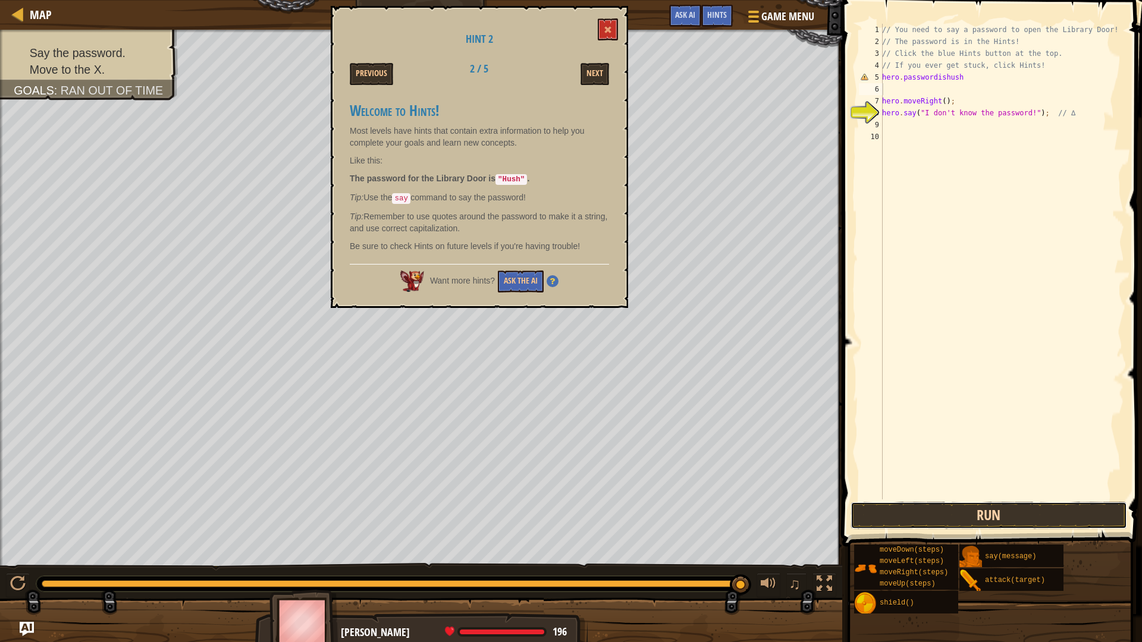
click at [947, 512] on button "Run" at bounding box center [988, 515] width 277 height 27
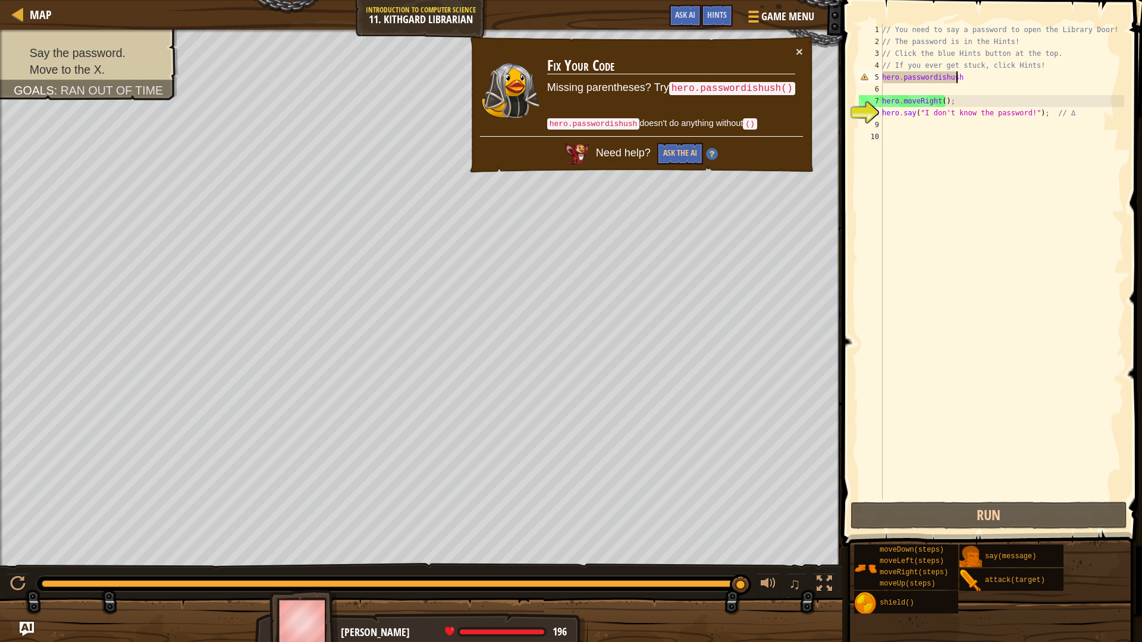
click at [959, 79] on div "// You need to say a password to open the Library Door! // The password is in t…" at bounding box center [1002, 274] width 244 height 500
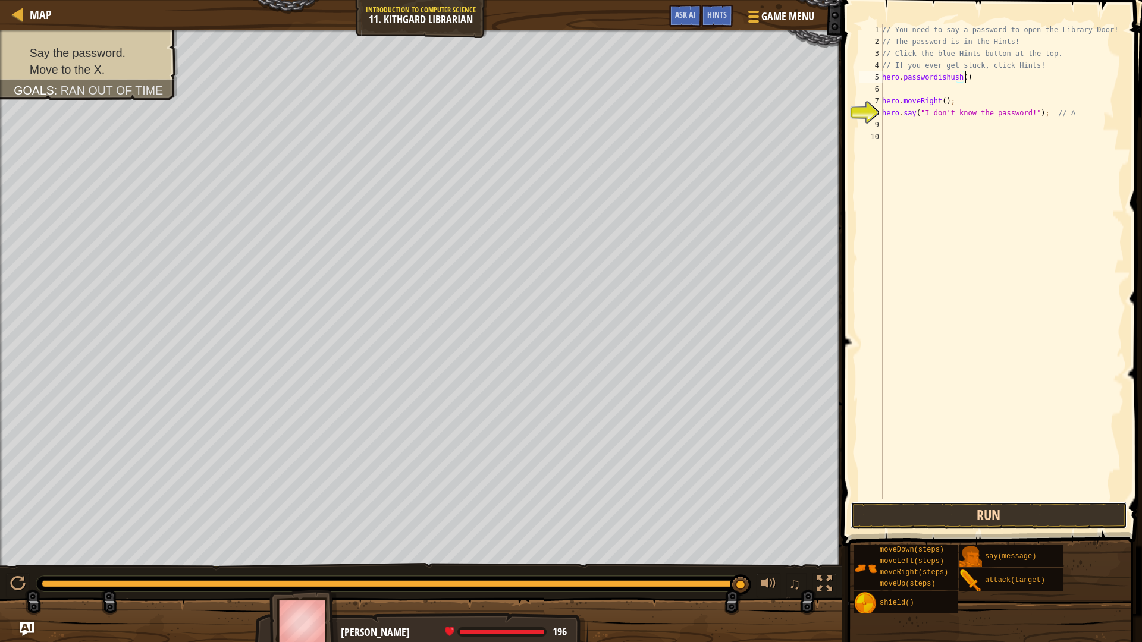
click at [1007, 520] on button "Run" at bounding box center [988, 515] width 277 height 27
type textarea "hero.(passwordishush"
type textarea "hero.moveRight();"
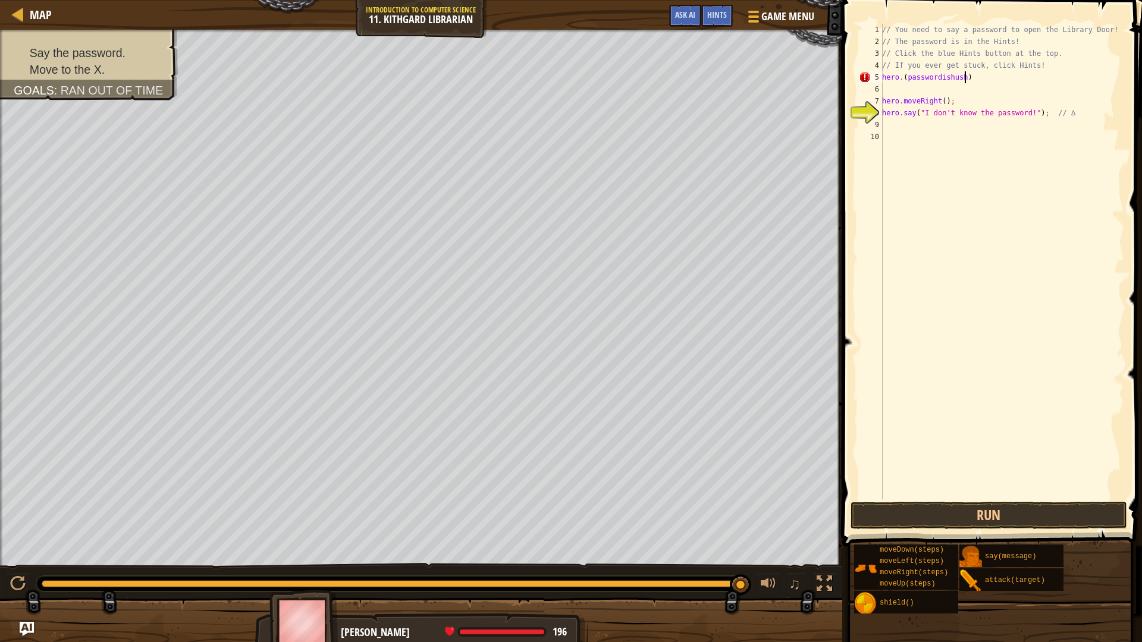
scroll to position [5, 6]
click at [1040, 512] on button "Run" at bounding box center [988, 515] width 277 height 27
type textarea "h"
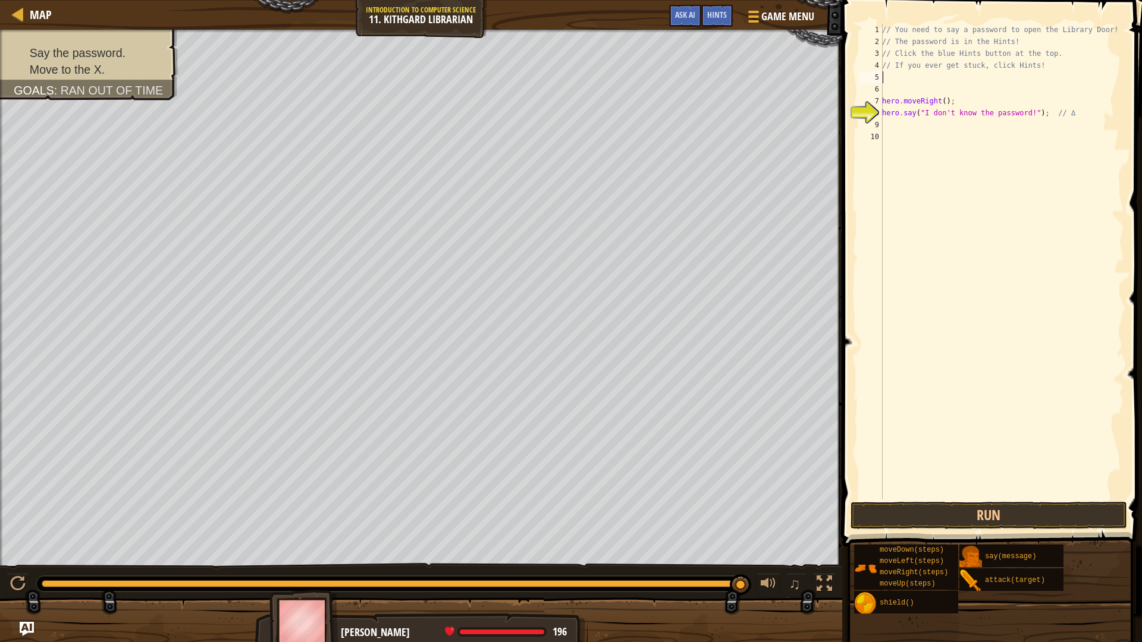
click at [1019, 109] on div "// You need to say a password to open the Library Door! // The password is in t…" at bounding box center [1002, 274] width 244 height 500
type textarea "hero.say("thepasswordishush"); // ∆"
click at [1003, 514] on button "Run" at bounding box center [988, 515] width 277 height 27
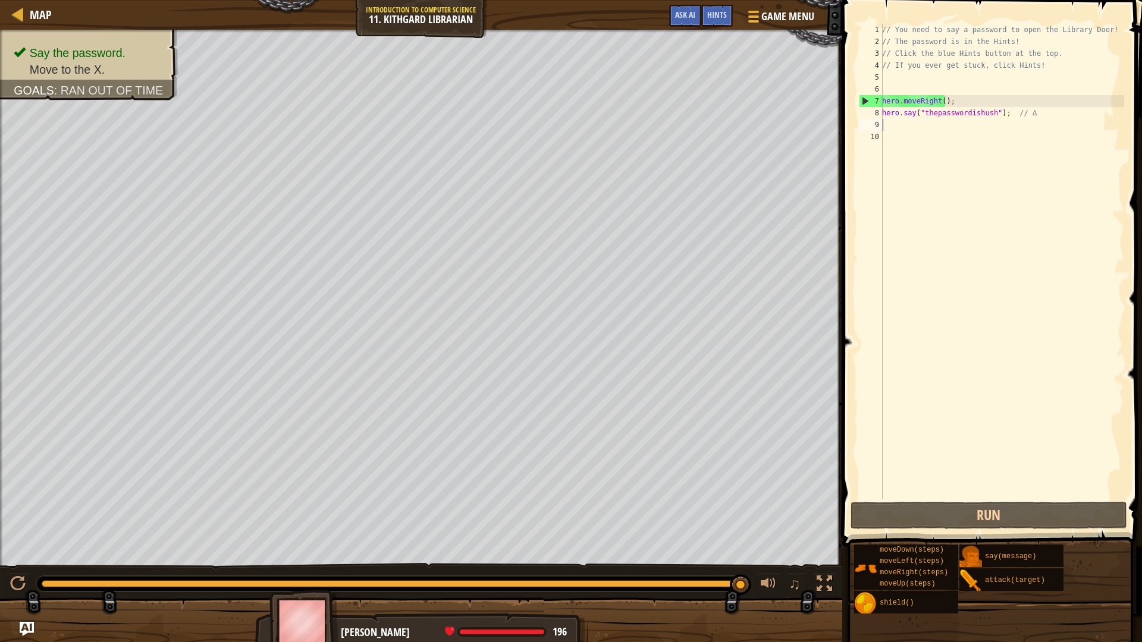
drag, startPoint x: 902, startPoint y: 125, endPoint x: 898, endPoint y: 132, distance: 7.5
click at [901, 128] on div "// You need to say a password to open the Library Door! // The password is in t…" at bounding box center [1002, 274] width 244 height 500
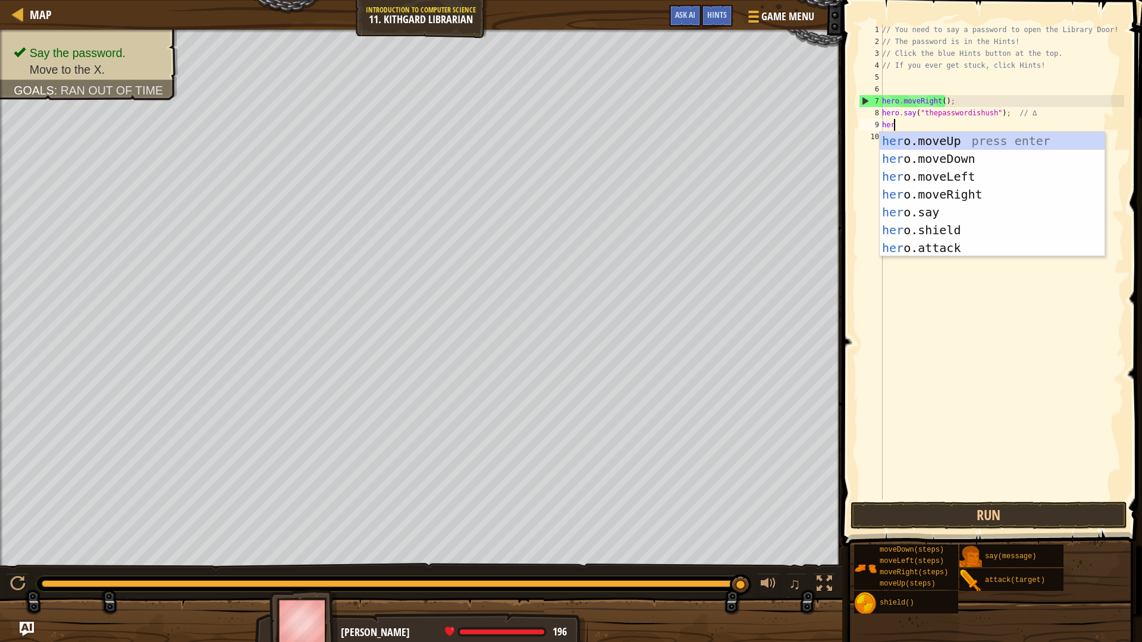
type textarea "hero"
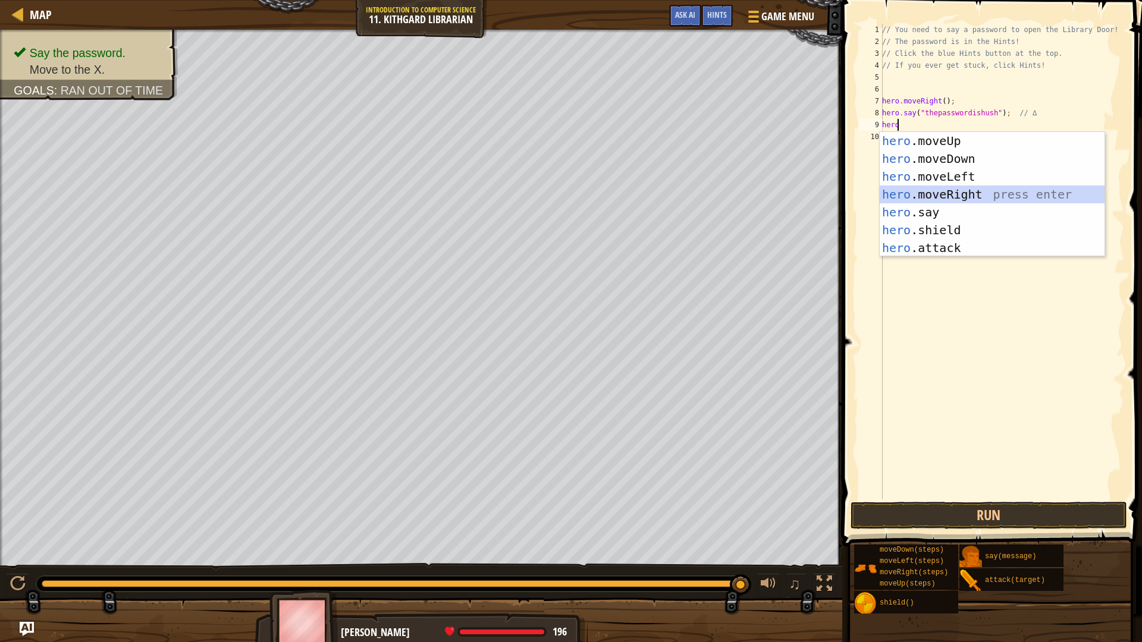
click at [915, 196] on div "hero .moveUp press enter hero .moveDown press enter hero .moveLeft press enter …" at bounding box center [992, 212] width 225 height 161
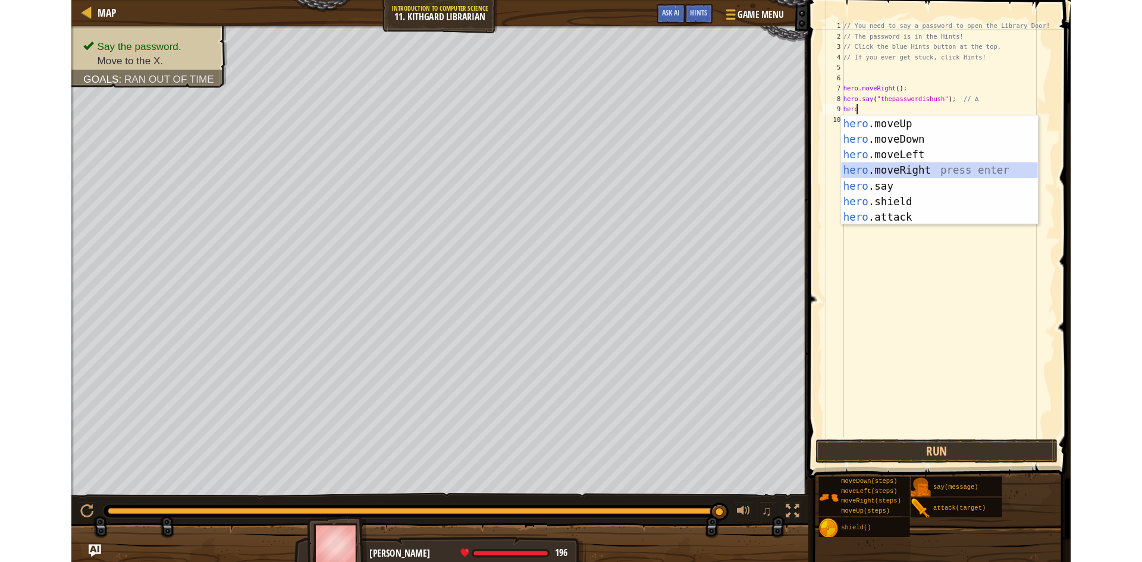
scroll to position [5, 0]
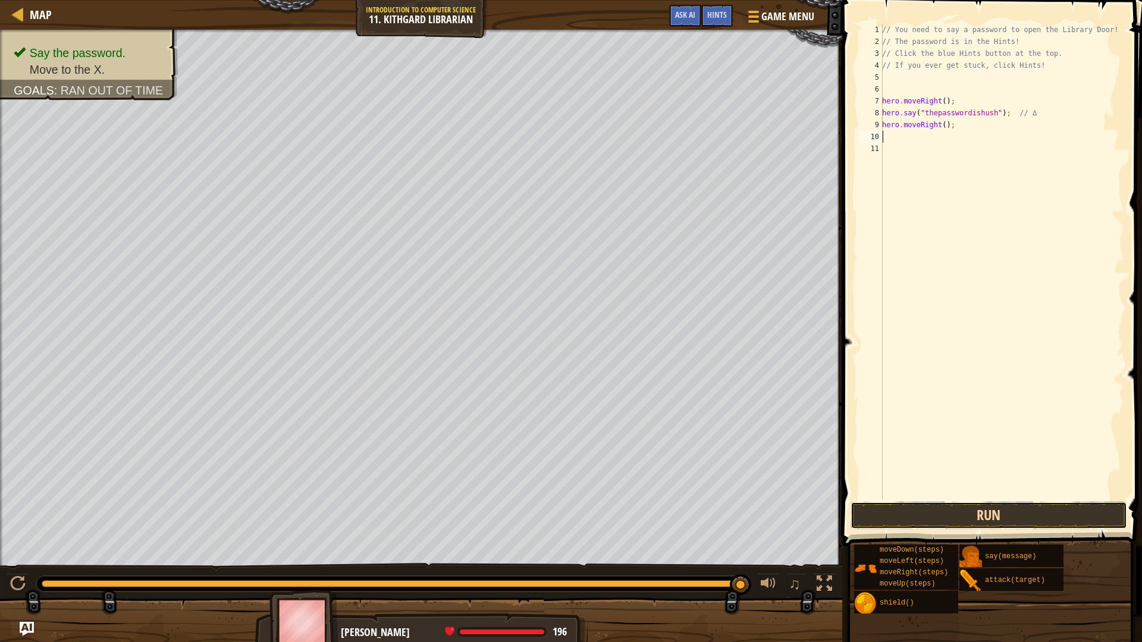
click at [1024, 518] on button "Run" at bounding box center [988, 515] width 277 height 27
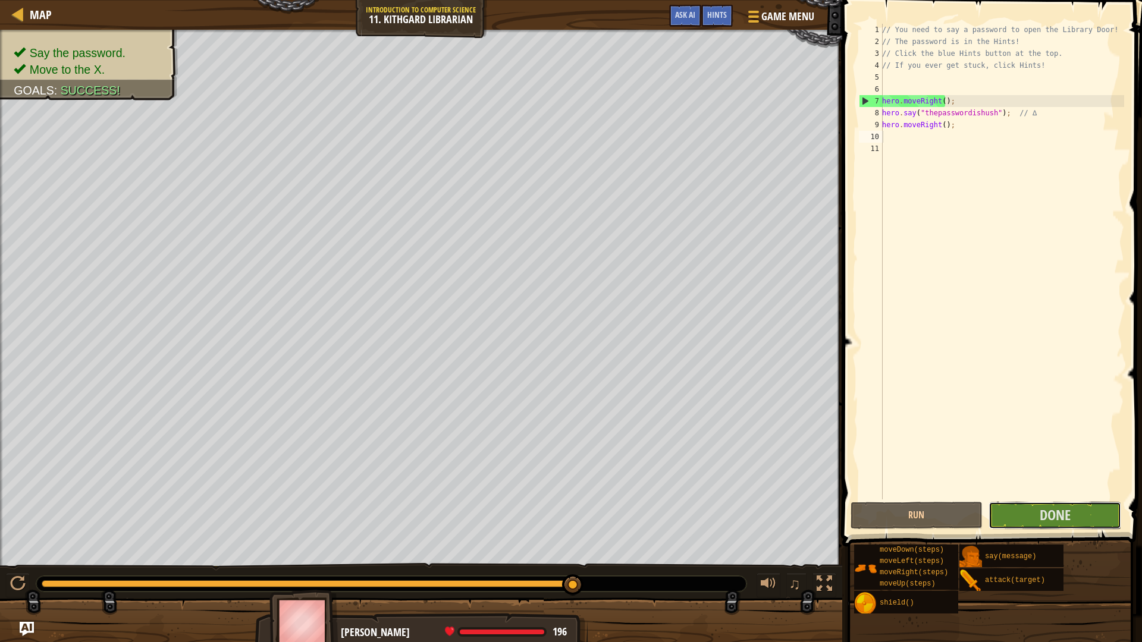
drag, startPoint x: 1026, startPoint y: 491, endPoint x: 1025, endPoint y: 642, distance: 150.5
click at [1028, 541] on div "Hints Videos 1 2 3 4 5 6 7 8 9 10 11 // You need to say a password to open the …" at bounding box center [990, 318] width 303 height 636
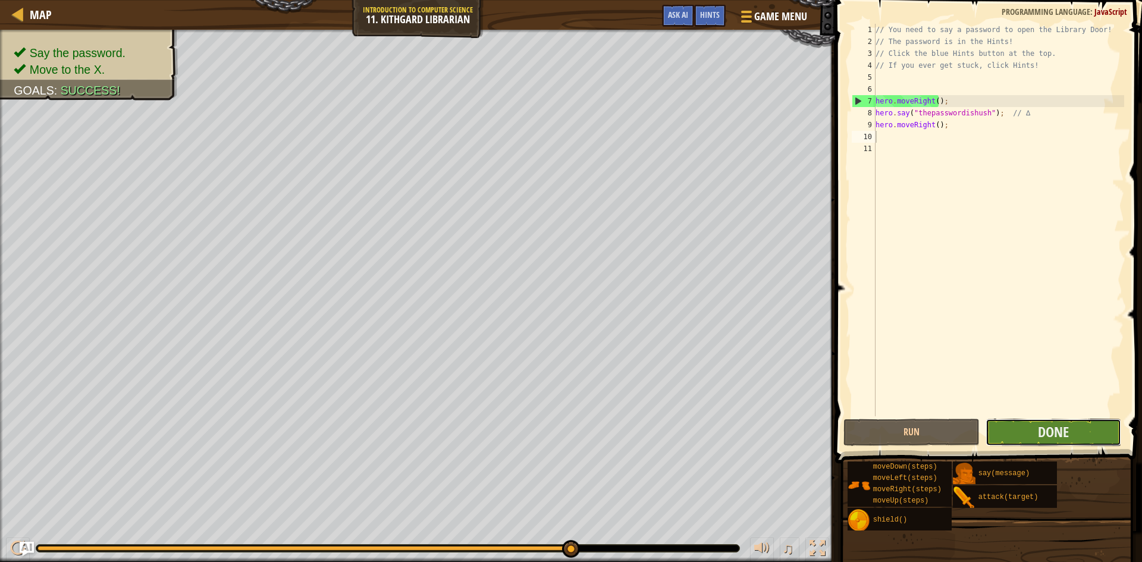
click at [1006, 430] on button "Done" at bounding box center [1053, 432] width 136 height 27
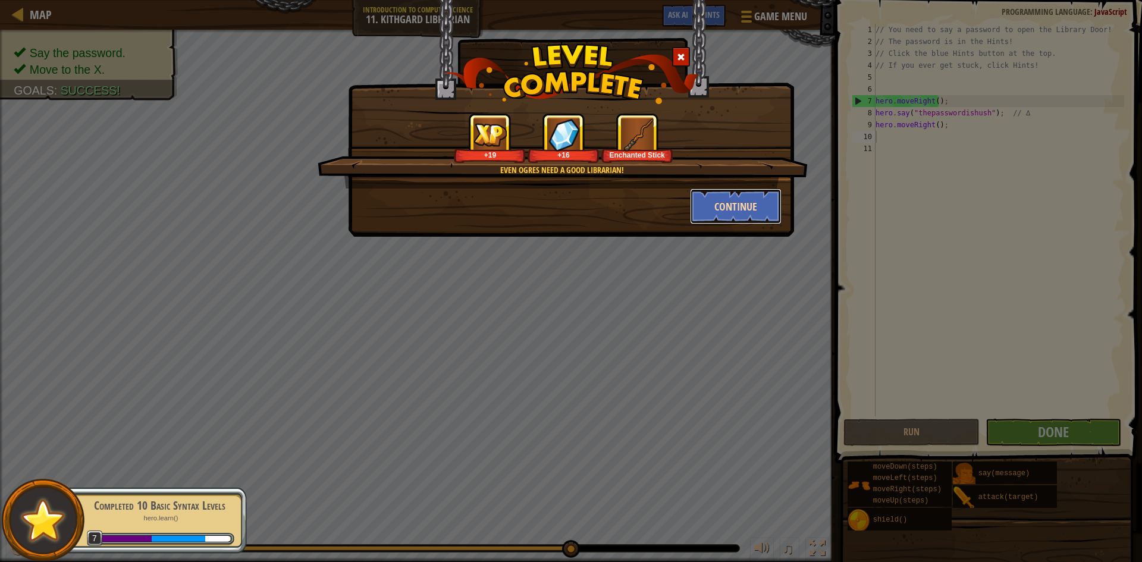
click at [748, 219] on button "Continue" at bounding box center [736, 207] width 92 height 36
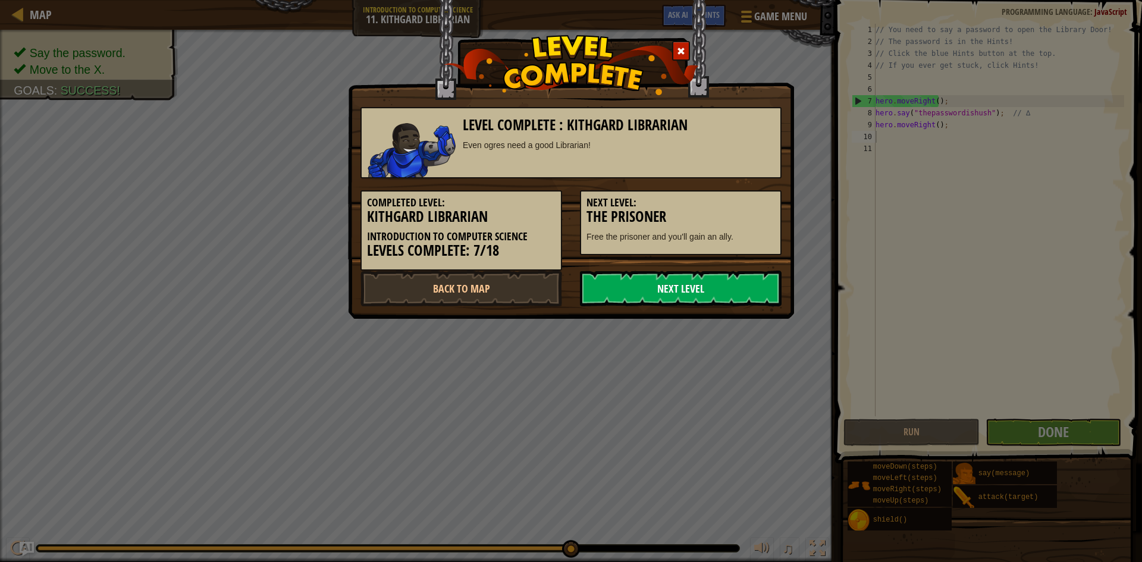
click at [599, 282] on link "Next Level" at bounding box center [681, 289] width 202 height 36
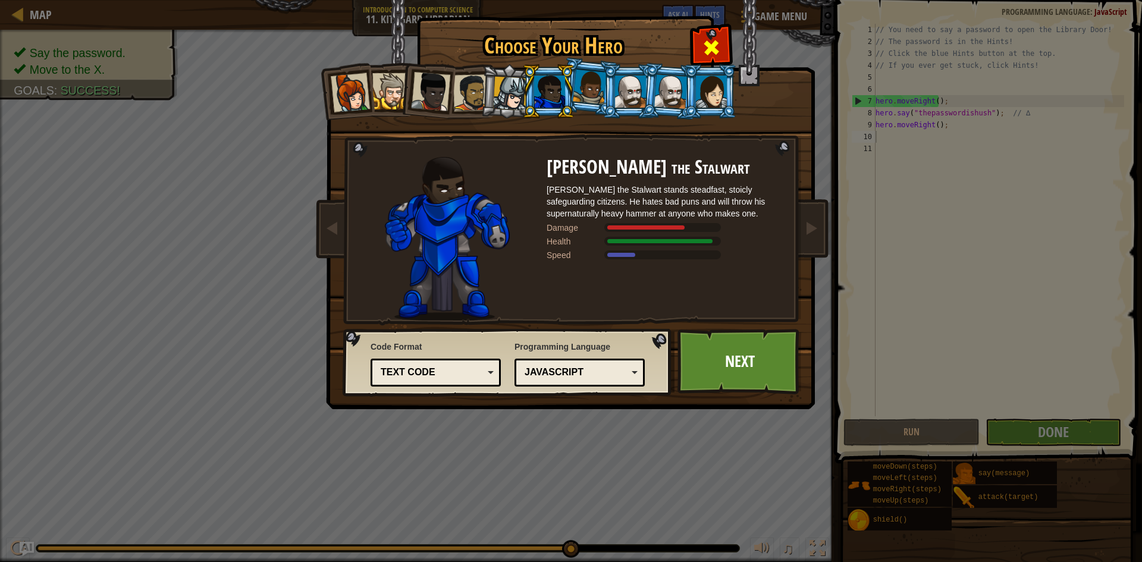
click at [714, 38] on span at bounding box center [711, 47] width 19 height 19
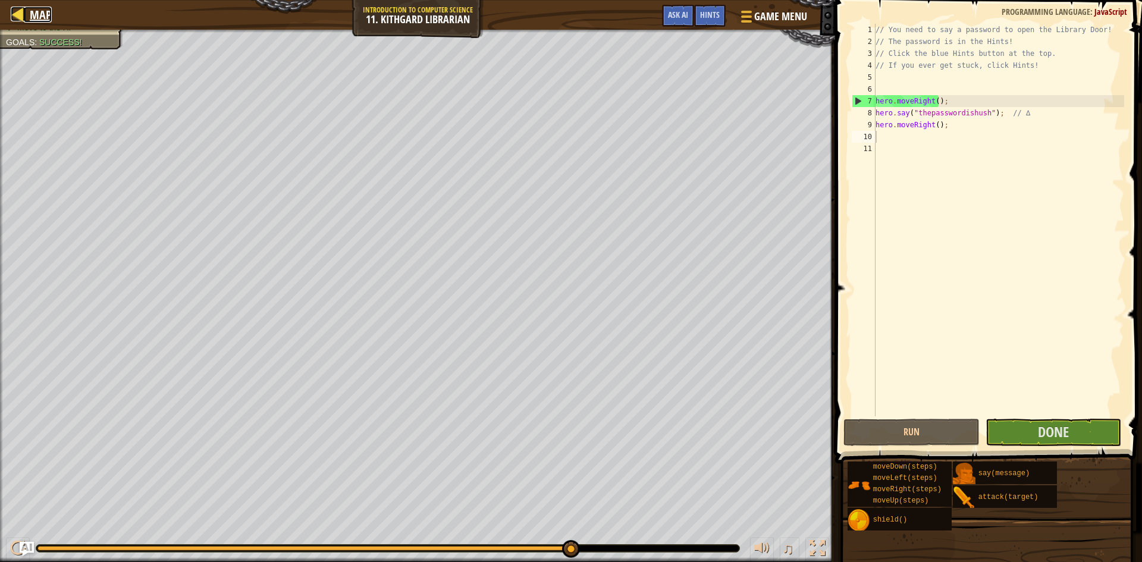
click at [40, 7] on span "Map" at bounding box center [41, 15] width 22 height 16
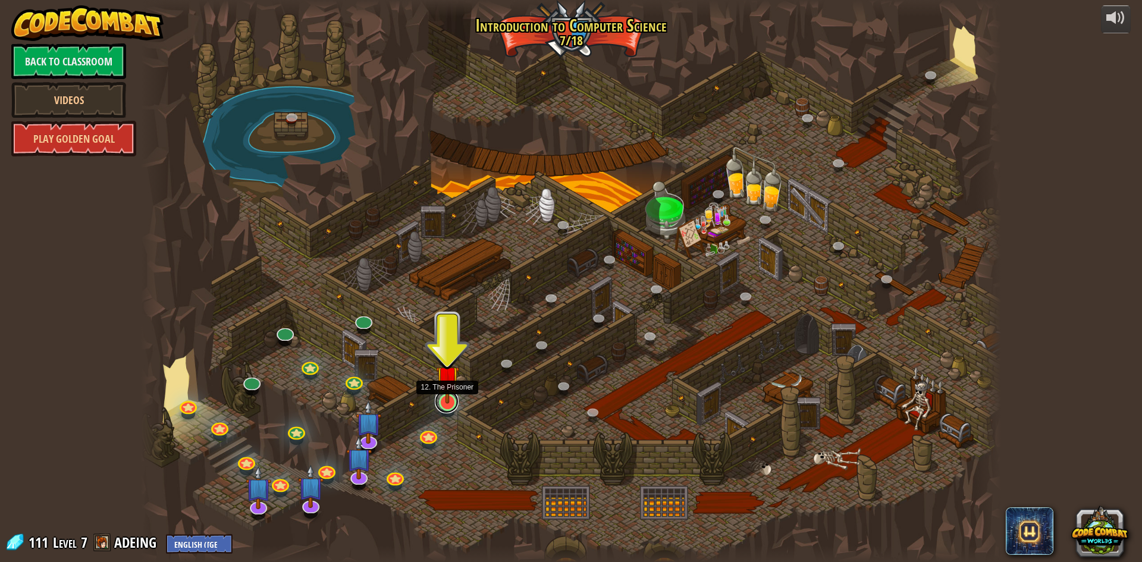
click at [450, 404] on link at bounding box center [447, 402] width 24 height 24
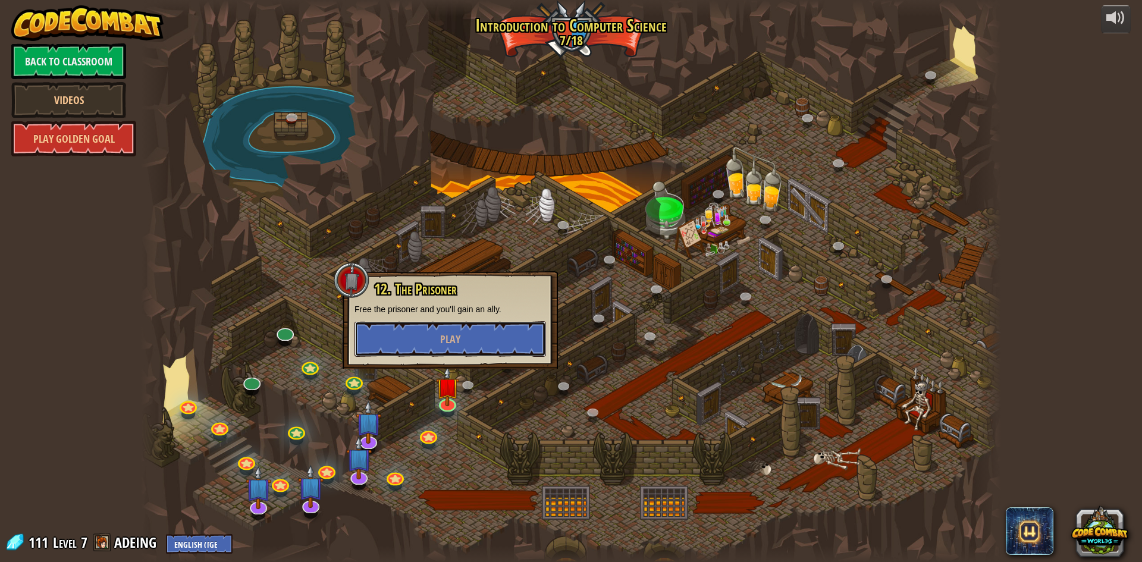
drag, startPoint x: 450, startPoint y: 329, endPoint x: 437, endPoint y: 294, distance: 37.7
click at [446, 320] on div "12. The Prisoner Free the prisoner and you'll gain an ally. Play" at bounding box center [450, 319] width 192 height 76
click at [465, 349] on button "Play" at bounding box center [450, 339] width 192 height 36
